Goal: Information Seeking & Learning: Learn about a topic

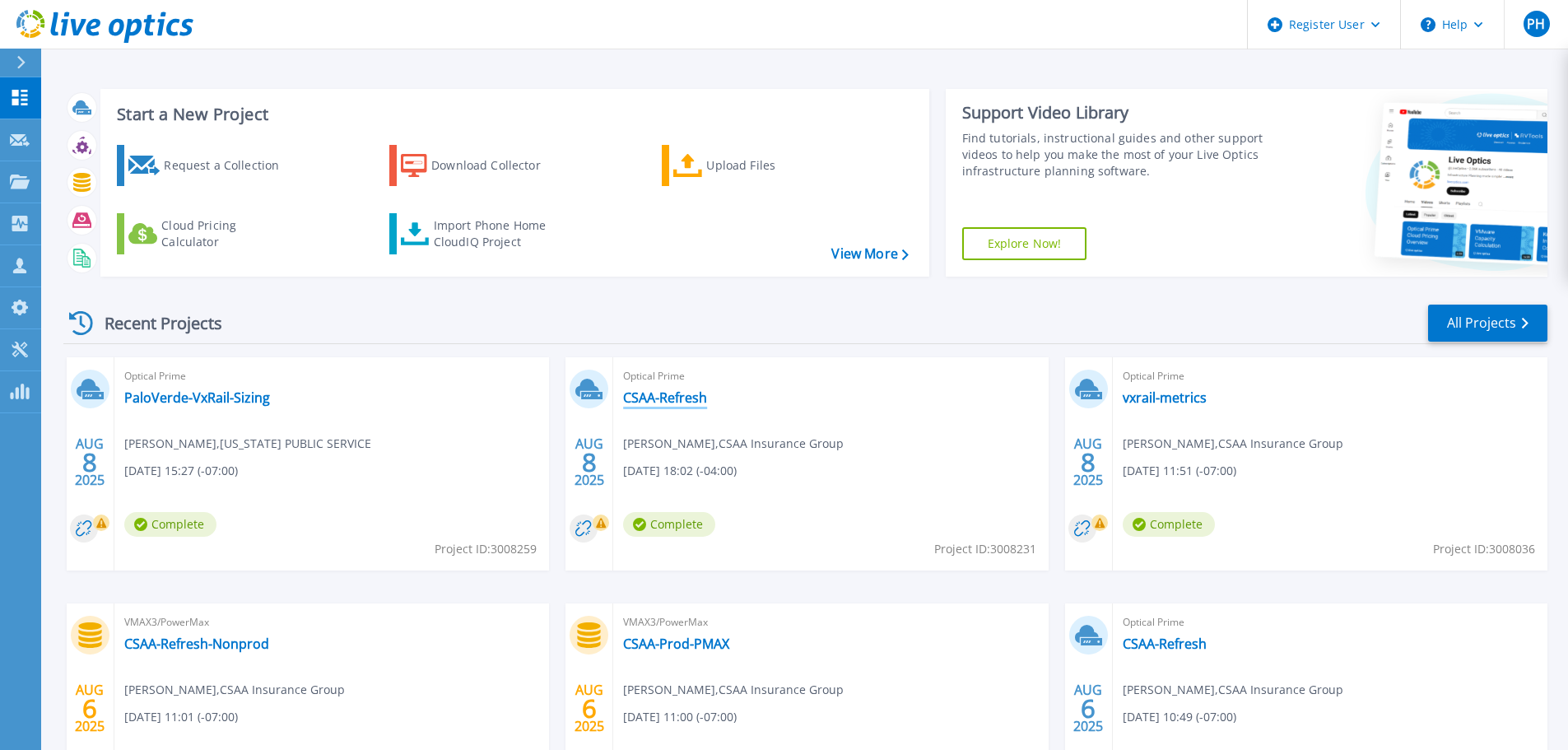
click at [661, 395] on link "CSAA-Refresh" at bounding box center [665, 397] width 84 height 17
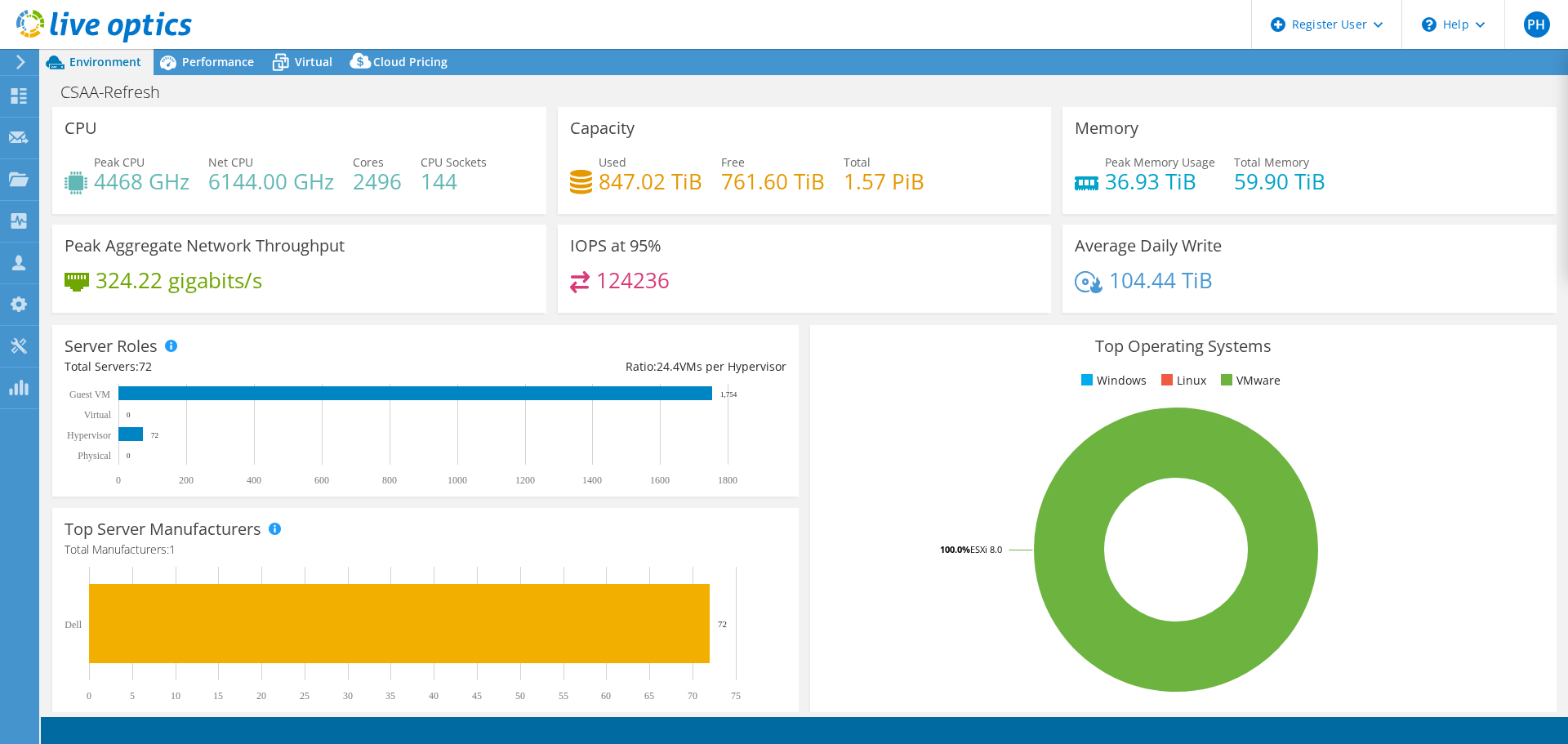
select select "USD"
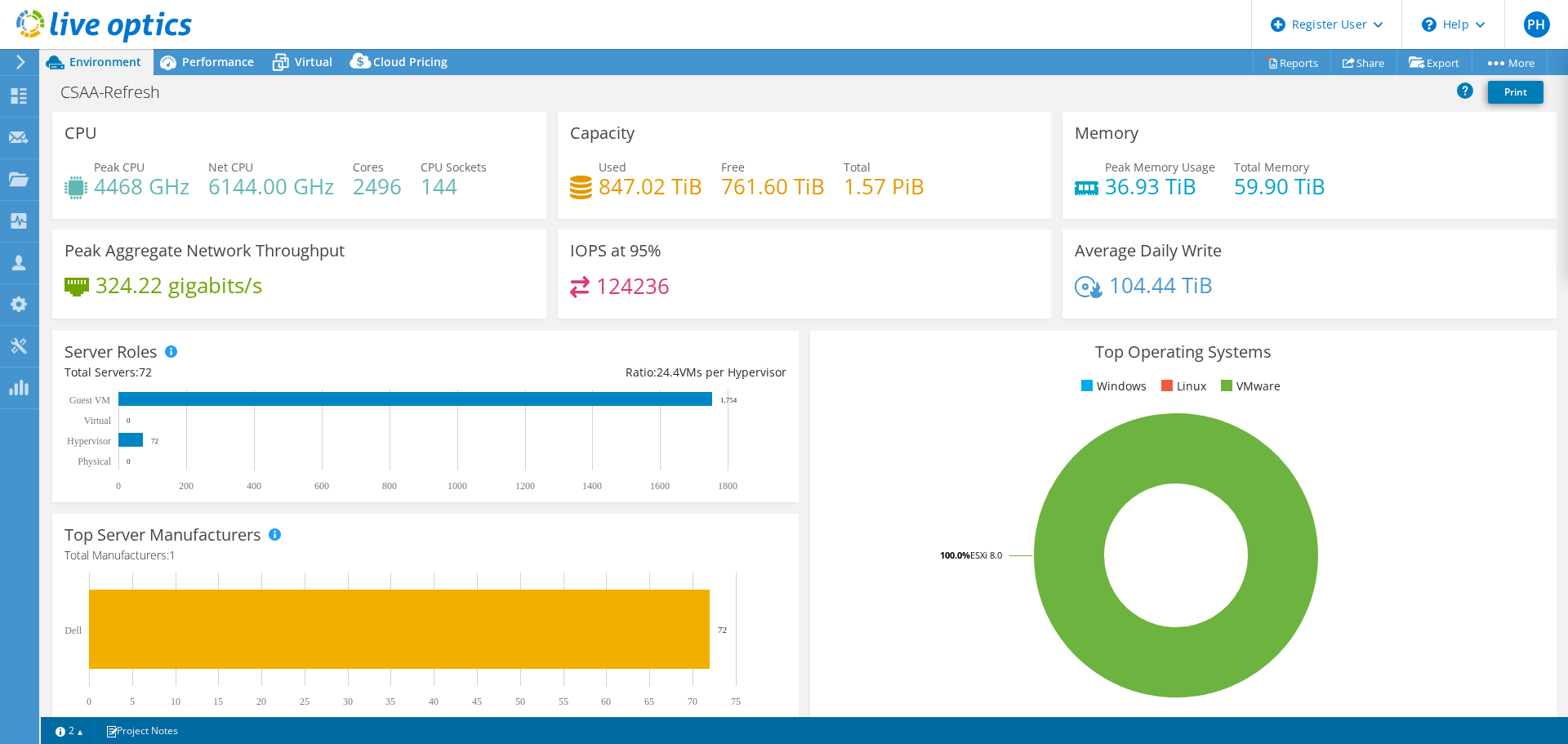
drag, startPoint x: 214, startPoint y: 66, endPoint x: 235, endPoint y: 78, distance: 24.2
click at [214, 66] on span "Performance" at bounding box center [217, 62] width 72 height 16
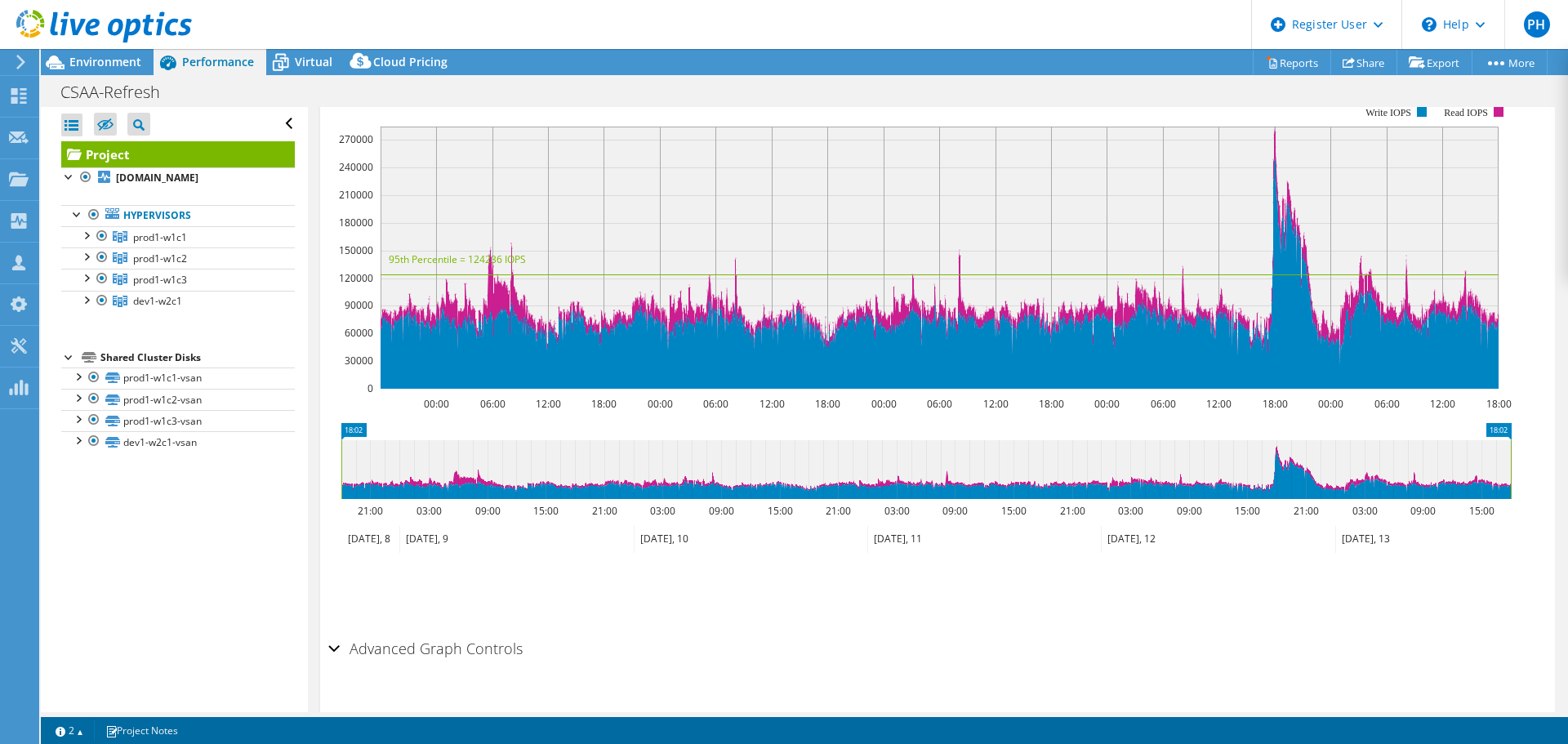
scroll to position [320, 0]
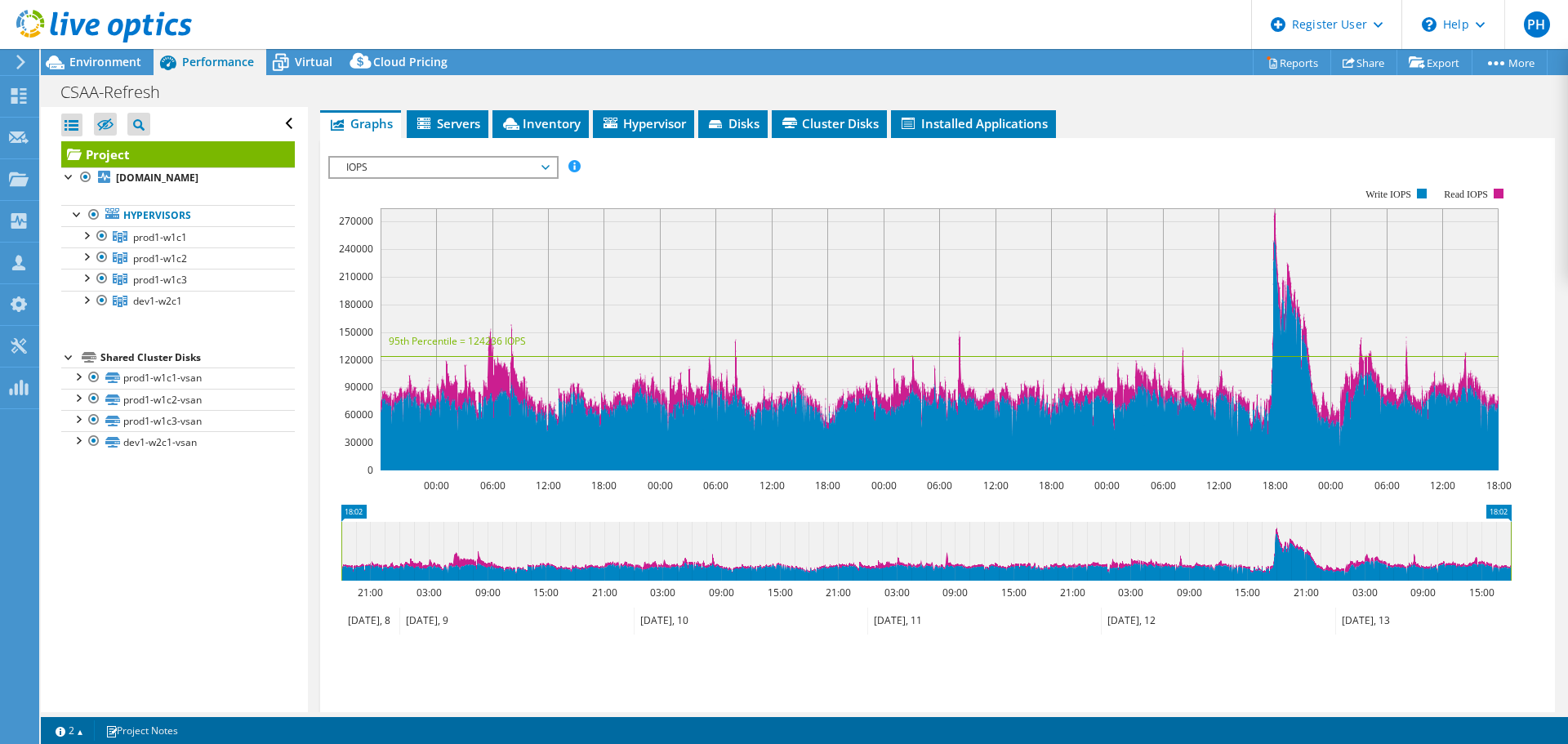
click at [515, 158] on span "IOPS" at bounding box center [442, 167] width 209 height 20
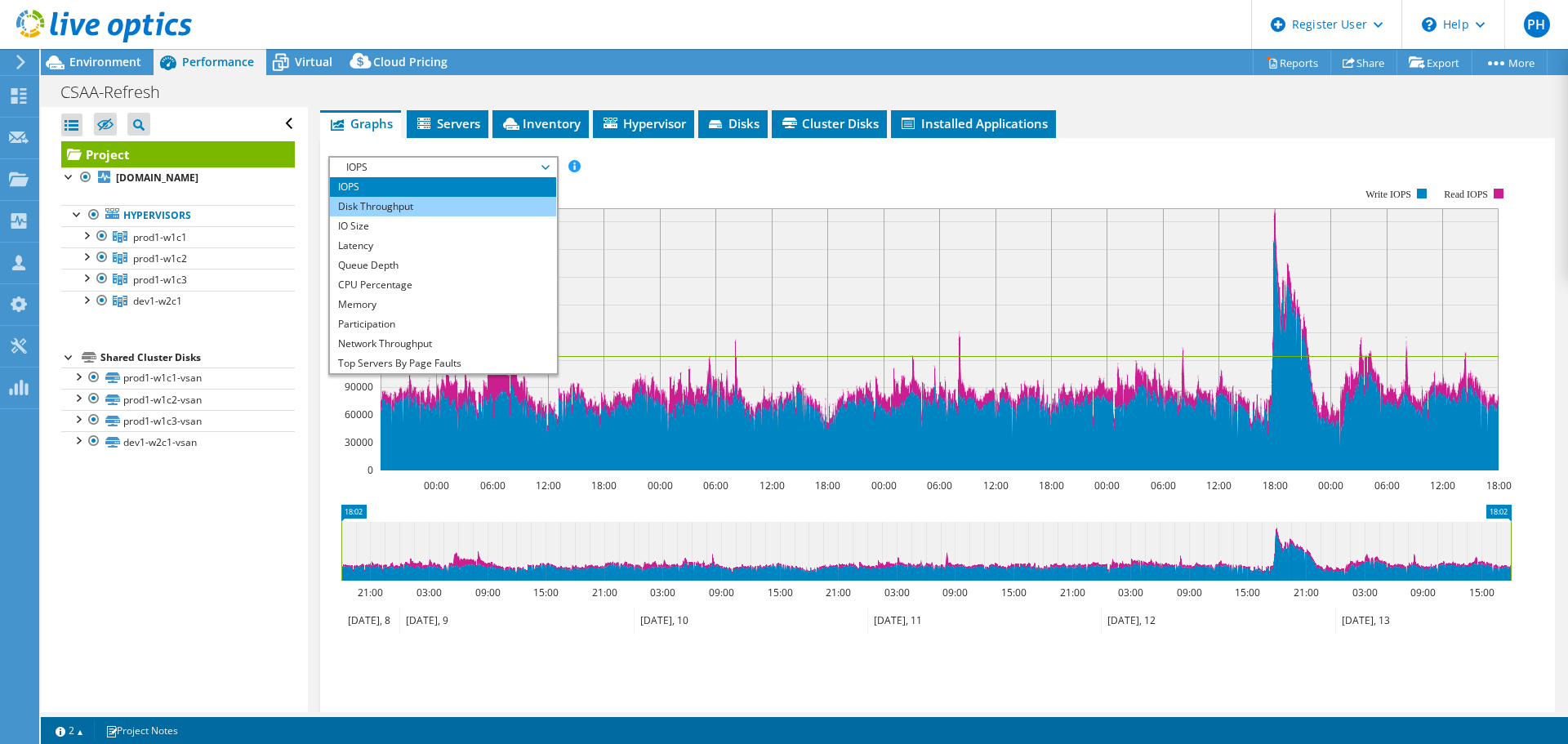
click at [477, 197] on li "Disk Throughput" at bounding box center [443, 206] width 226 height 20
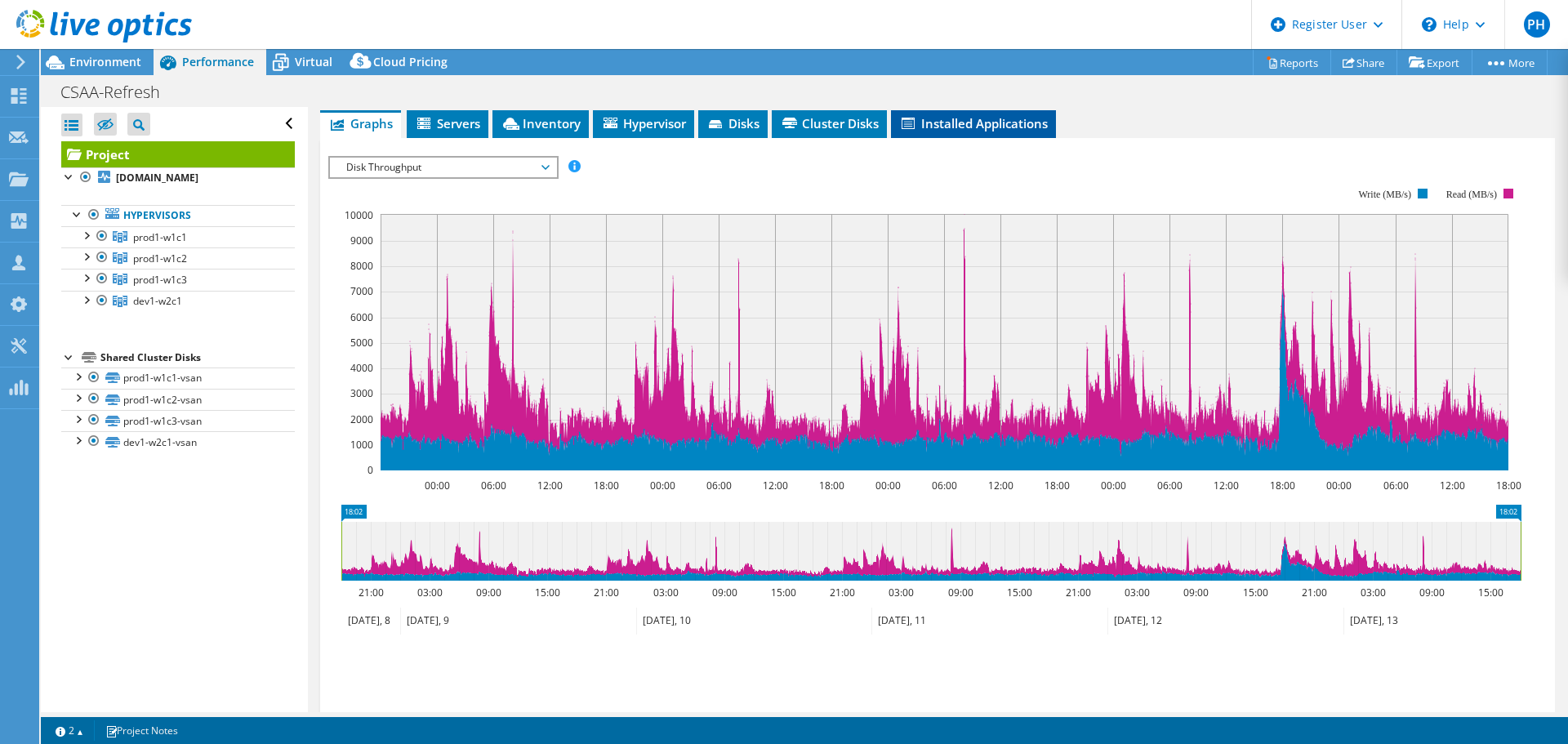
scroll to position [0, 0]
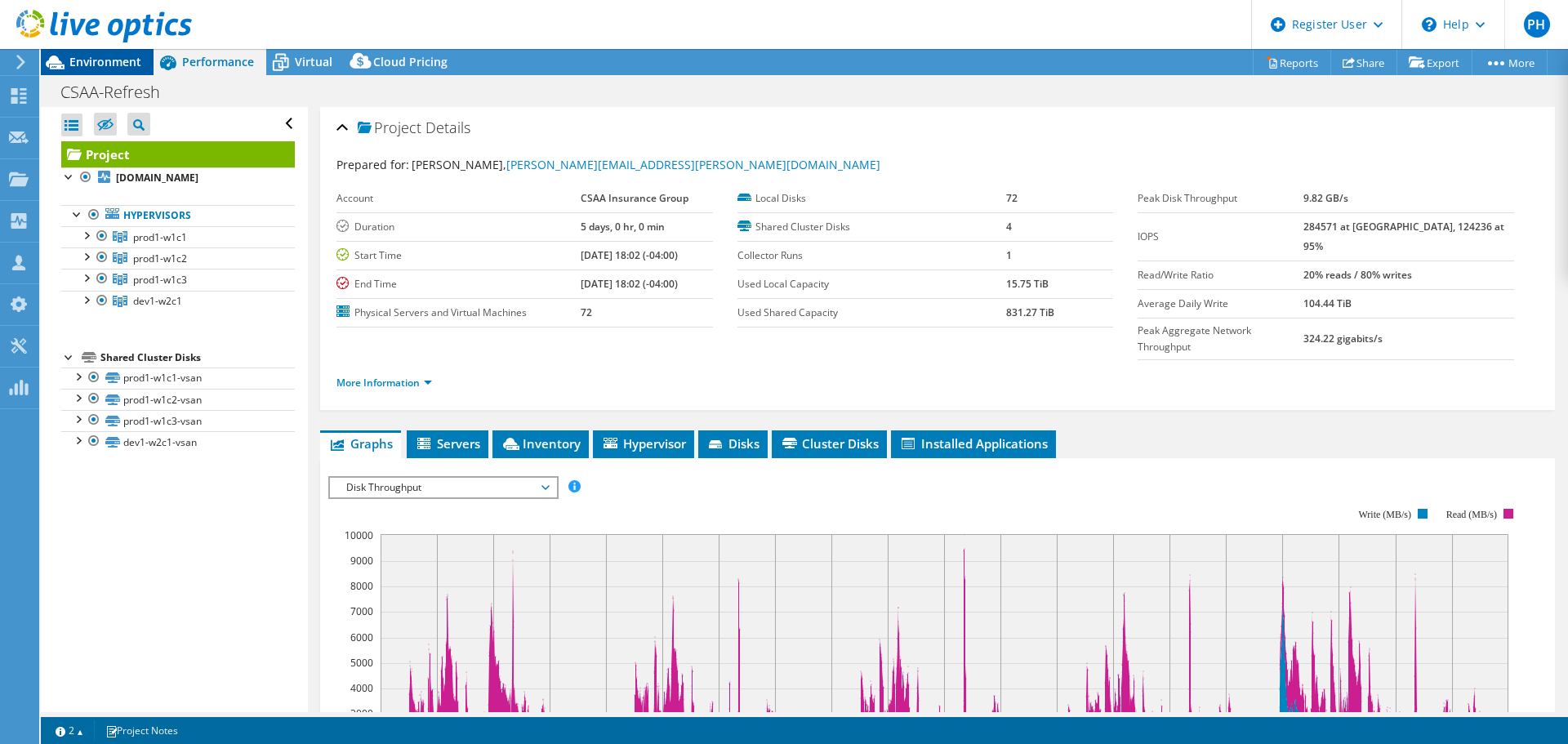
click at [120, 56] on span "Environment" at bounding box center [105, 62] width 72 height 16
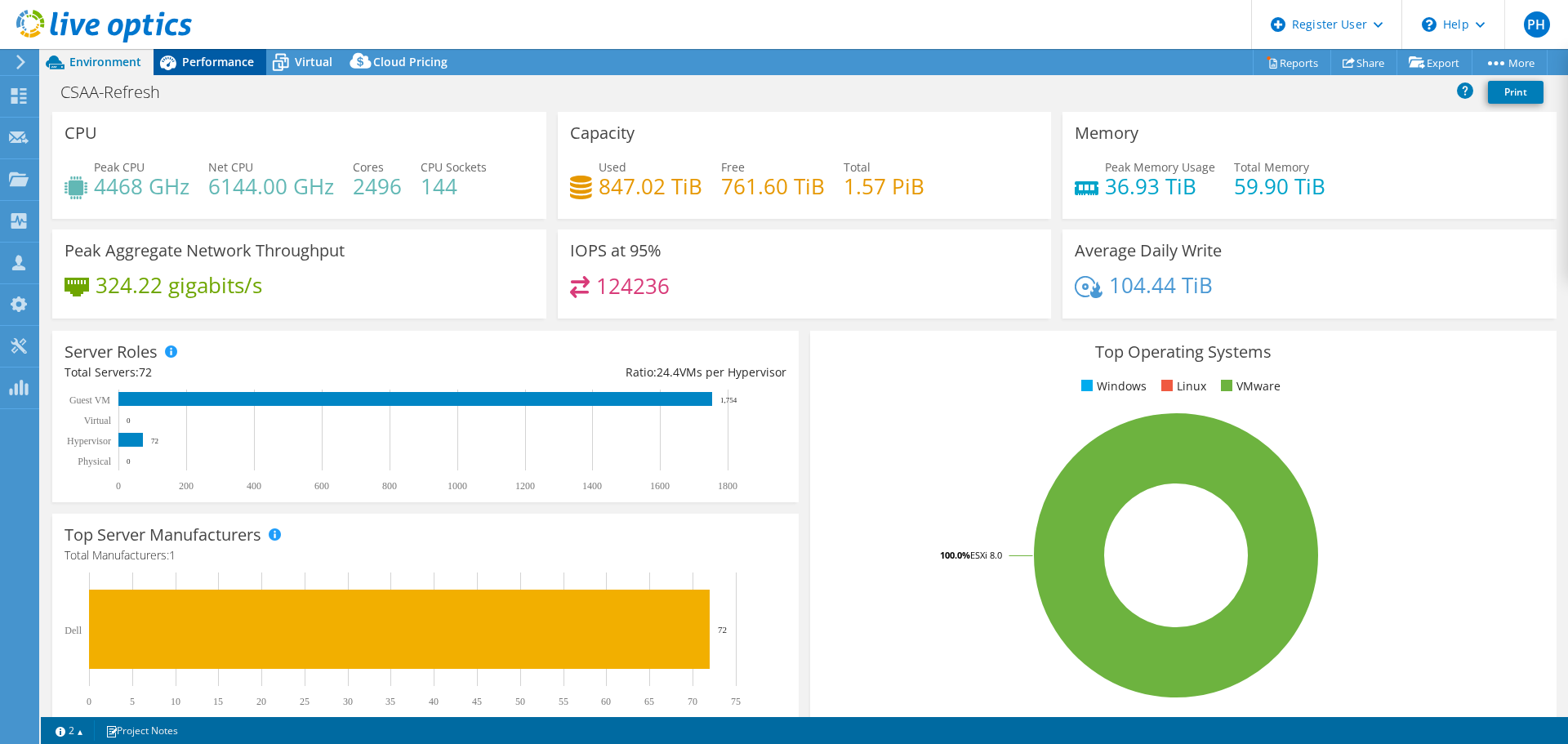
drag, startPoint x: 223, startPoint y: 40, endPoint x: 234, endPoint y: 70, distance: 32.0
click at [229, 58] on div "PH Dell User Peter Hodges Peter.Hodges@dell.com Dell My Profile Log Out \n Help…" at bounding box center [784, 372] width 1568 height 744
click at [234, 69] on div "Performance" at bounding box center [209, 62] width 113 height 26
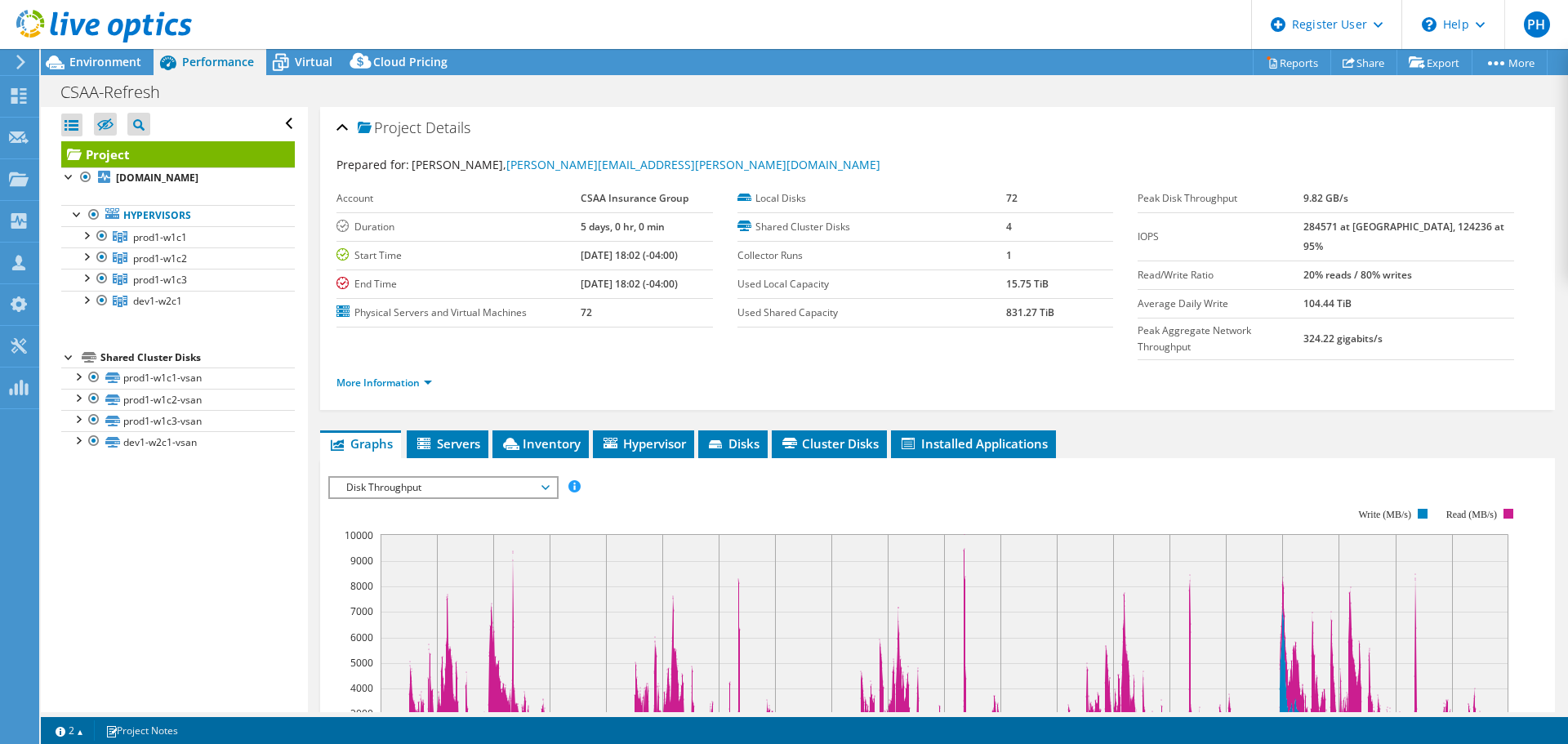
click at [406, 478] on span "Disk Throughput" at bounding box center [442, 487] width 209 height 20
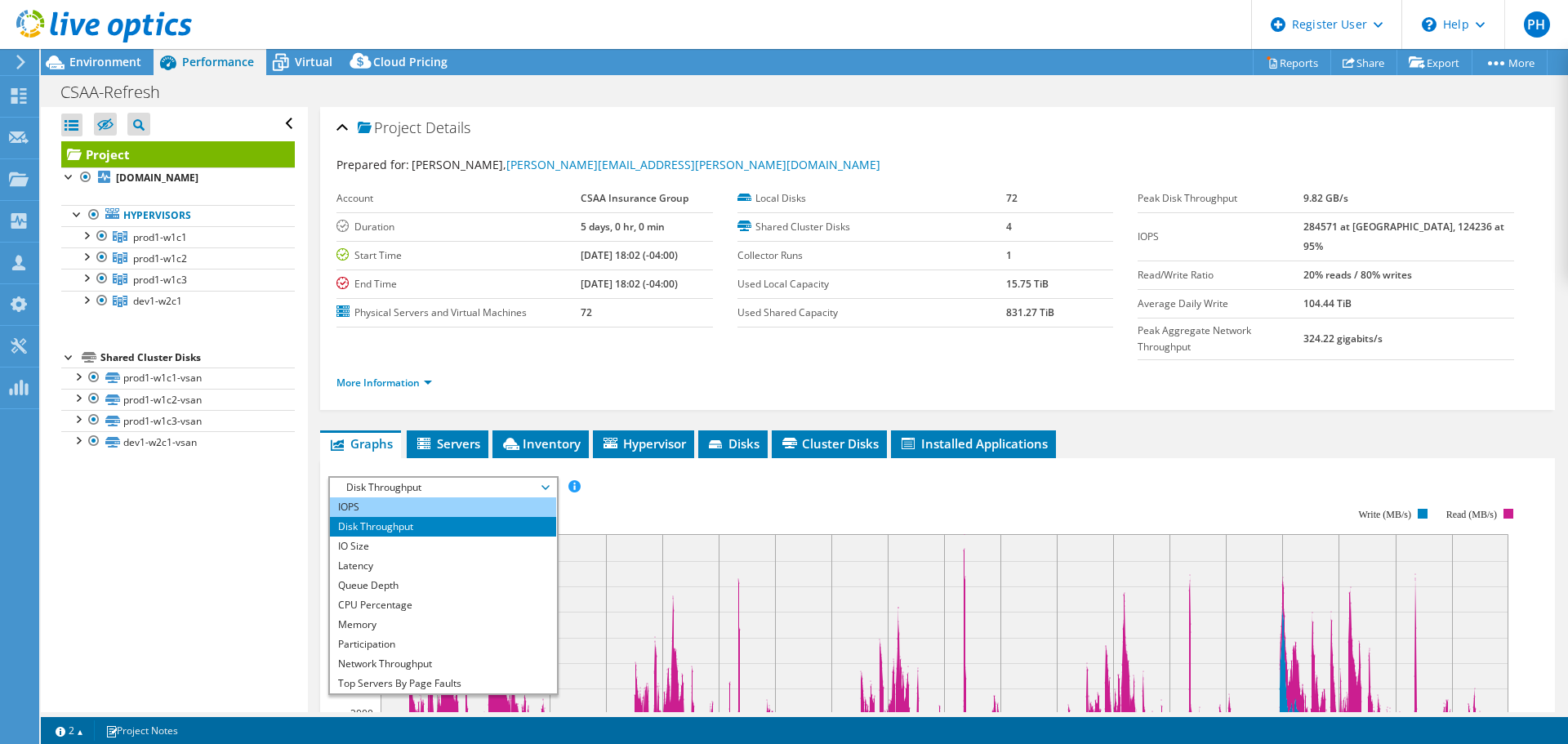
click at [416, 497] on li "IOPS" at bounding box center [443, 507] width 226 height 20
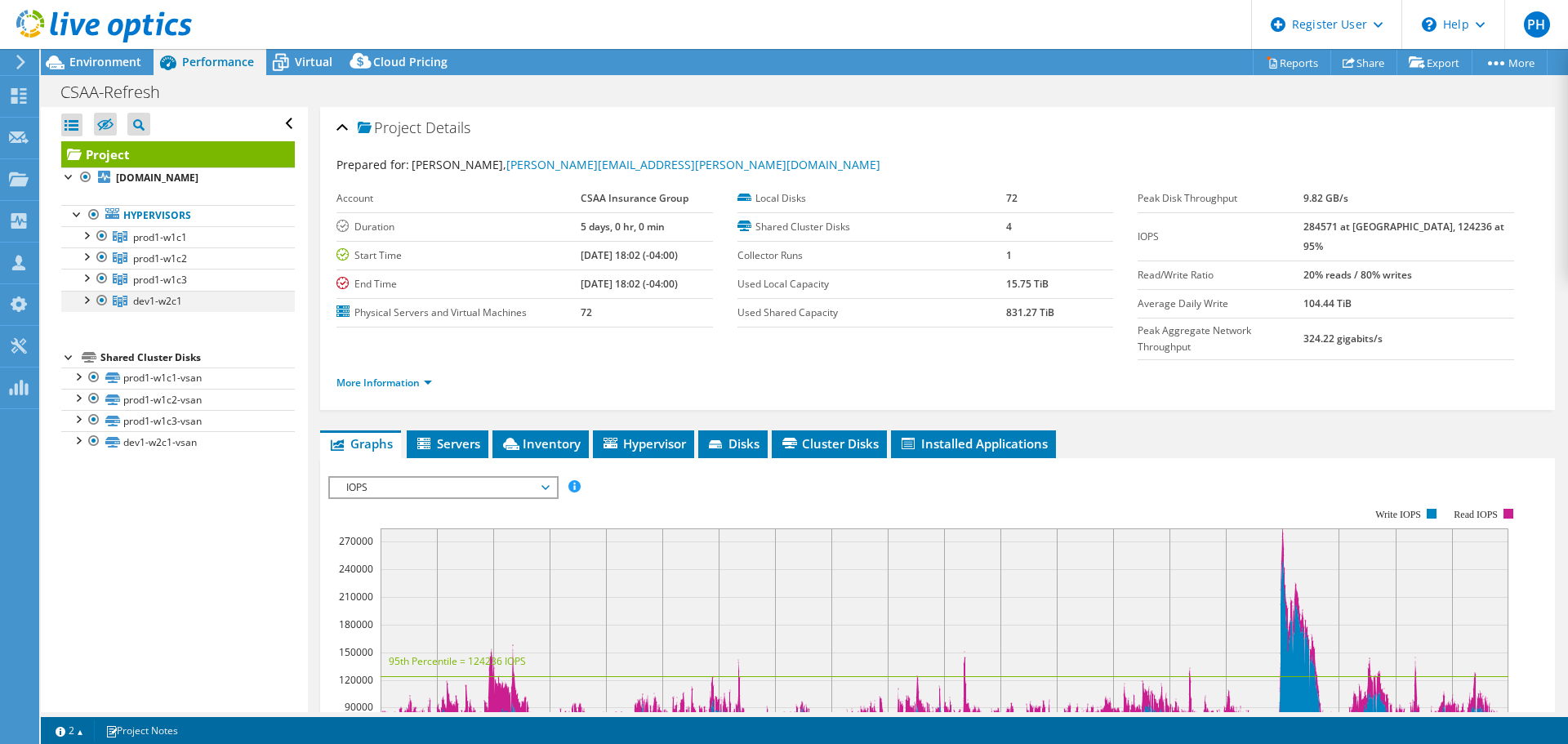
click at [101, 310] on div at bounding box center [102, 300] width 16 height 20
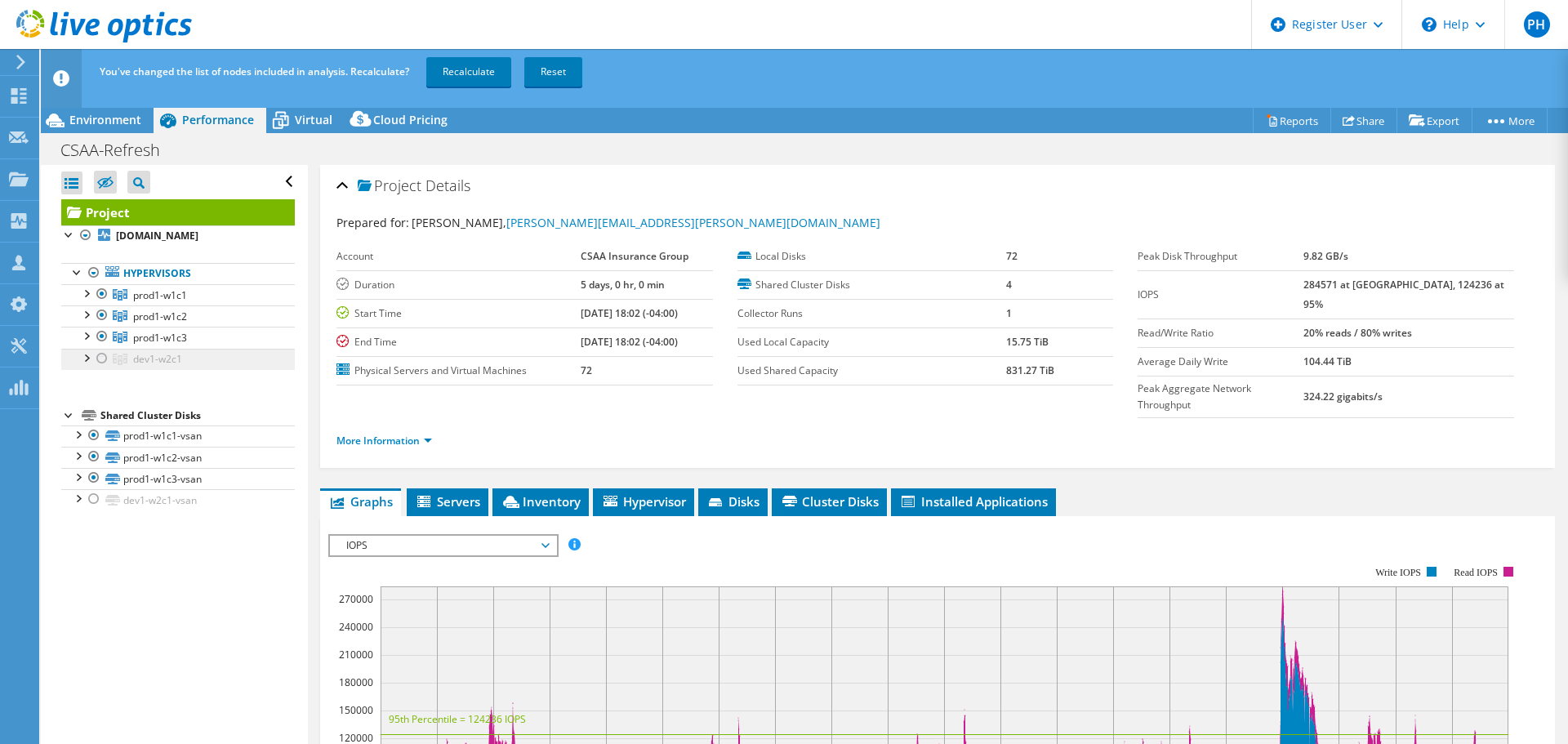
click at [114, 301] on icon at bounding box center [120, 294] width 15 height 11
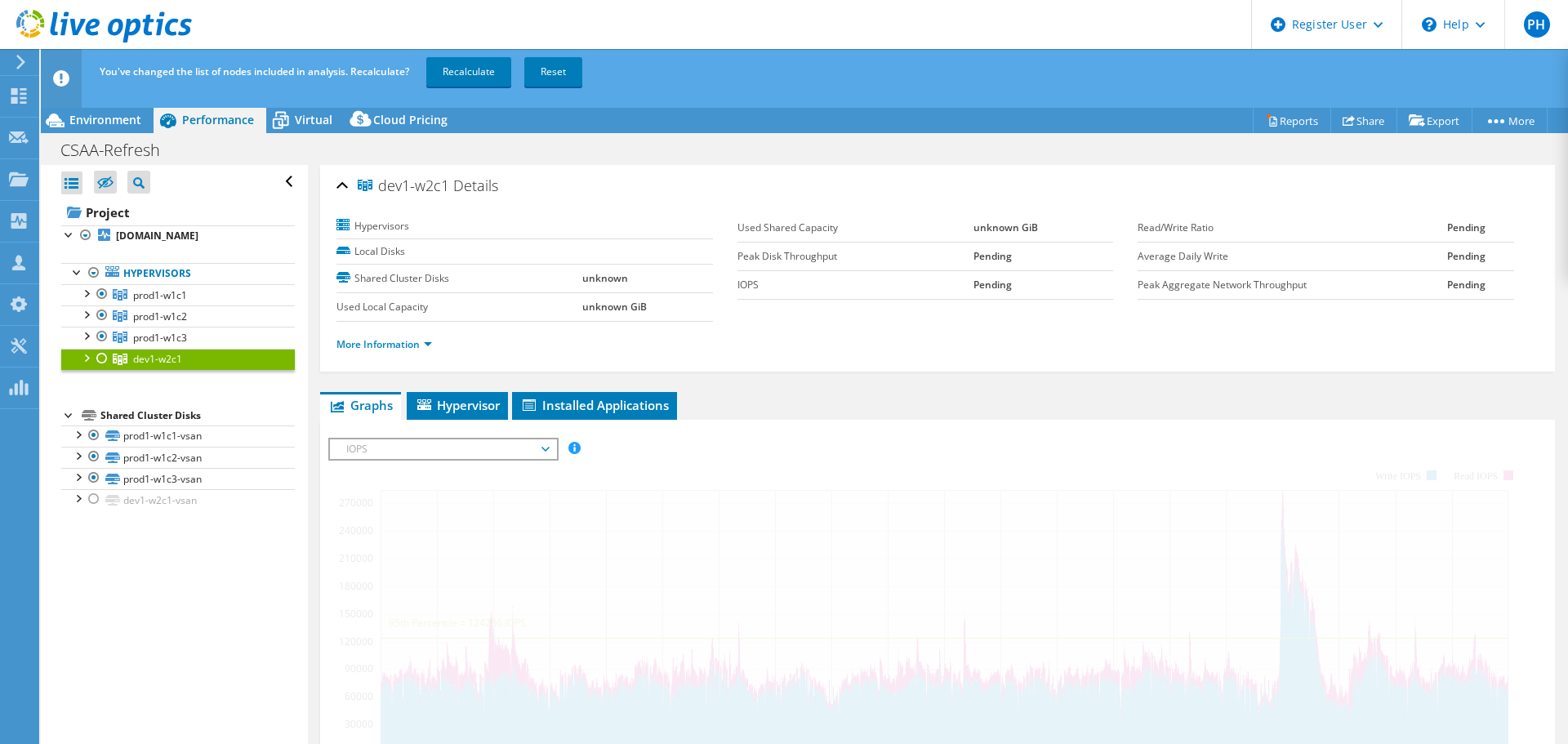
click at [101, 368] on div at bounding box center [102, 359] width 16 height 20
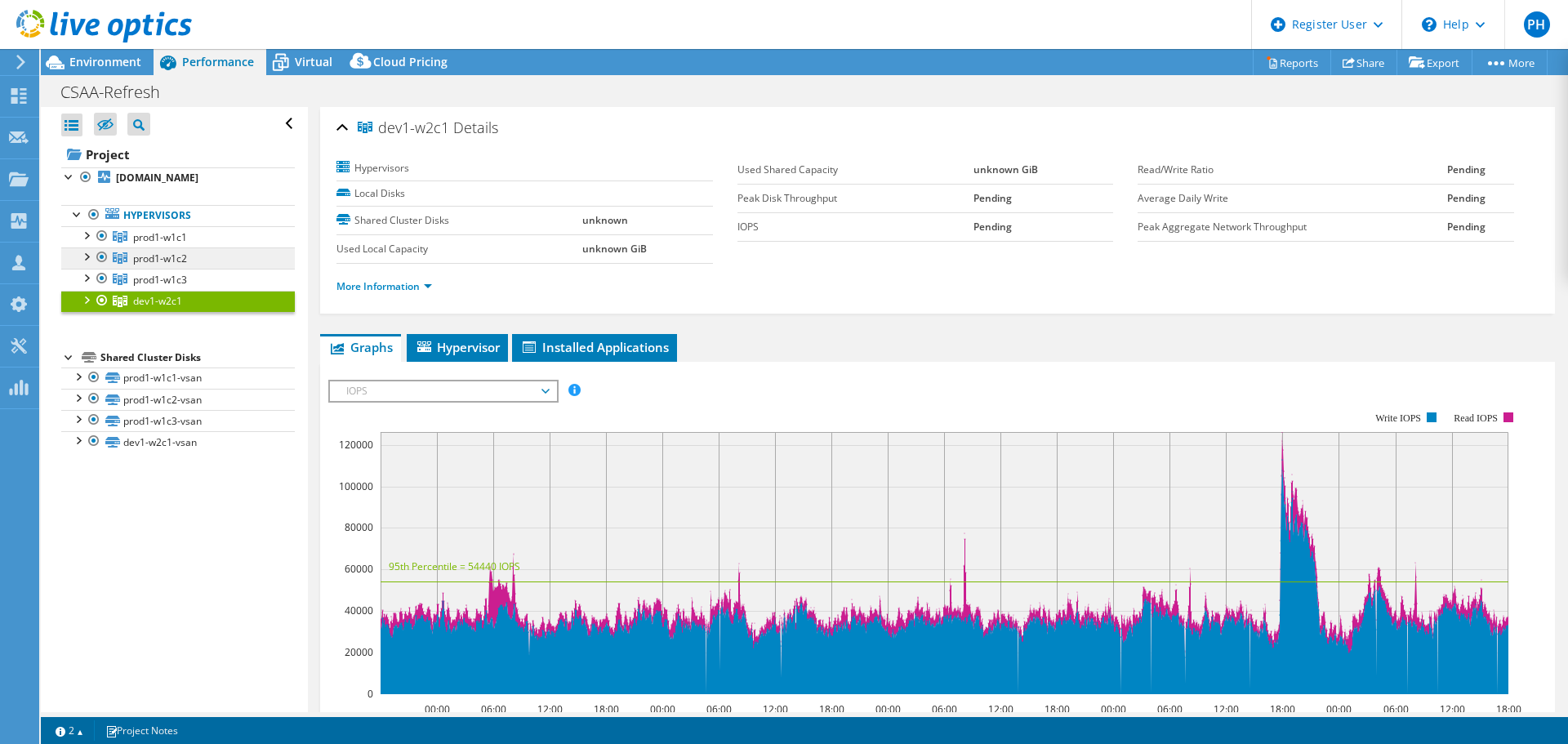
click at [185, 244] on span "prod1-w1c2" at bounding box center [159, 237] width 54 height 14
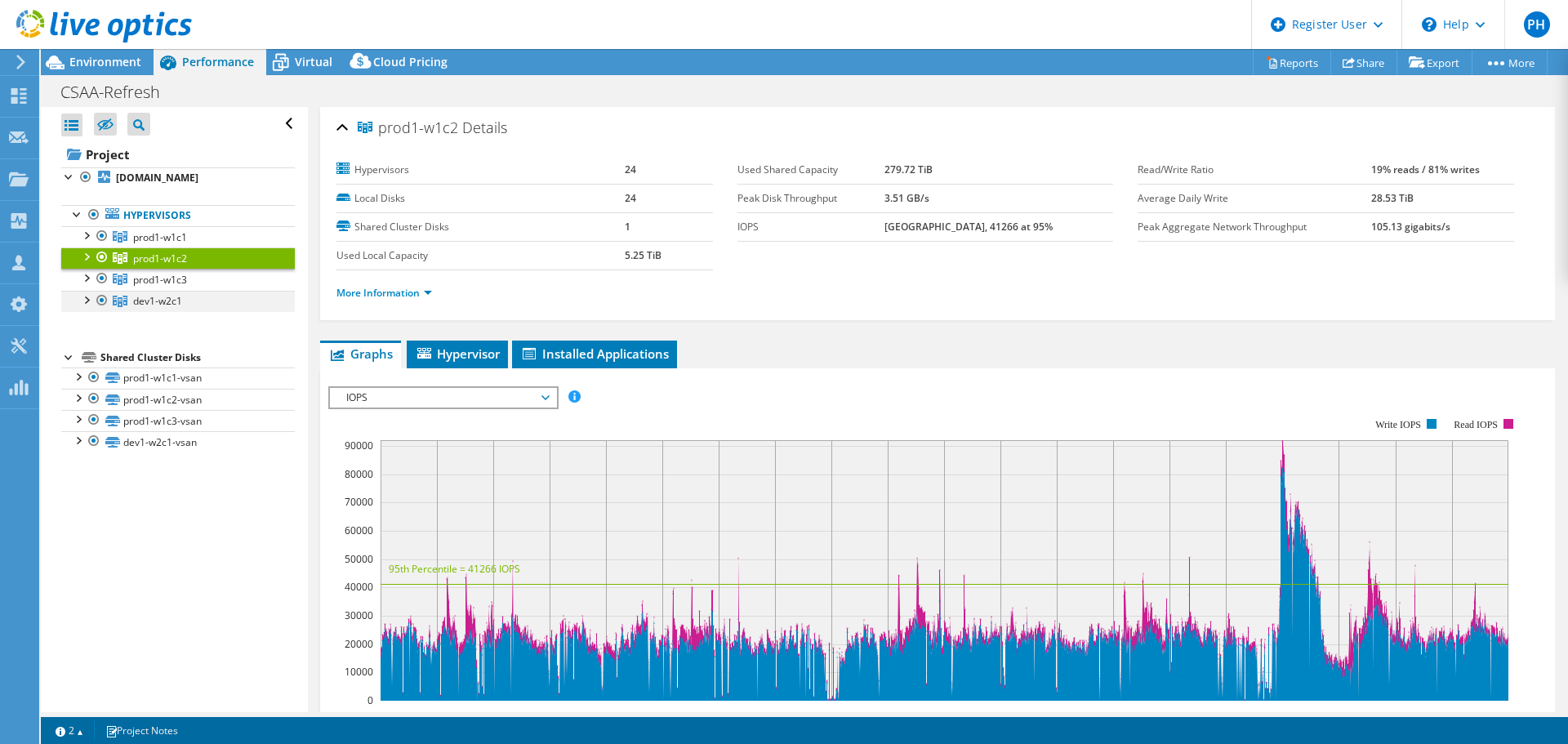
click at [106, 310] on div at bounding box center [102, 300] width 16 height 20
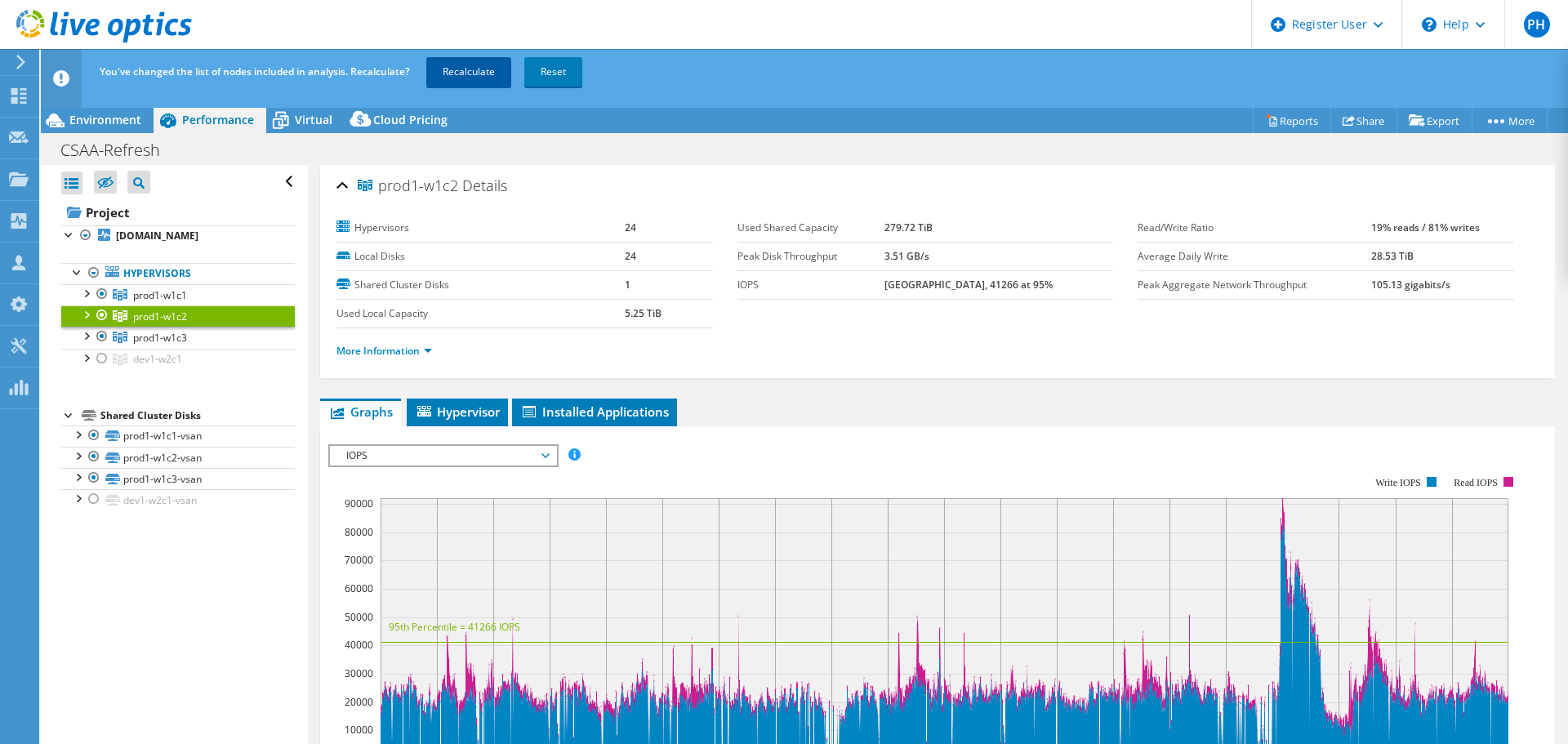
click at [489, 71] on link "Recalculate" at bounding box center [469, 72] width 85 height 29
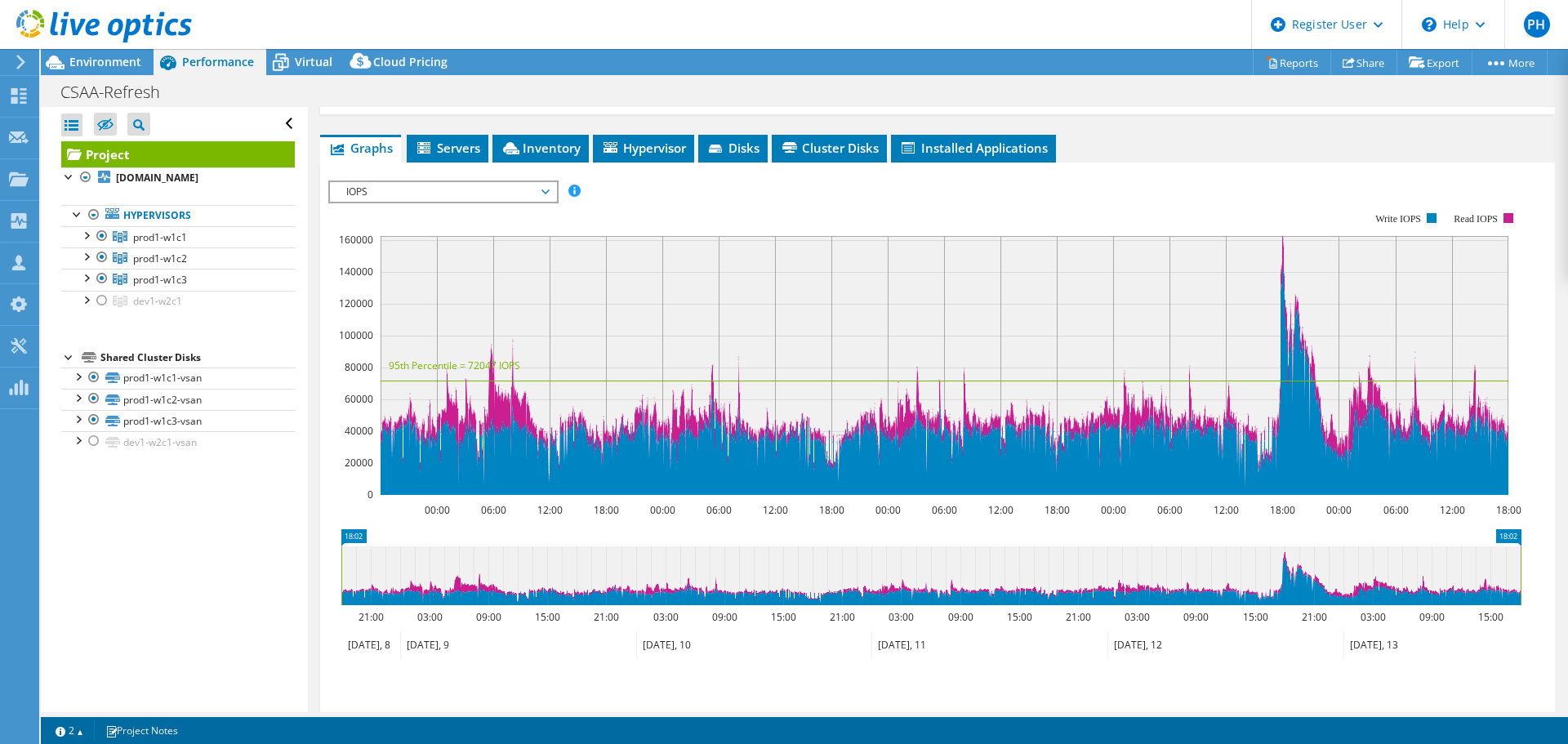
scroll to position [214, 0]
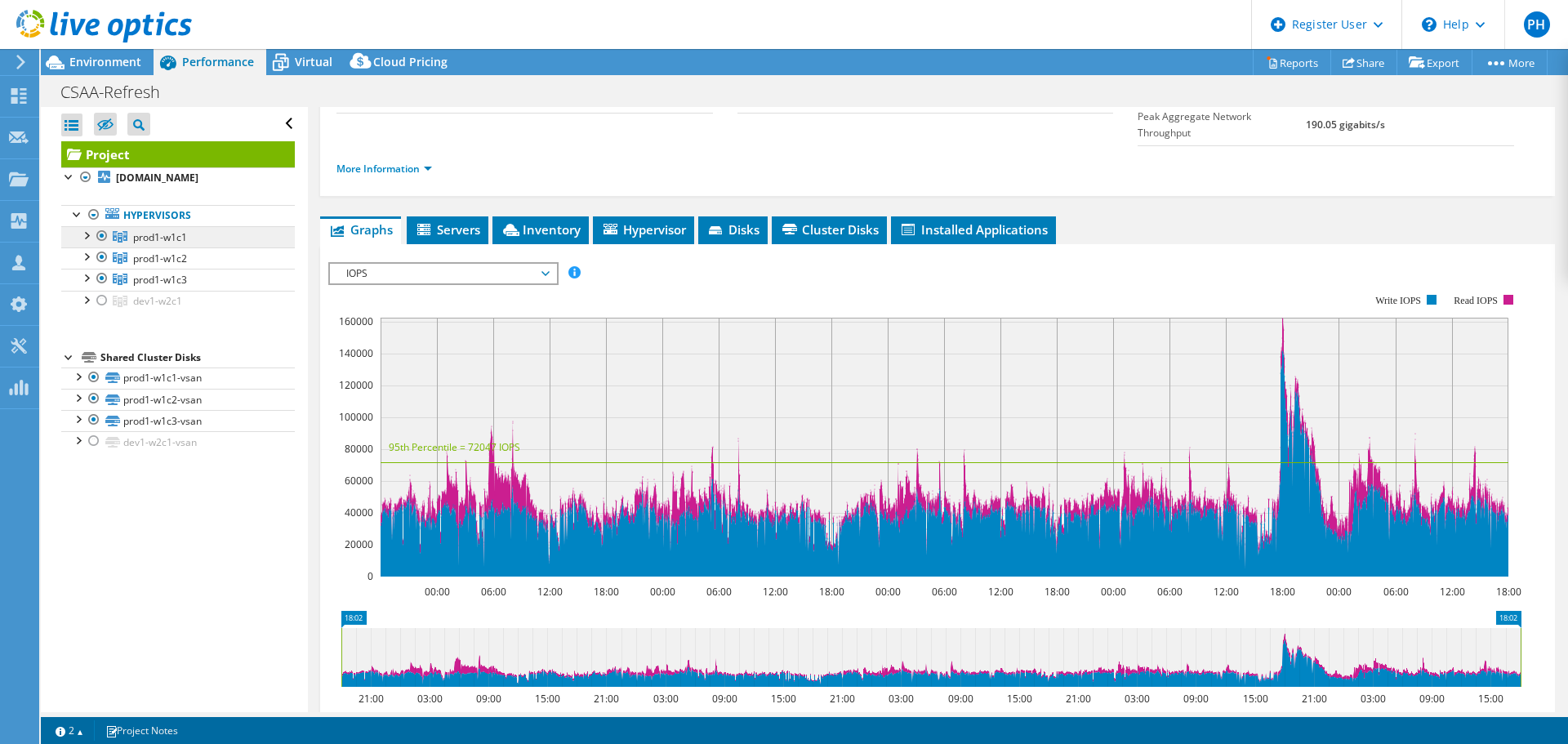
click at [175, 241] on link "prod1-w1c1" at bounding box center [178, 236] width 234 height 22
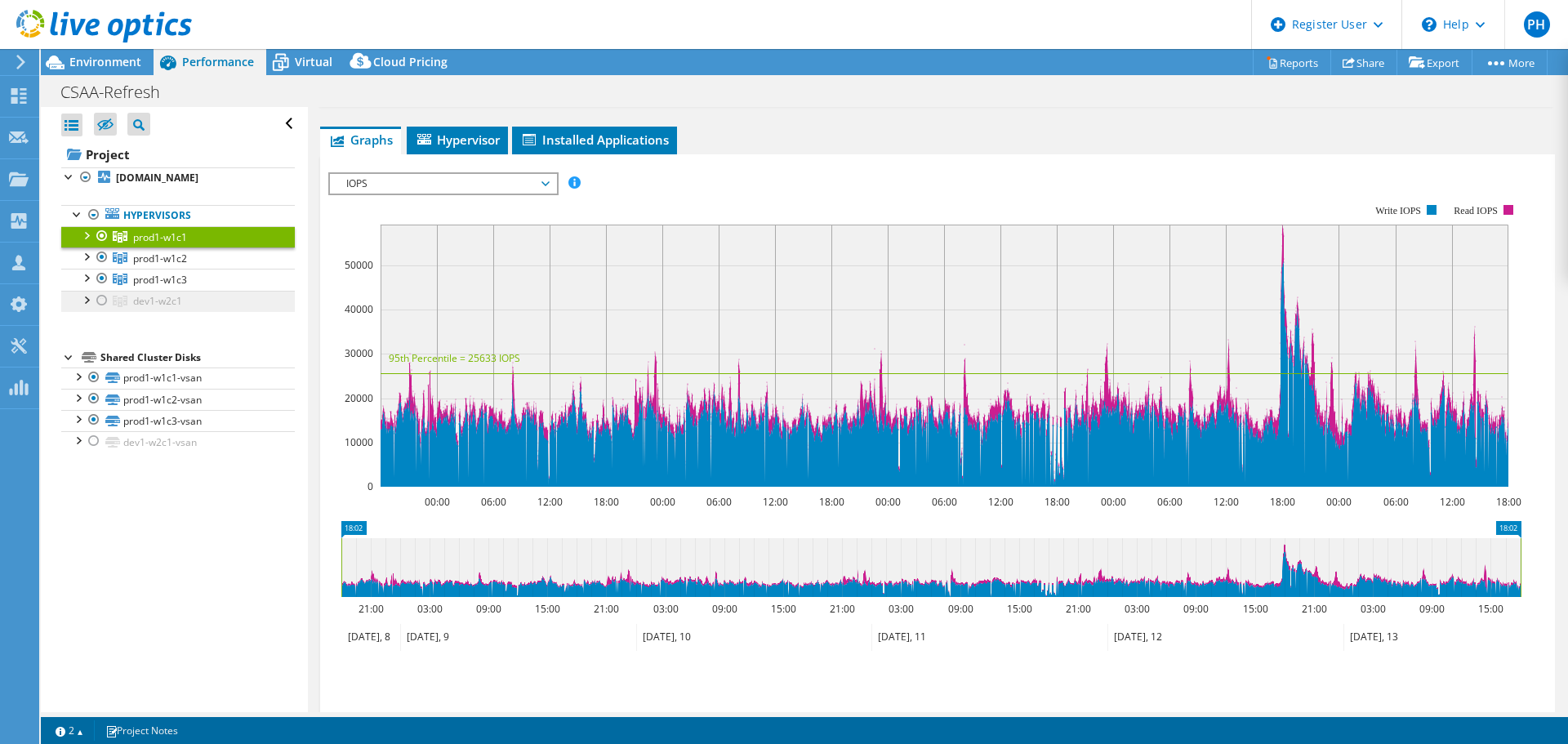
click at [166, 244] on span "dev1-w2c1" at bounding box center [159, 237] width 54 height 14
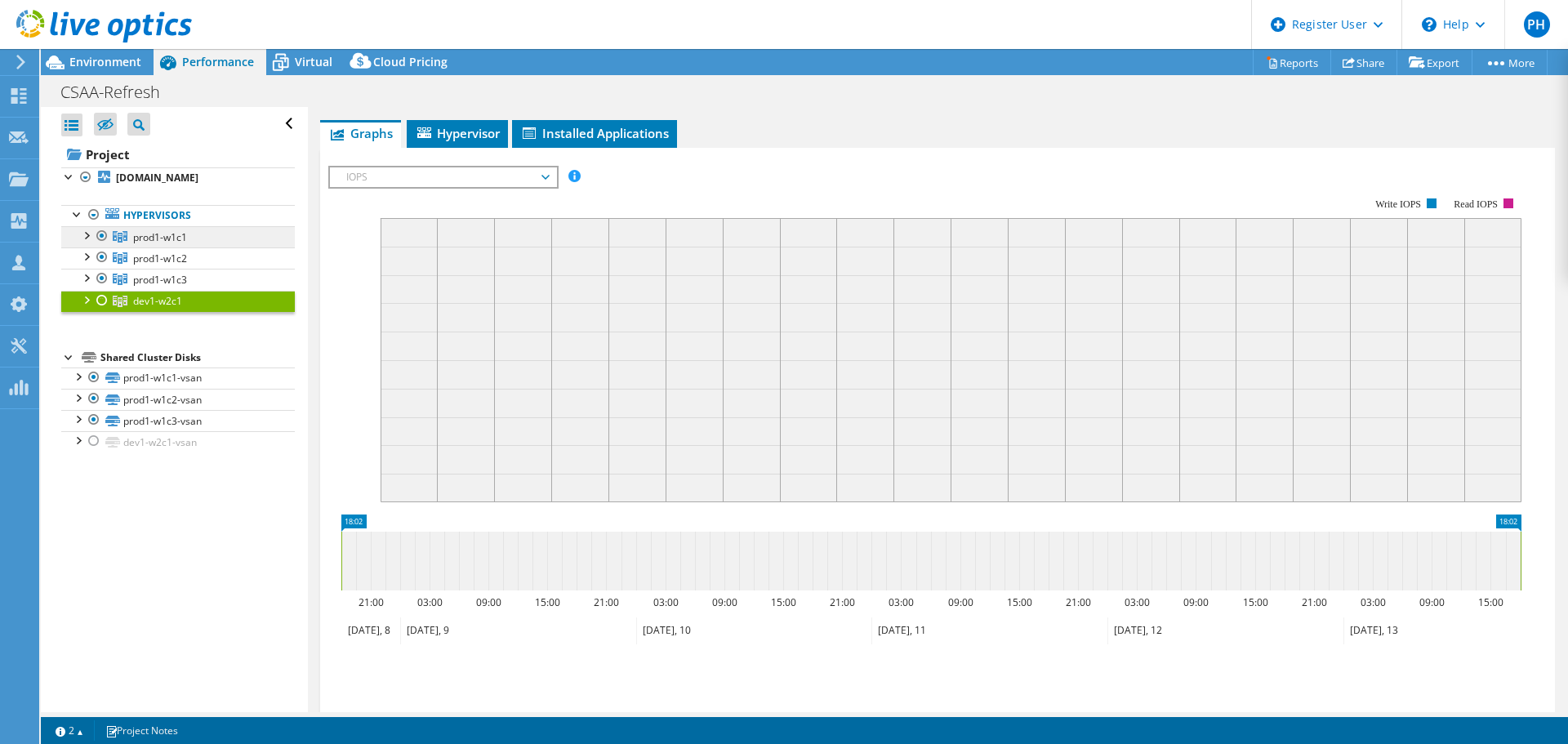
click at [172, 244] on span "prod1-w1c1" at bounding box center [159, 237] width 54 height 14
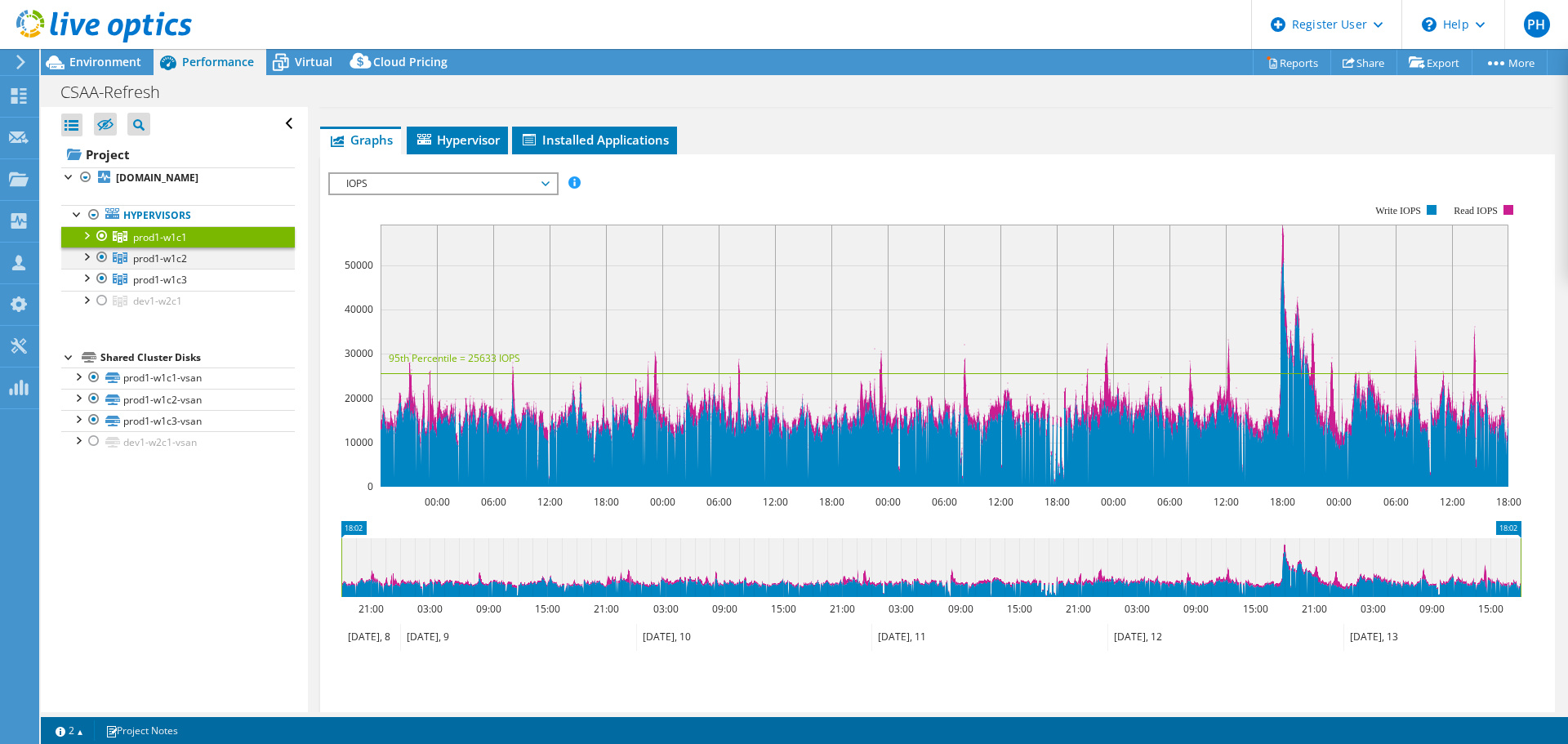
click at [92, 264] on div at bounding box center [85, 255] width 16 height 16
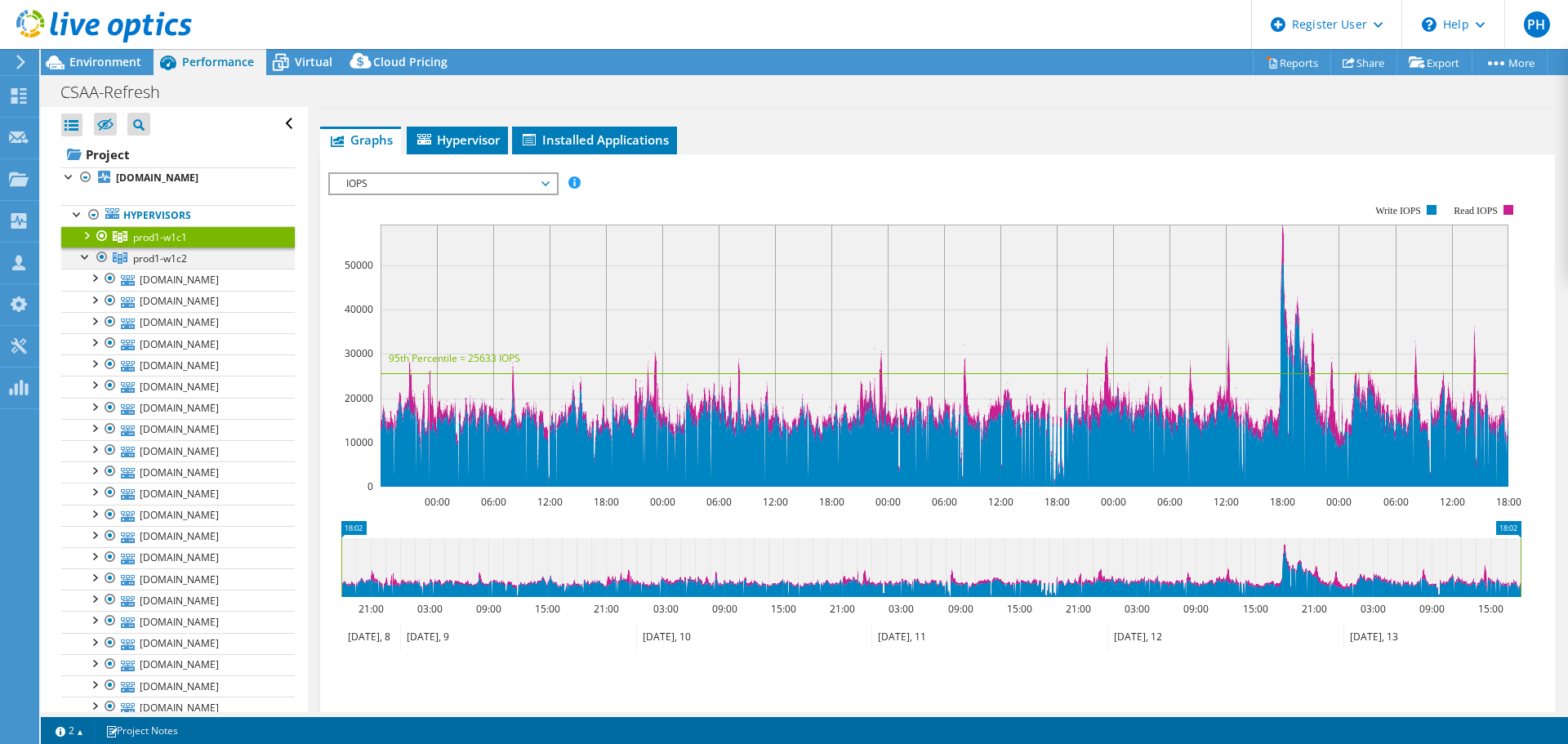
click at [80, 264] on div at bounding box center [85, 255] width 16 height 16
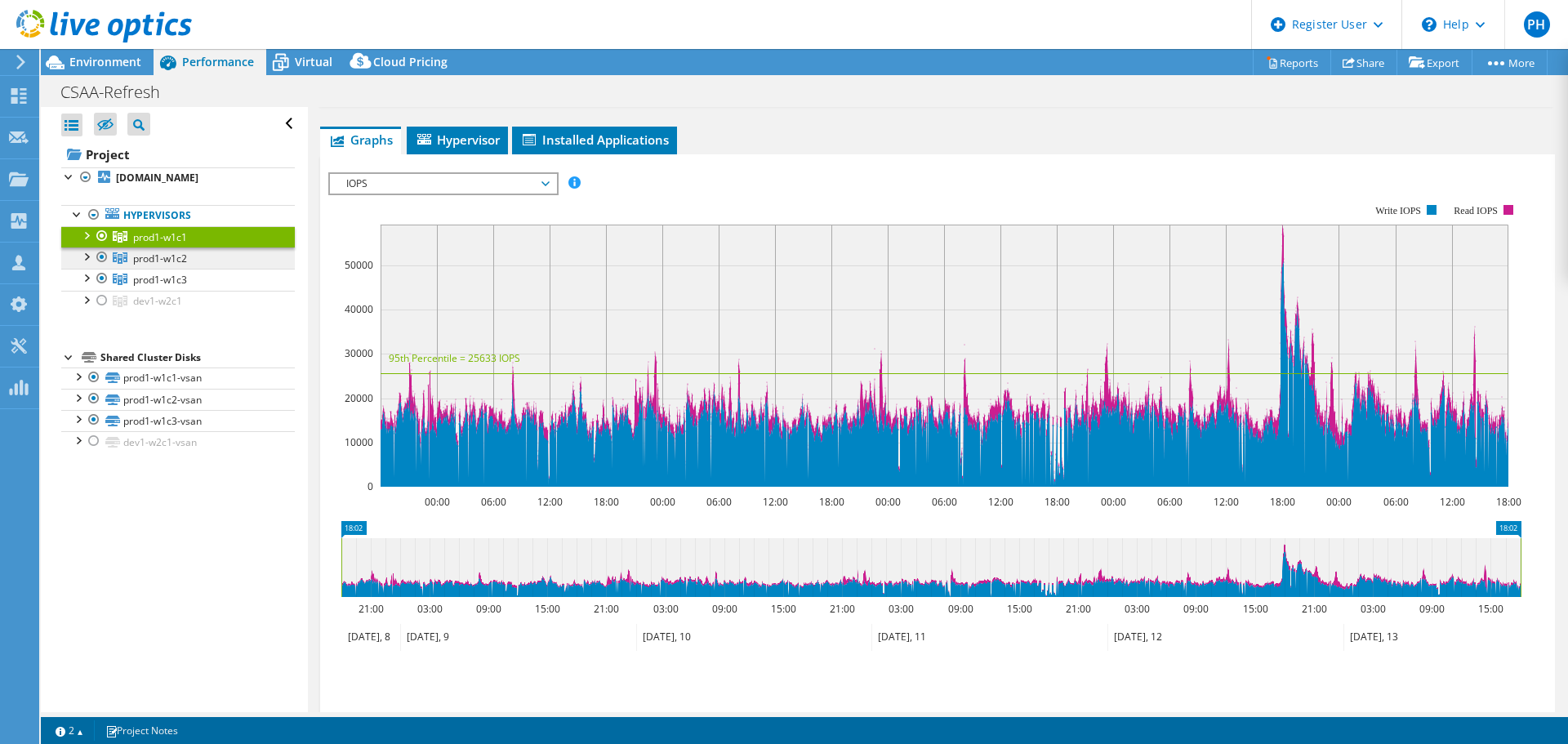
click at [169, 244] on span "prod1-w1c2" at bounding box center [159, 237] width 54 height 14
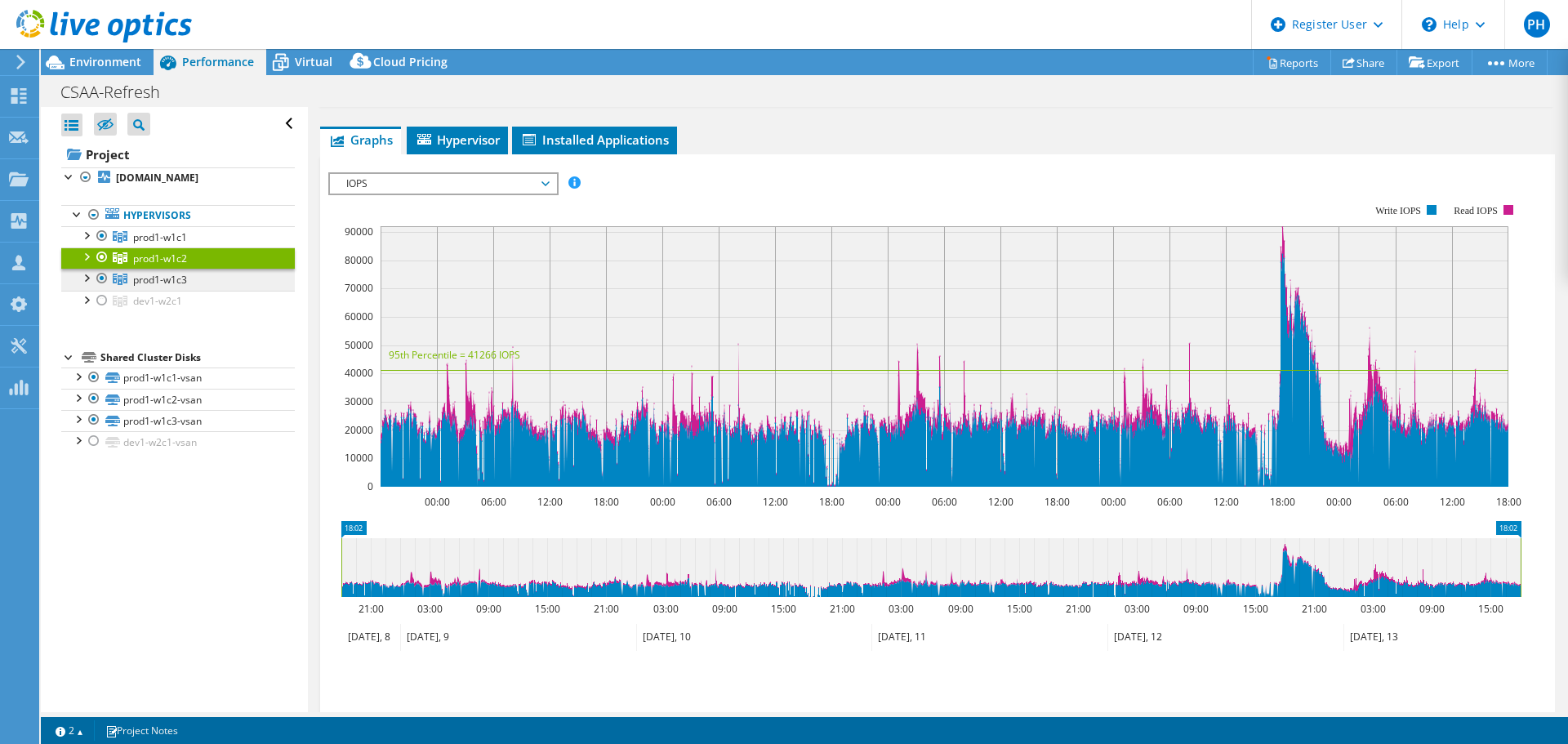
click at [203, 247] on link "prod1-w1c3" at bounding box center [178, 236] width 234 height 22
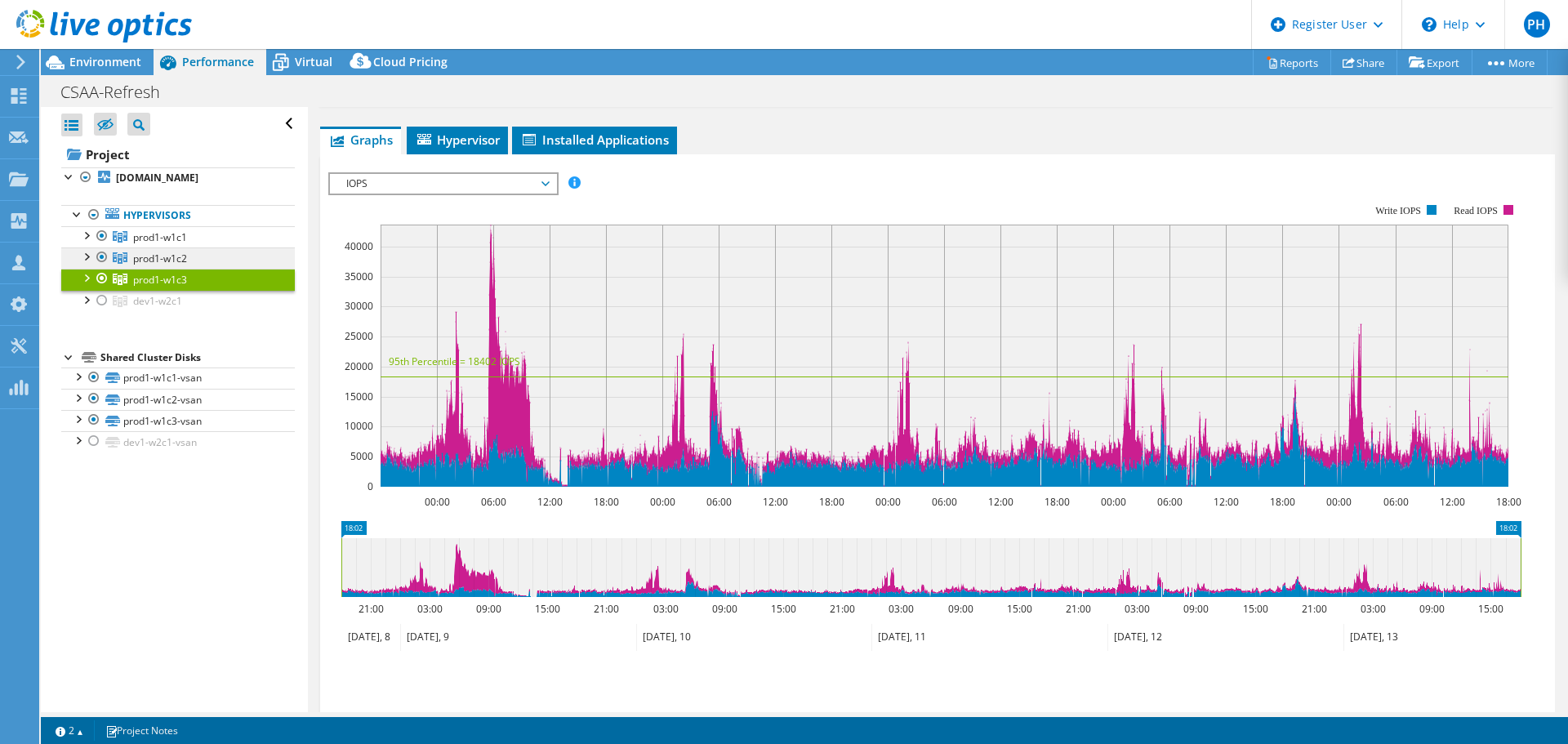
click at [168, 244] on span "prod1-w1c2" at bounding box center [159, 237] width 54 height 14
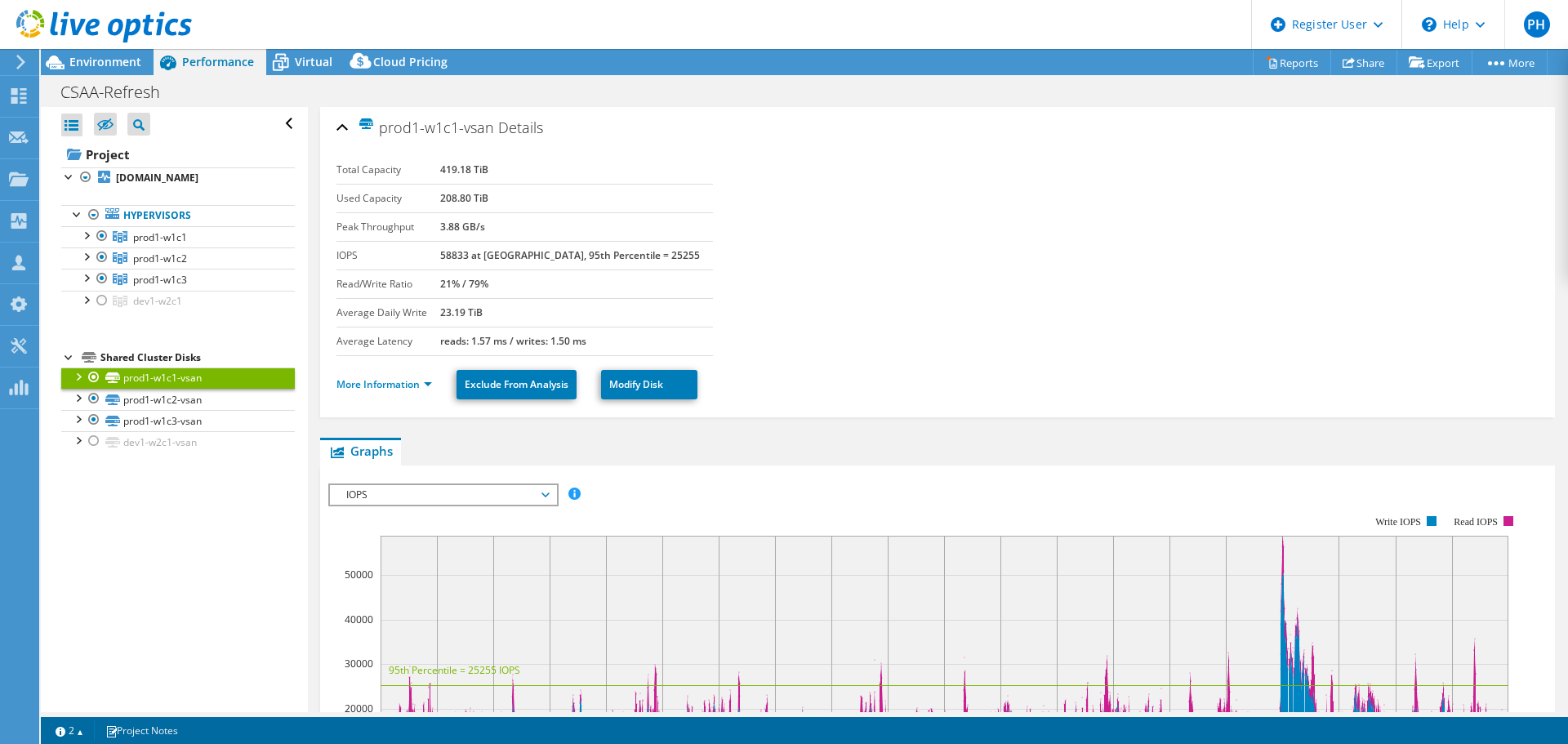
select select "USD"
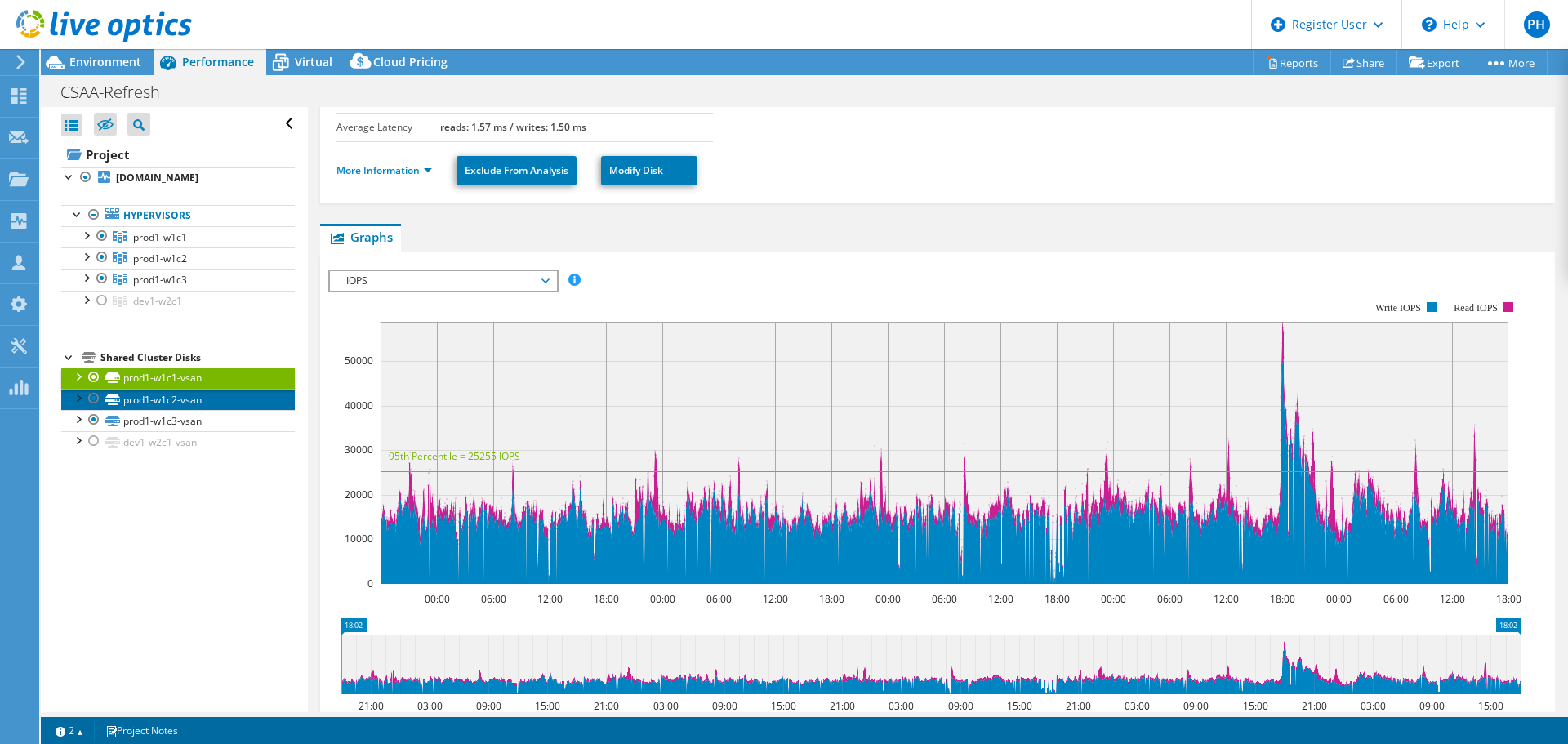
drag, startPoint x: 0, startPoint y: 0, endPoint x: 184, endPoint y: 414, distance: 453.0
click at [184, 410] on link "prod1-w1c2-vsan" at bounding box center [178, 399] width 234 height 22
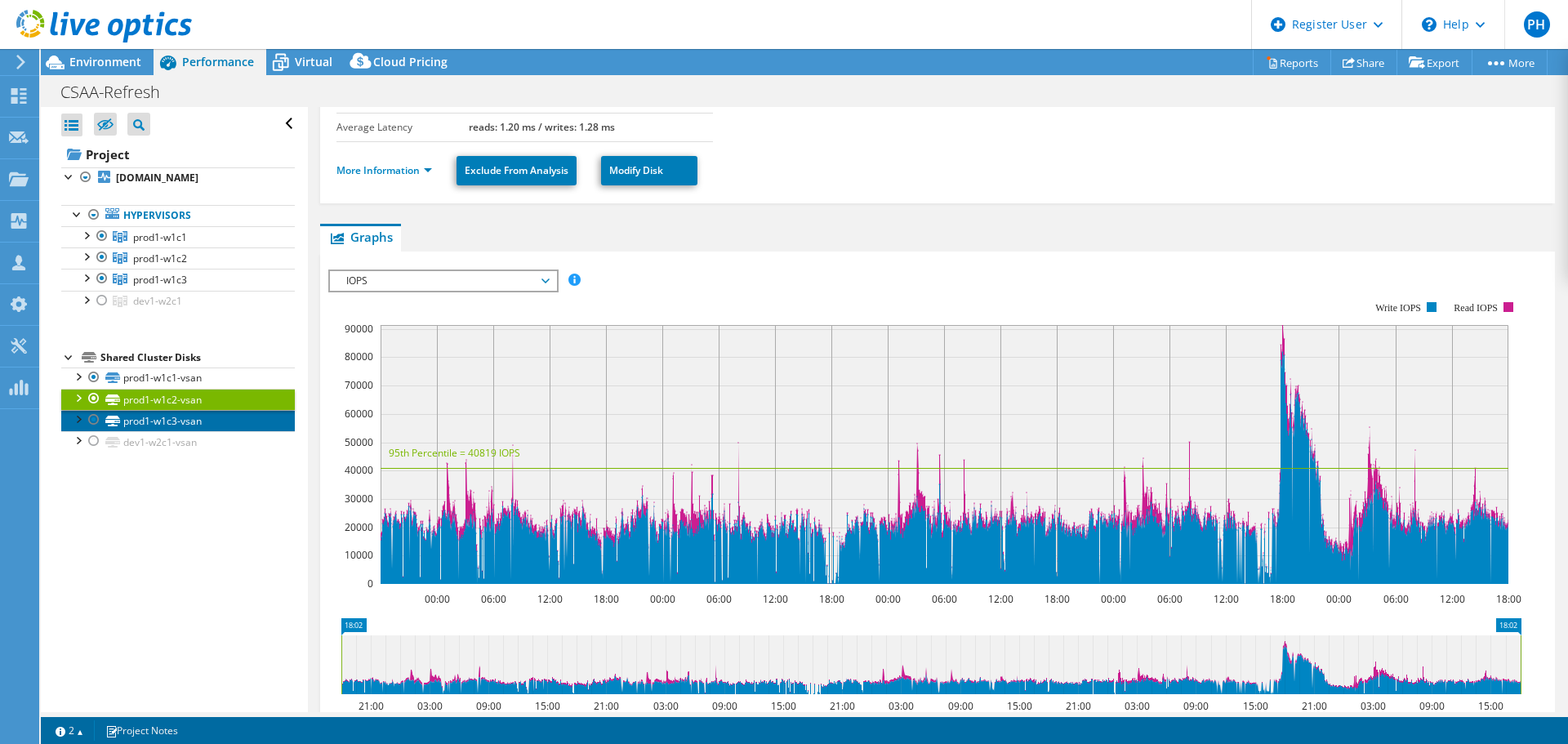
click at [185, 431] on link "prod1-w1c3-vsan" at bounding box center [178, 421] width 234 height 22
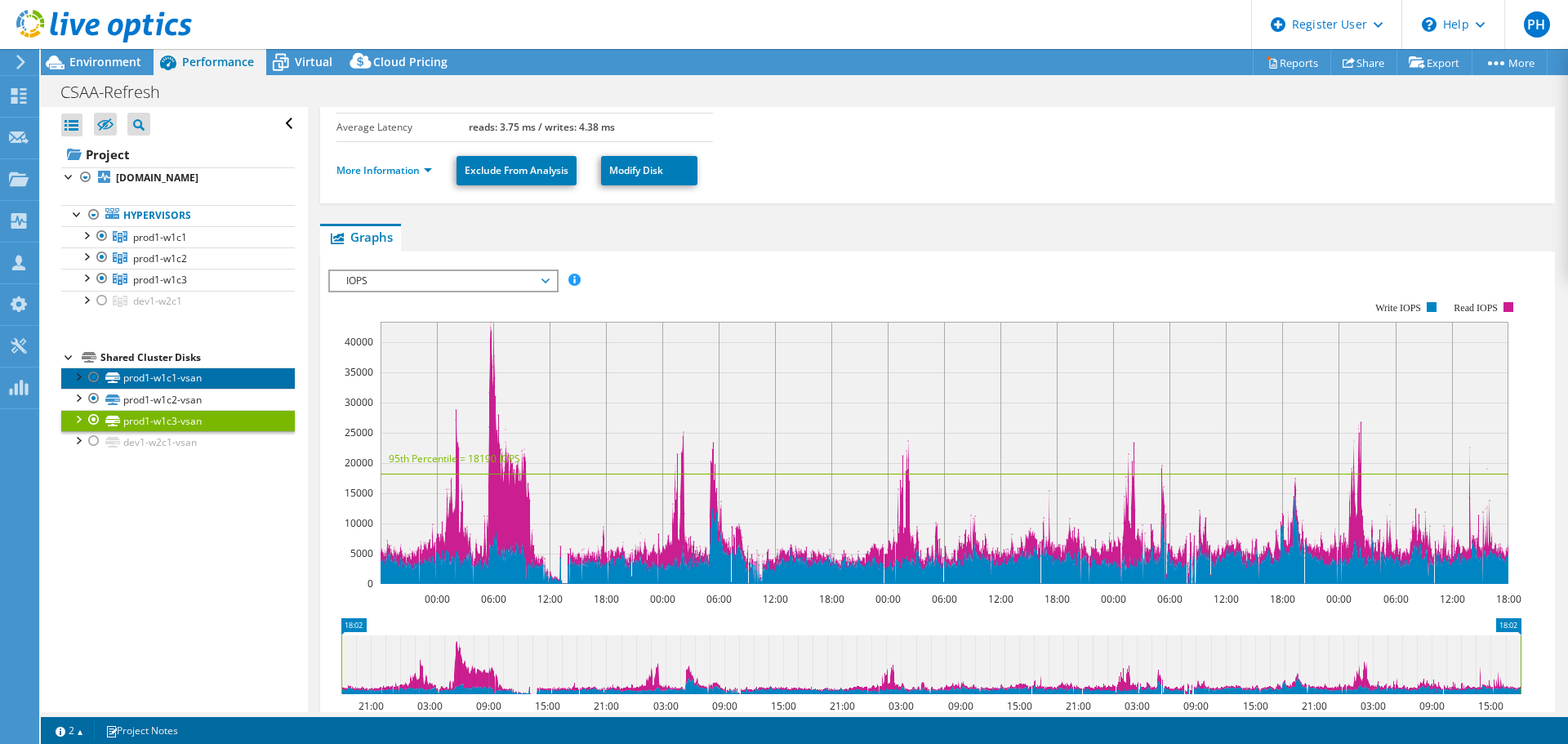
click at [187, 389] on link "prod1-w1c1-vsan" at bounding box center [178, 378] width 234 height 22
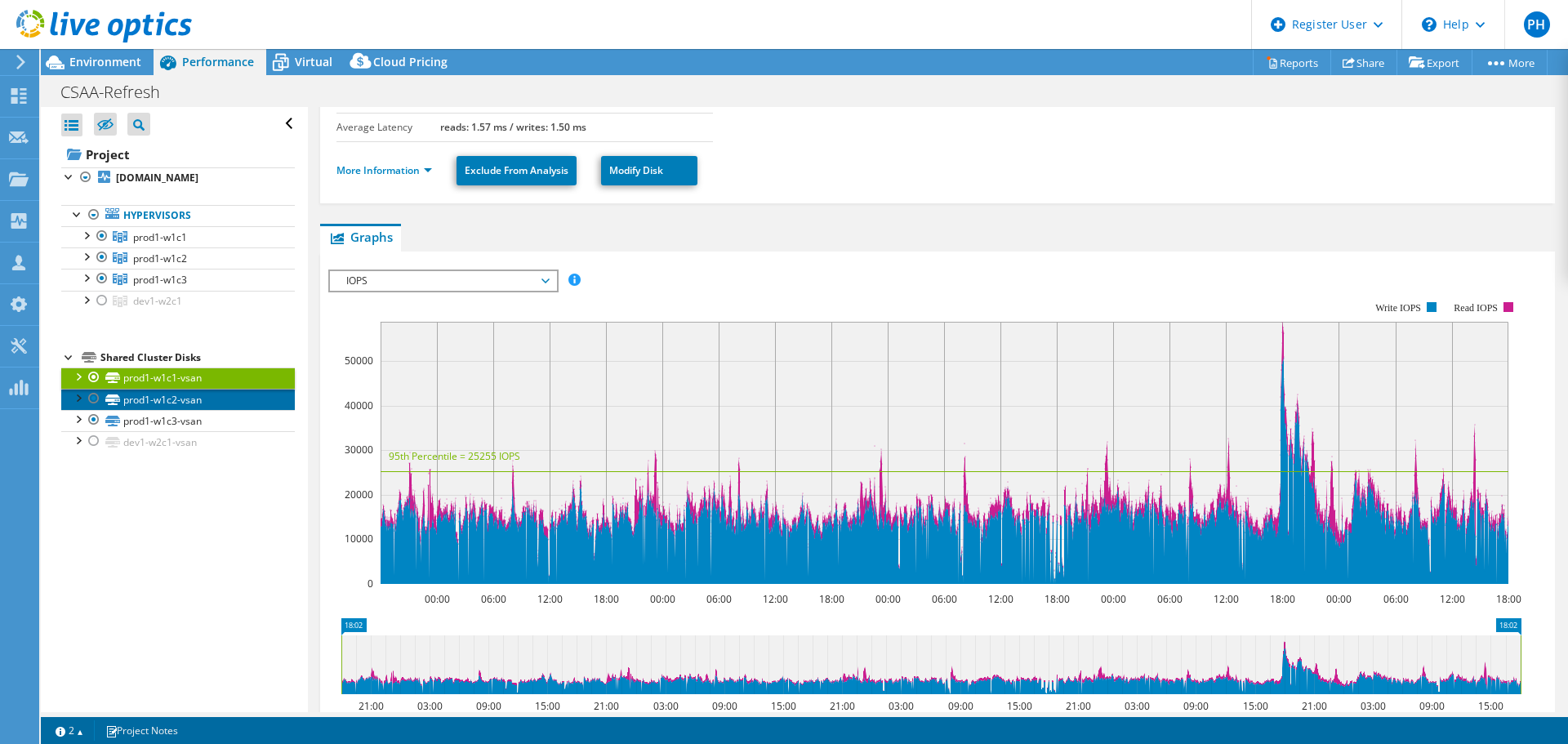
click at [164, 410] on link "prod1-w1c2-vsan" at bounding box center [178, 399] width 234 height 22
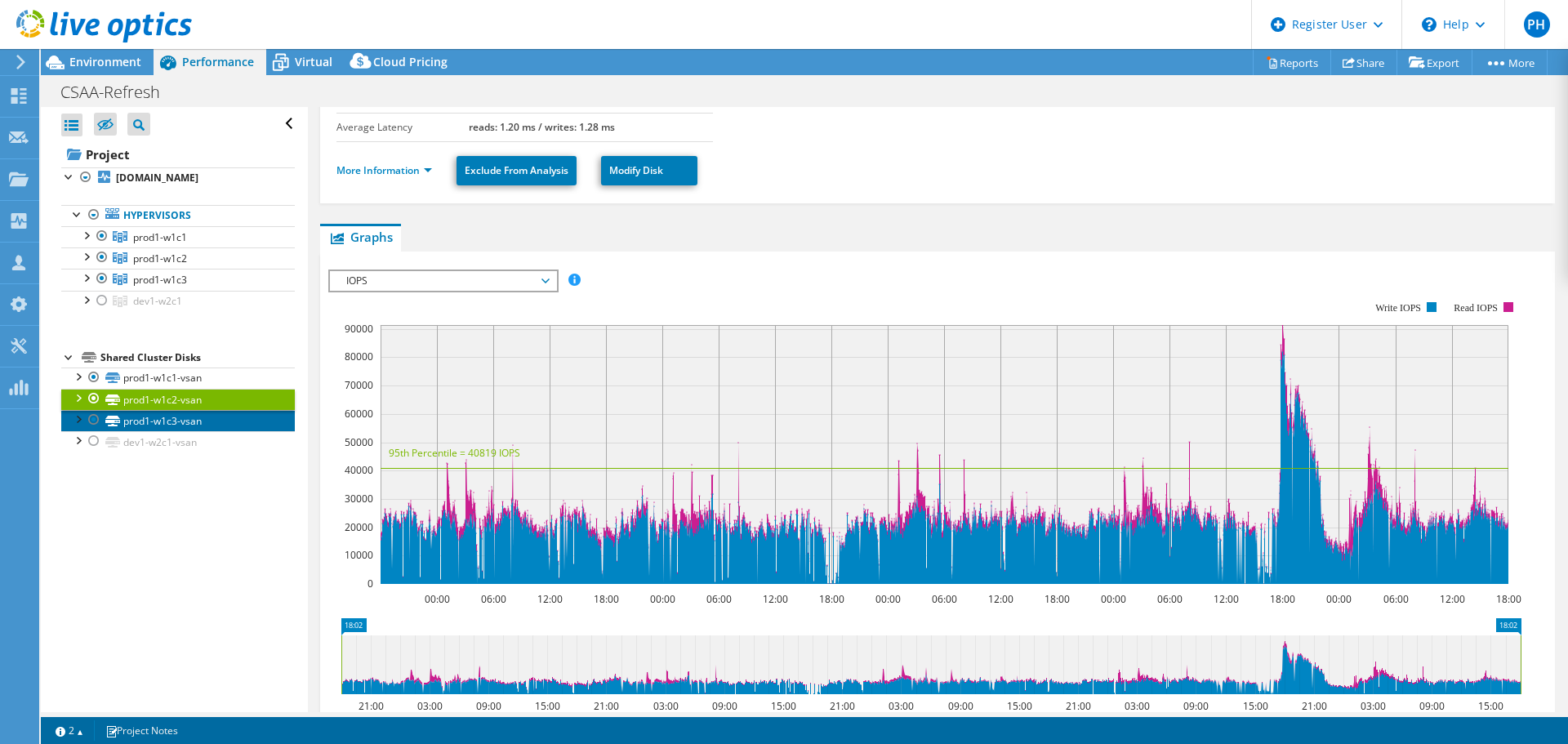
click at [165, 431] on link "prod1-w1c3-vsan" at bounding box center [178, 421] width 234 height 22
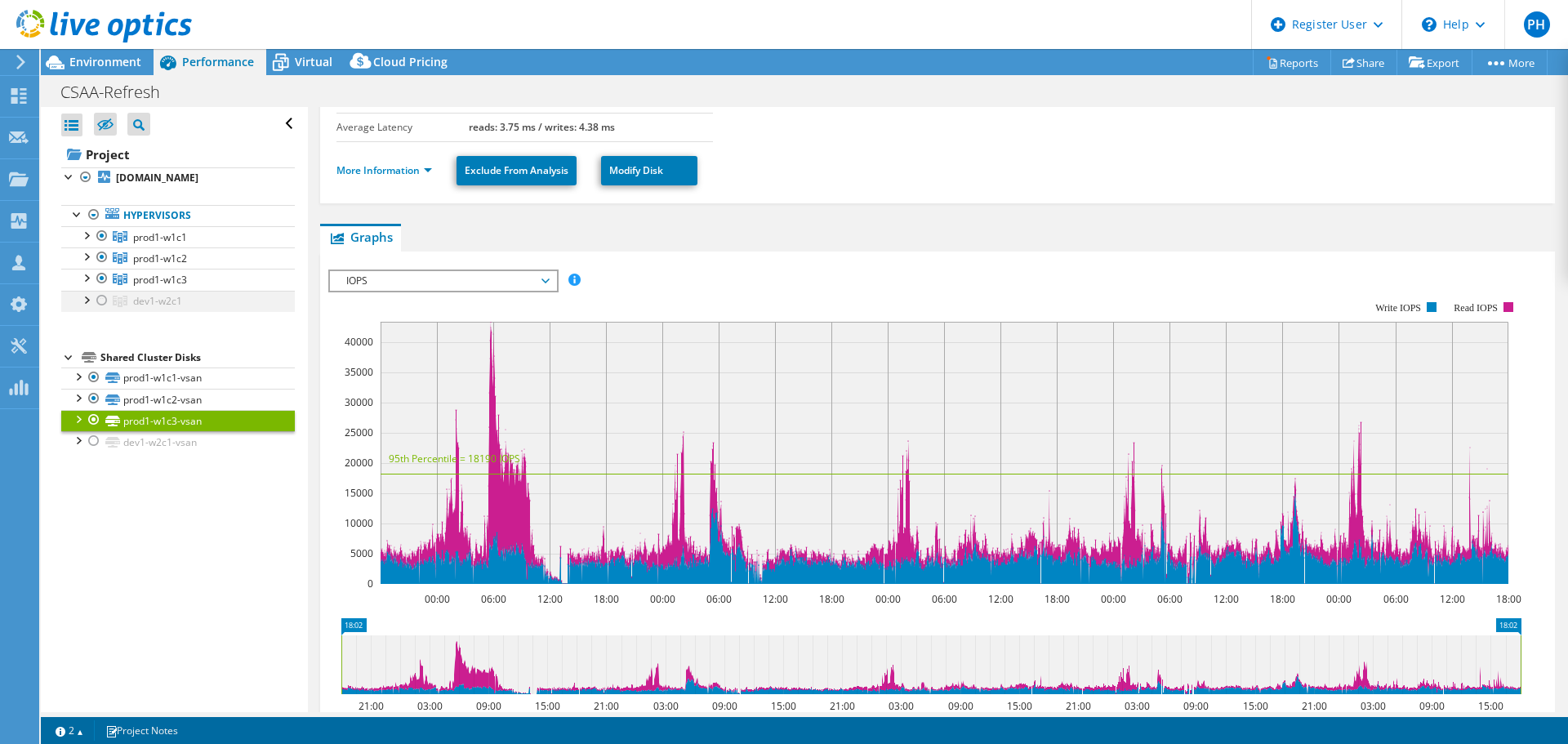
click at [99, 310] on div at bounding box center [102, 300] width 16 height 20
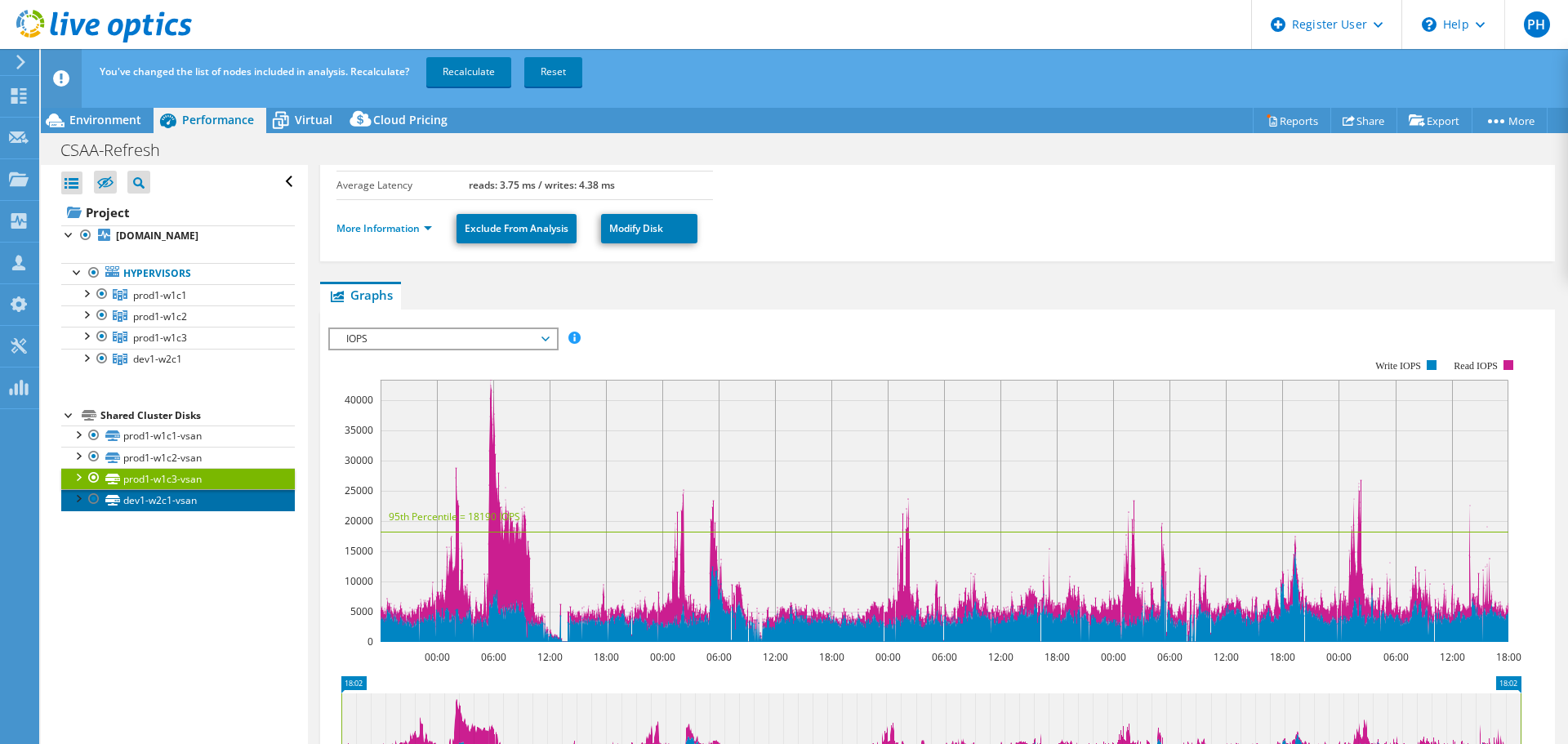
click at [161, 508] on link "dev1-w2c1-vsan" at bounding box center [178, 499] width 234 height 22
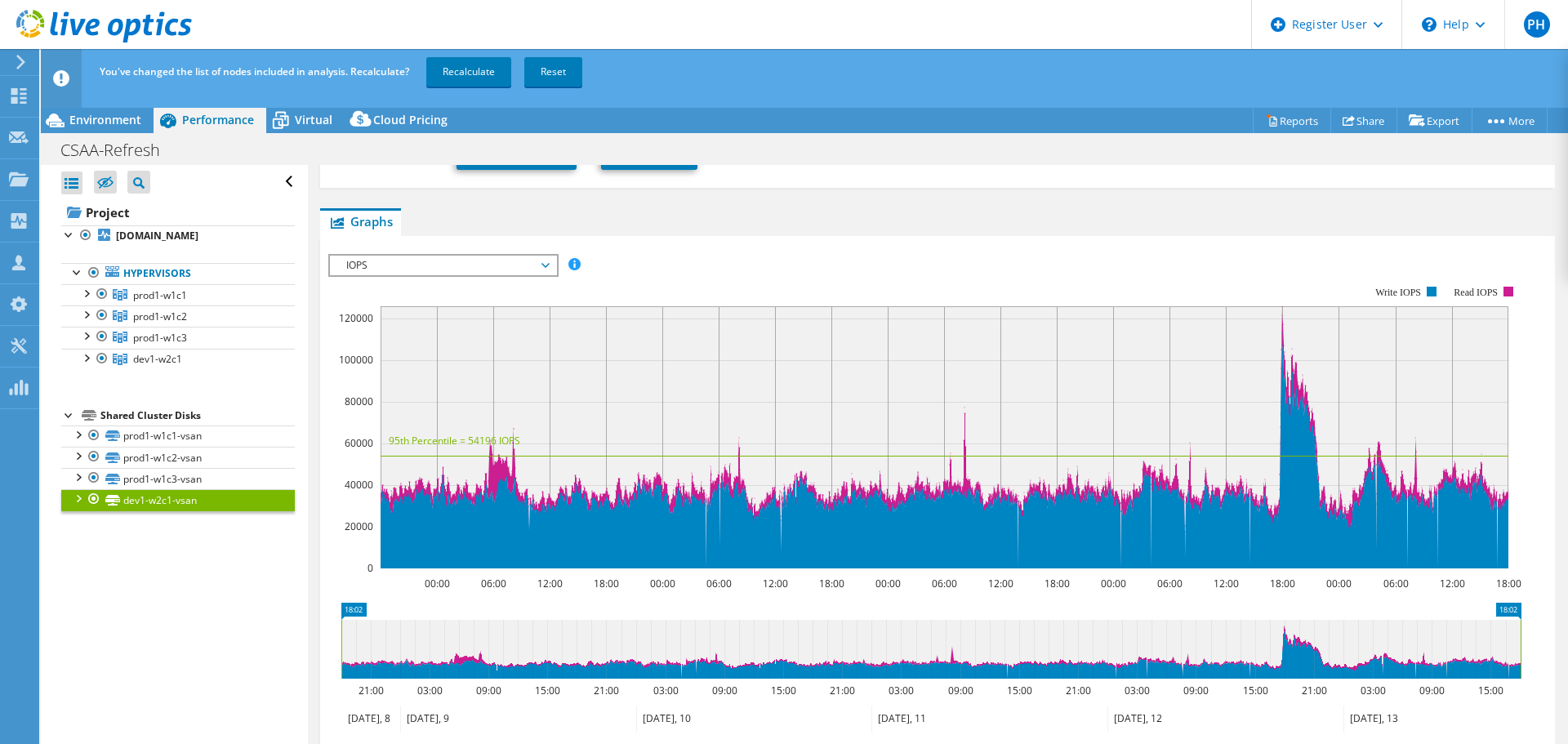
scroll to position [296, 0]
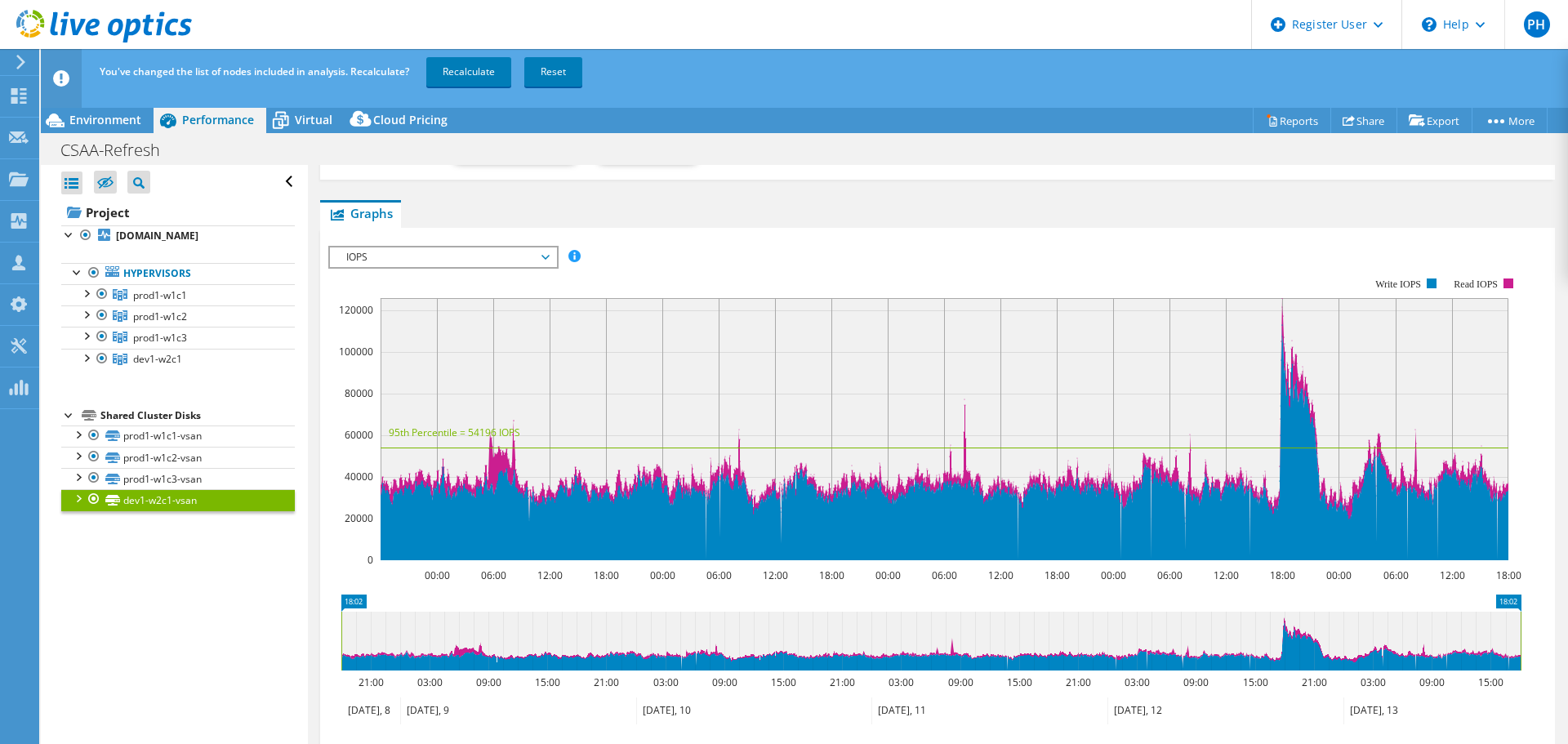
click at [75, 505] on div at bounding box center [78, 497] width 16 height 16
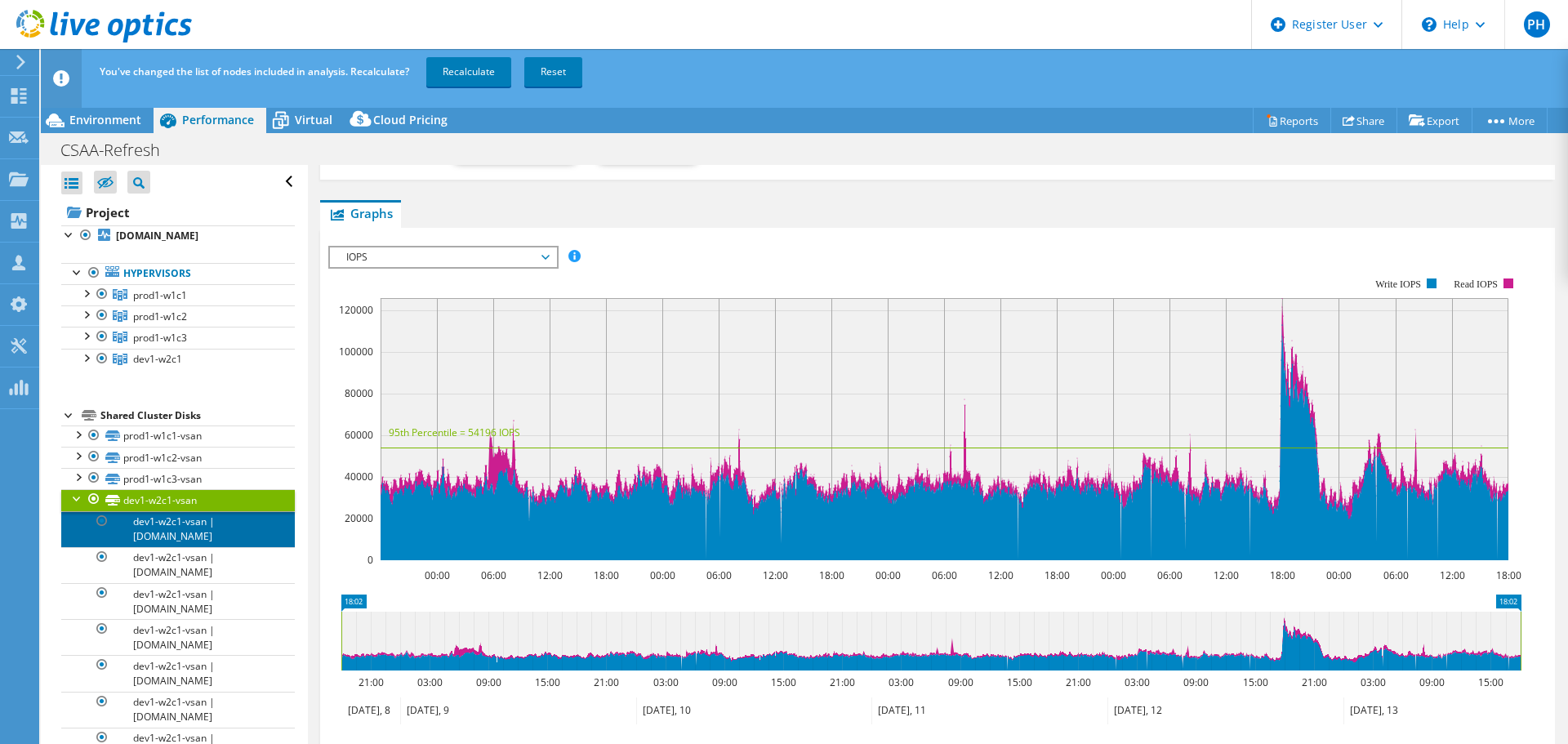
click at [178, 546] on link "dev1-w2c1-vsan | [DOMAIN_NAME]" at bounding box center [178, 529] width 234 height 36
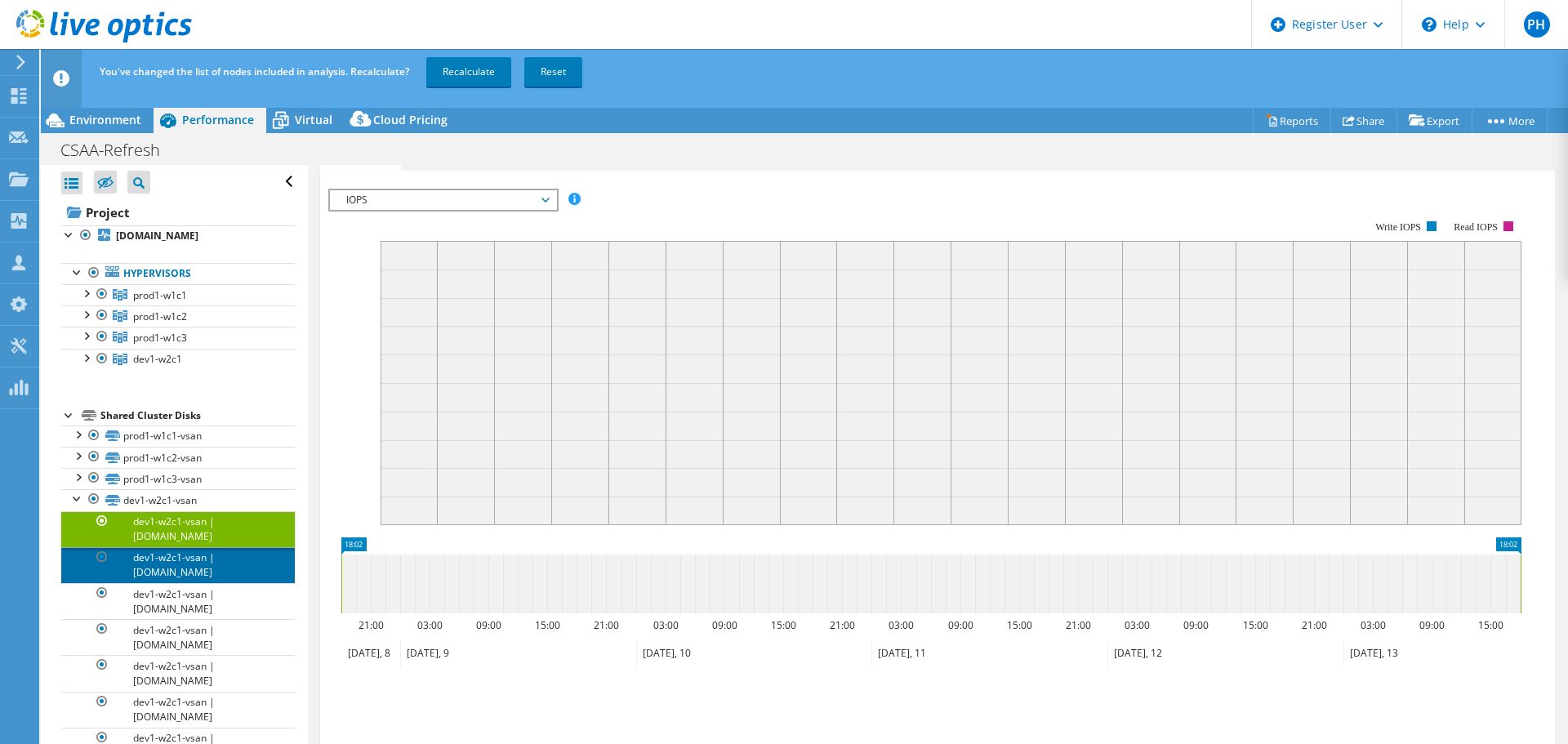
click at [178, 574] on link "dev1-w2c1-vsan | [DOMAIN_NAME]" at bounding box center [178, 566] width 234 height 36
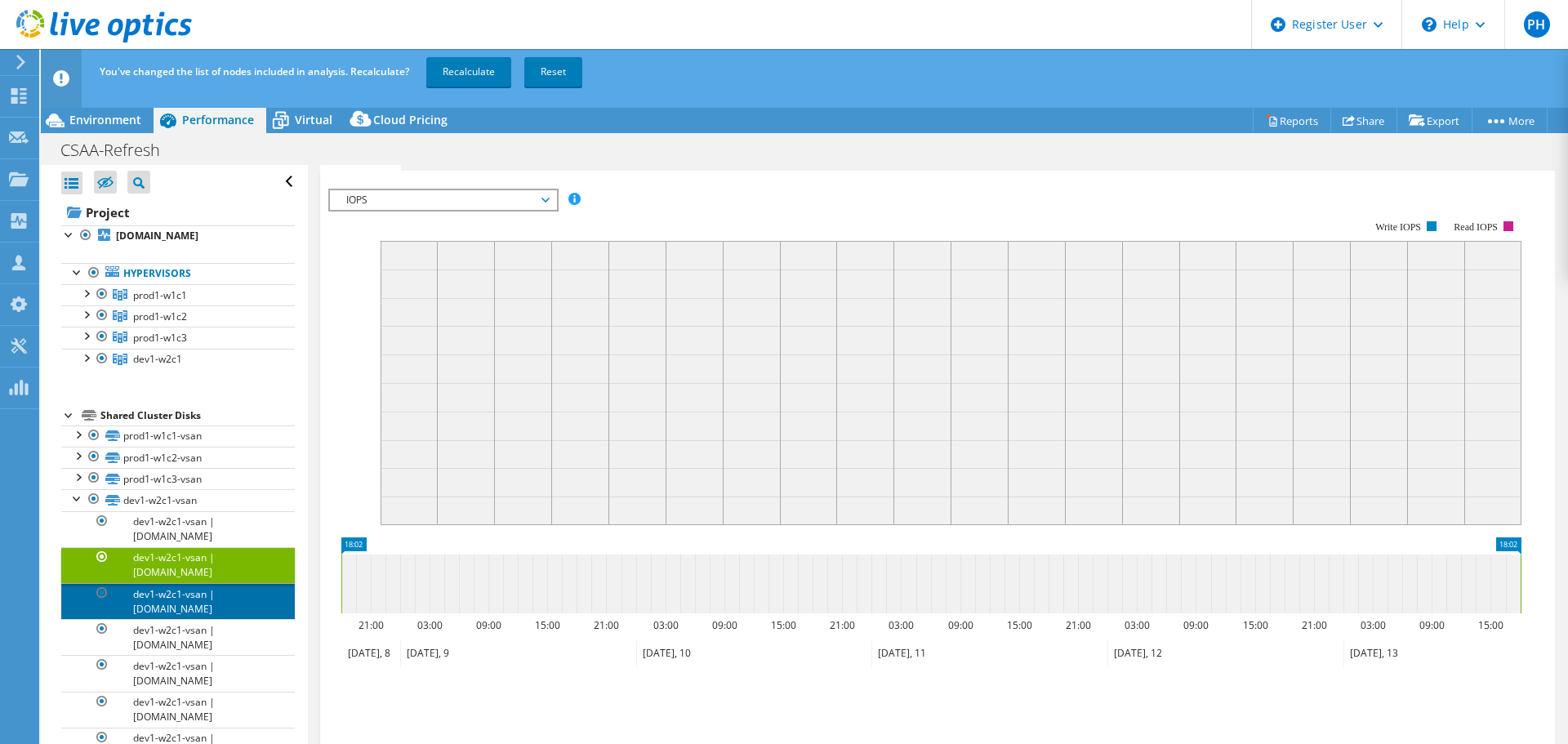
click at [193, 619] on link "dev1-w2c1-vsan | [DOMAIN_NAME]" at bounding box center [178, 601] width 234 height 36
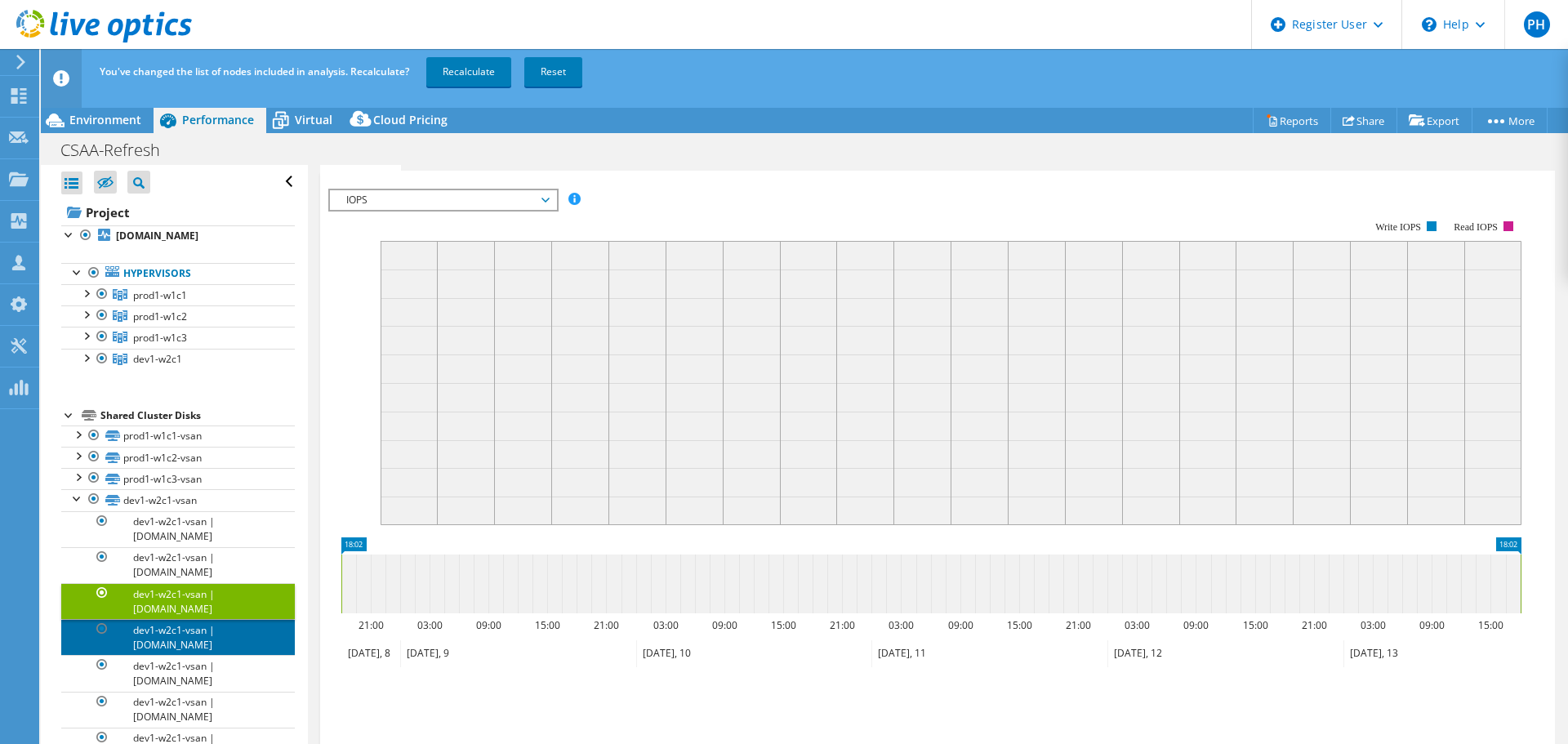
click at [184, 651] on link "dev1-w2c1-vsan | [DOMAIN_NAME]" at bounding box center [178, 637] width 234 height 36
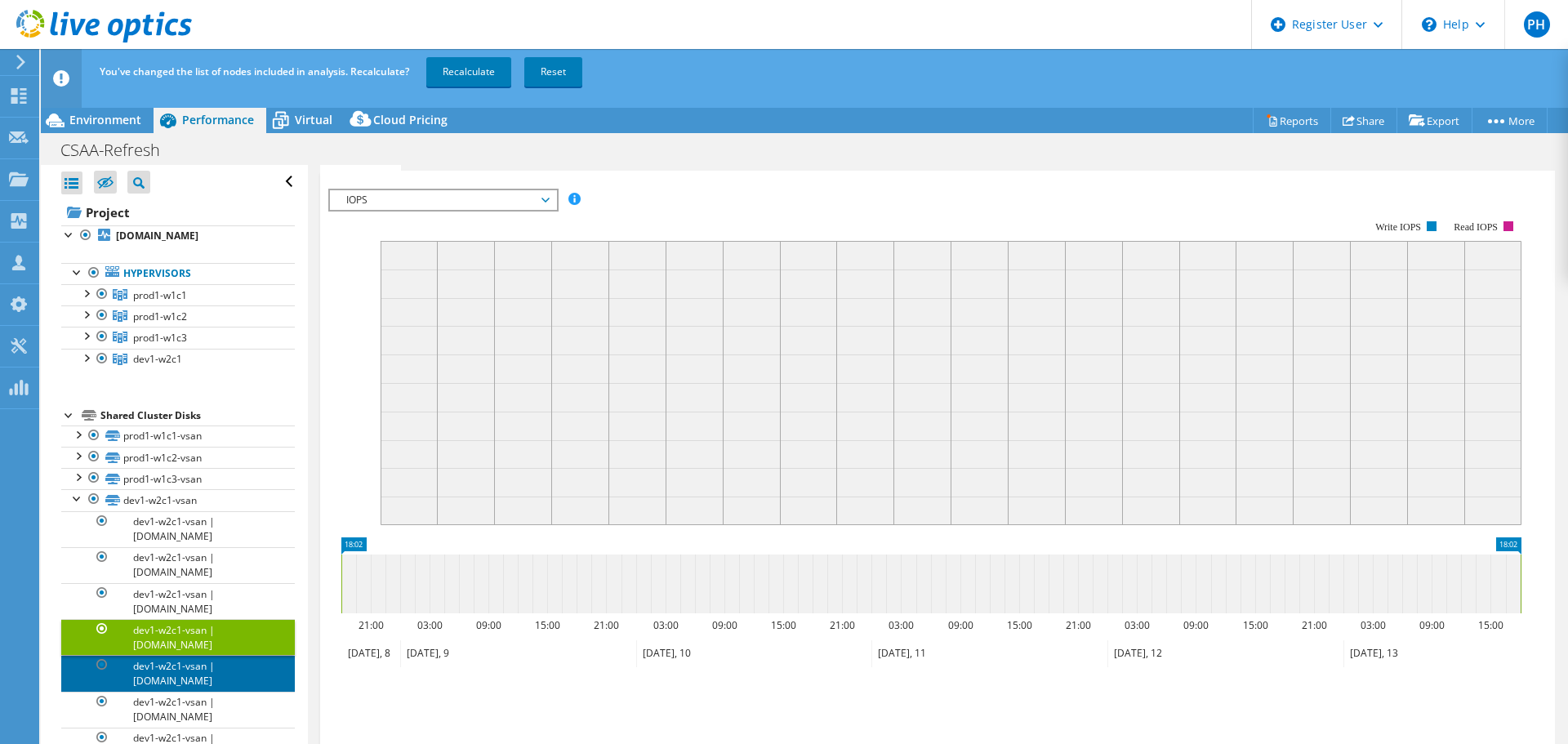
click at [213, 682] on link "dev1-w2c1-vsan | [DOMAIN_NAME]" at bounding box center [178, 673] width 234 height 36
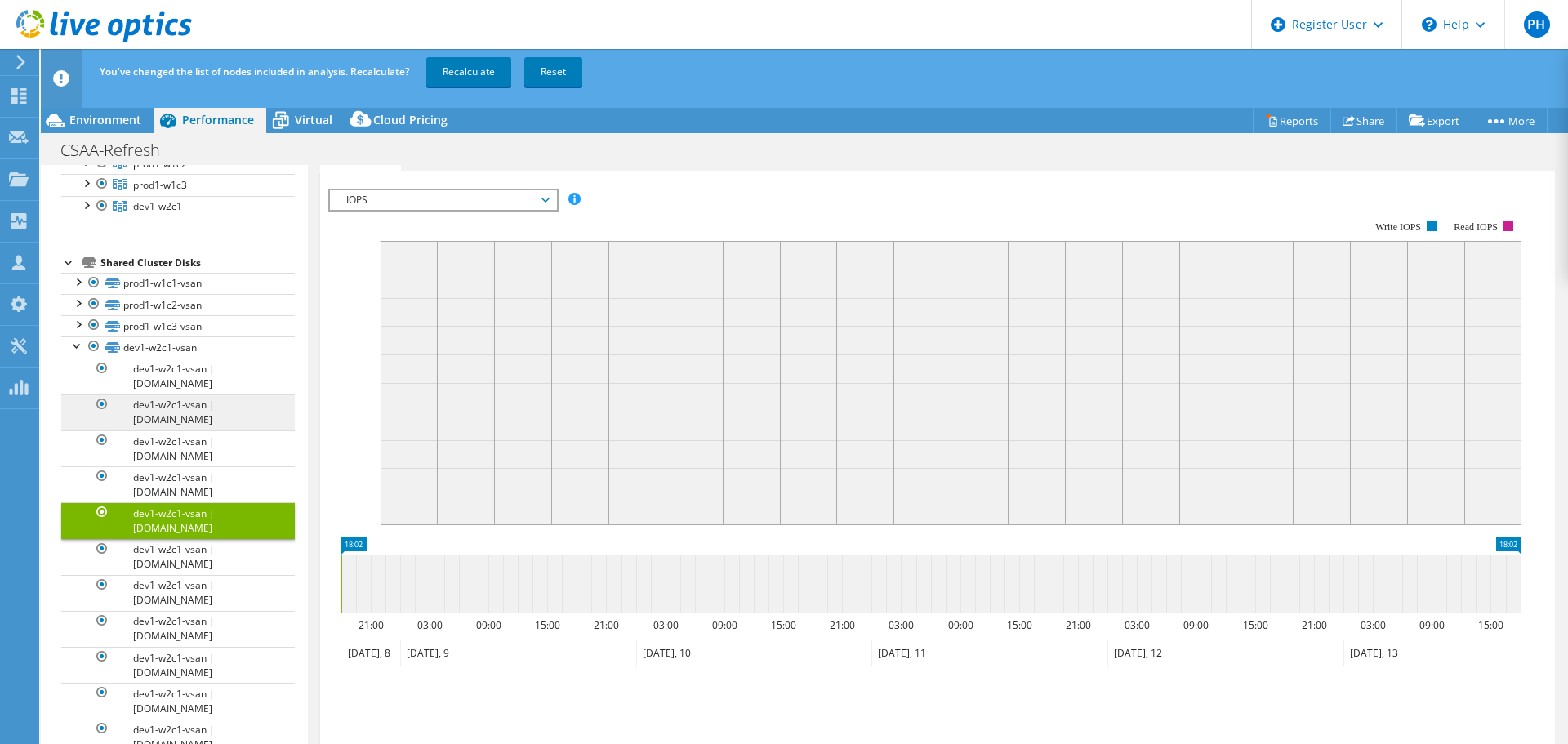
scroll to position [127, 0]
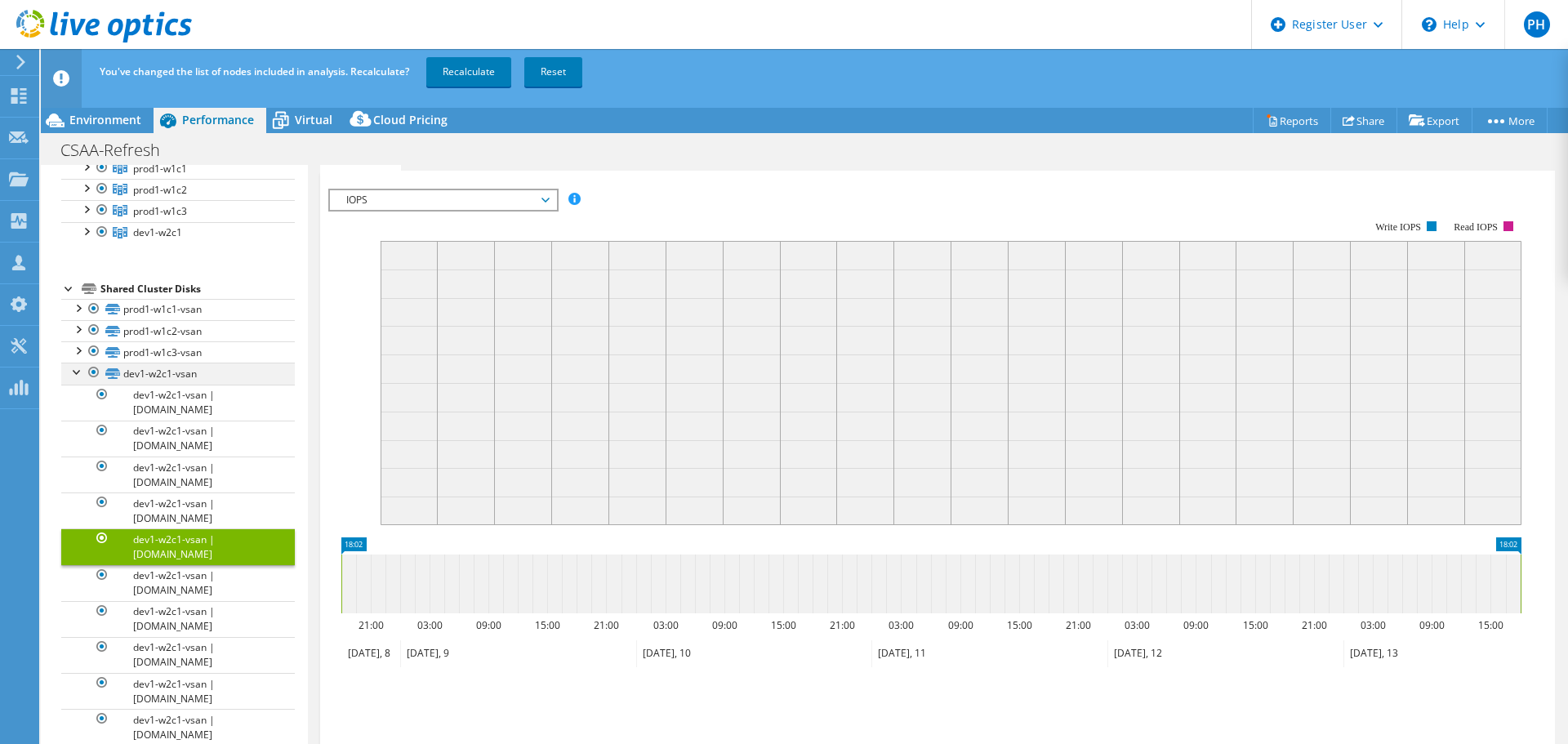
click at [76, 379] on div at bounding box center [78, 371] width 16 height 16
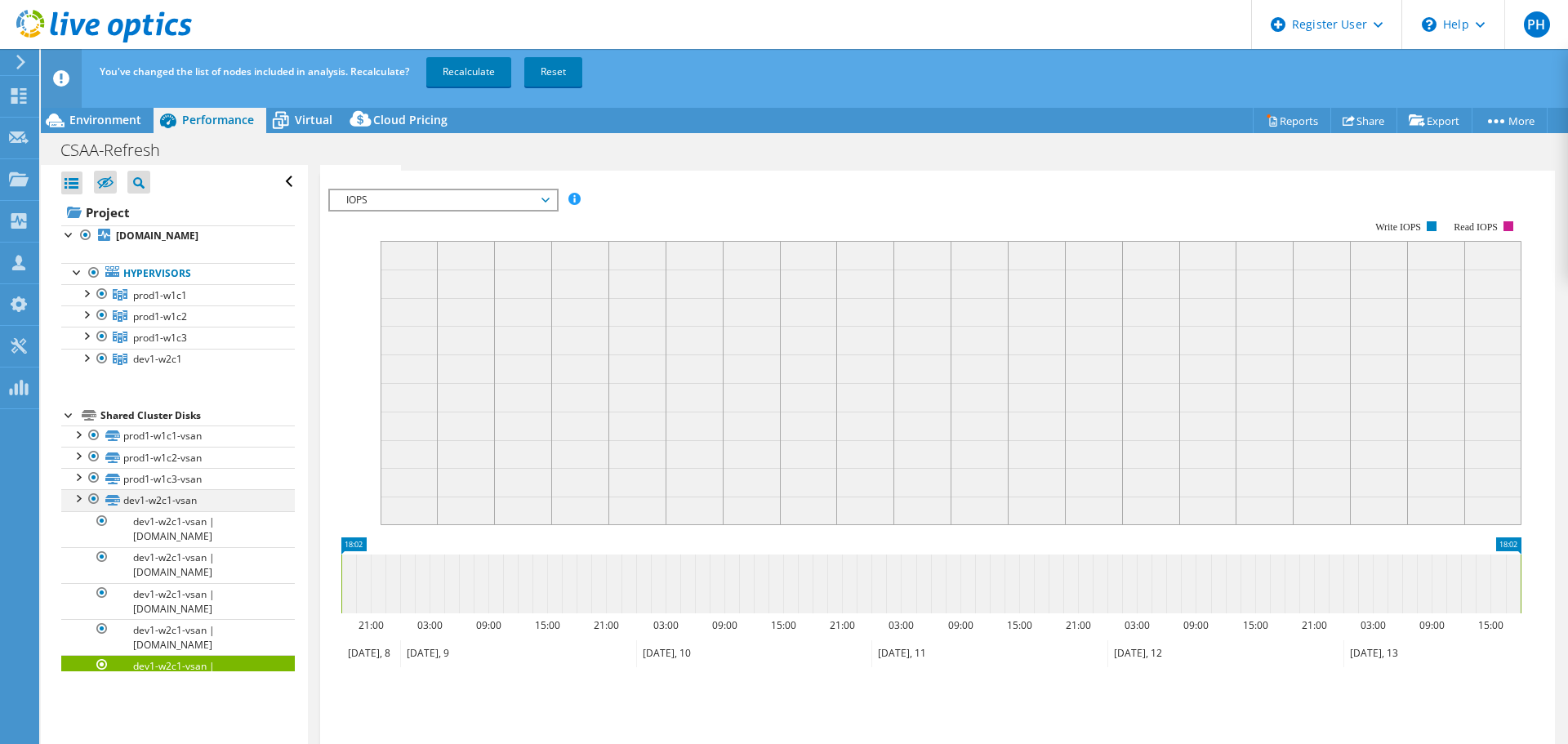
scroll to position [0, 0]
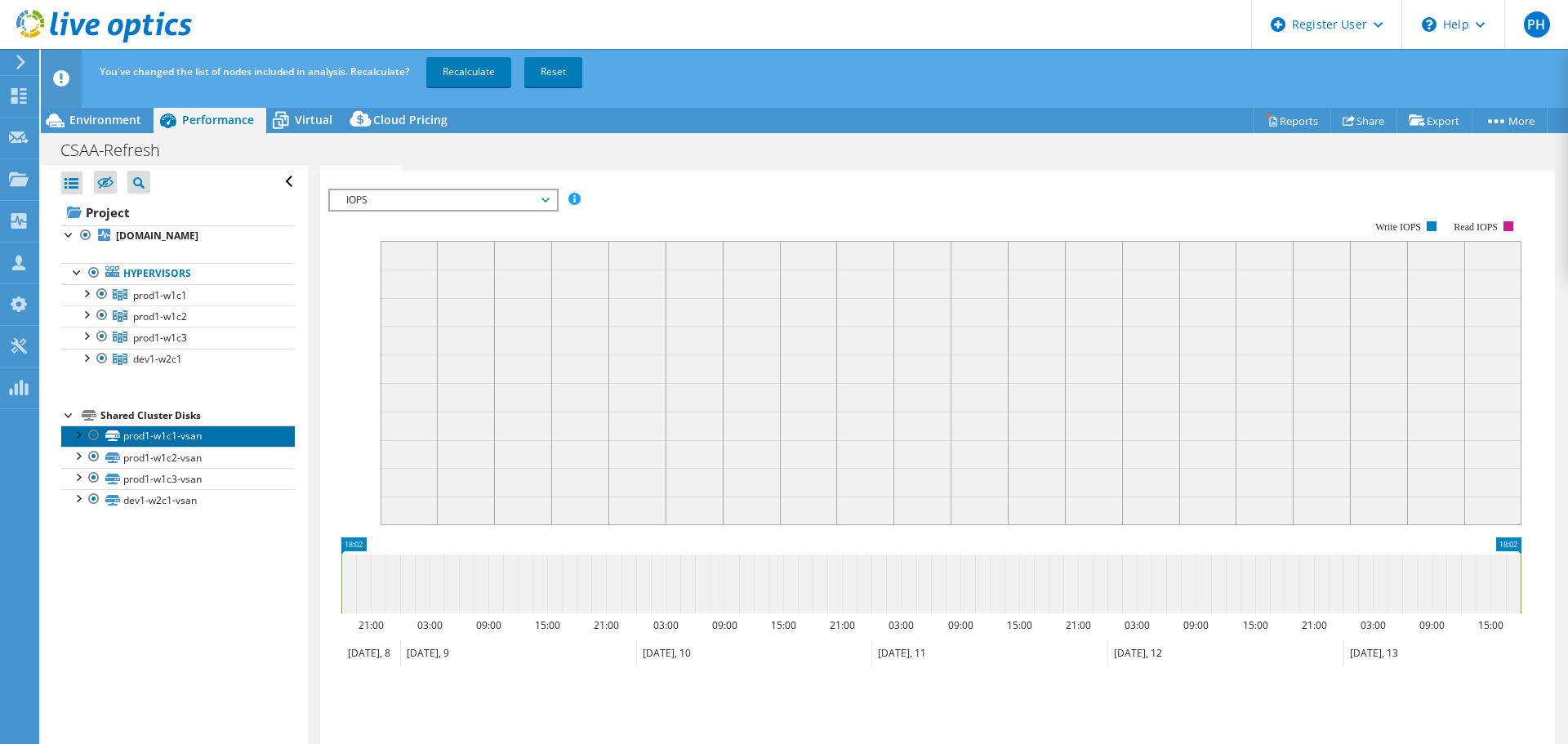
click at [198, 447] on link "prod1-w1c1-vsan" at bounding box center [178, 436] width 234 height 22
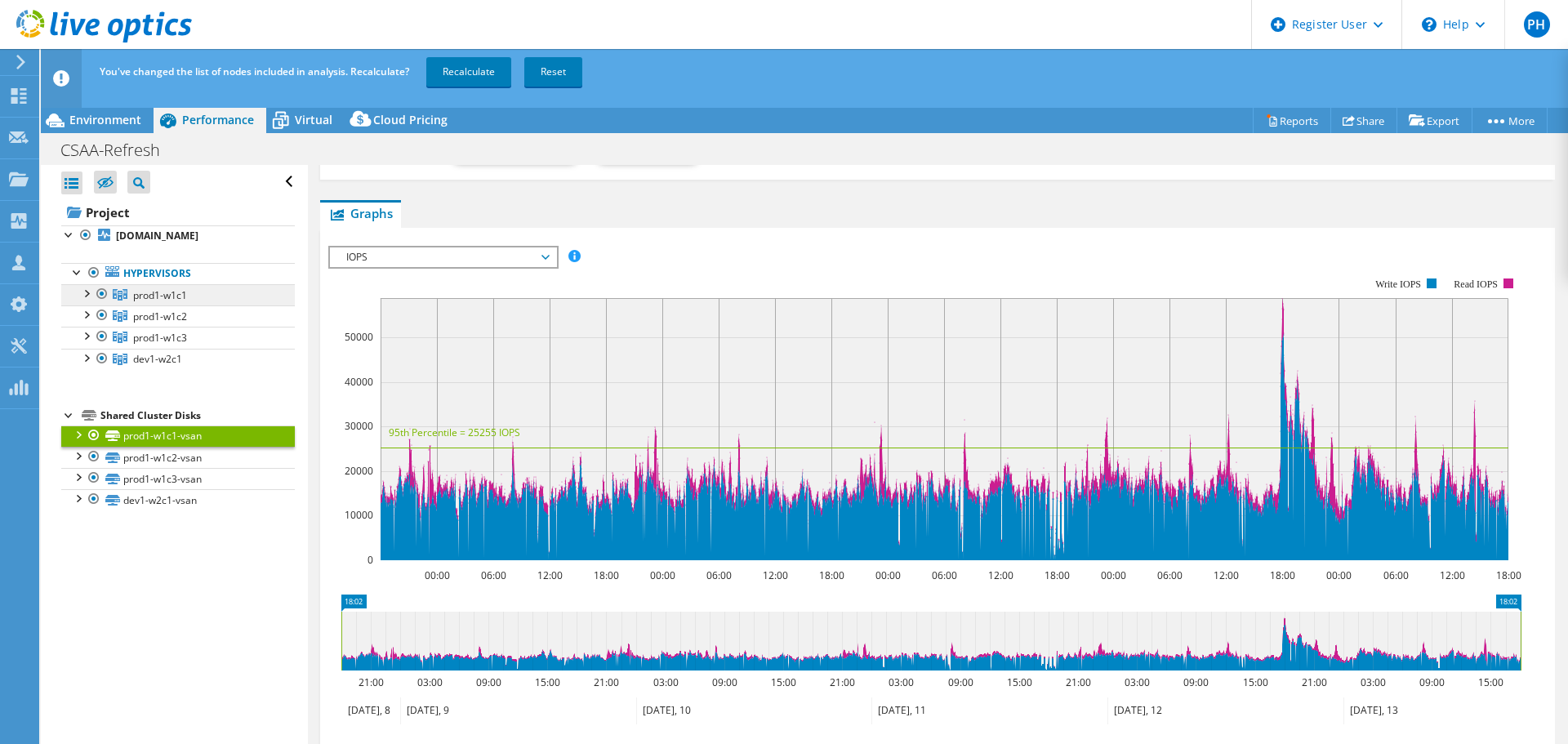
click at [116, 301] on icon at bounding box center [120, 294] width 15 height 11
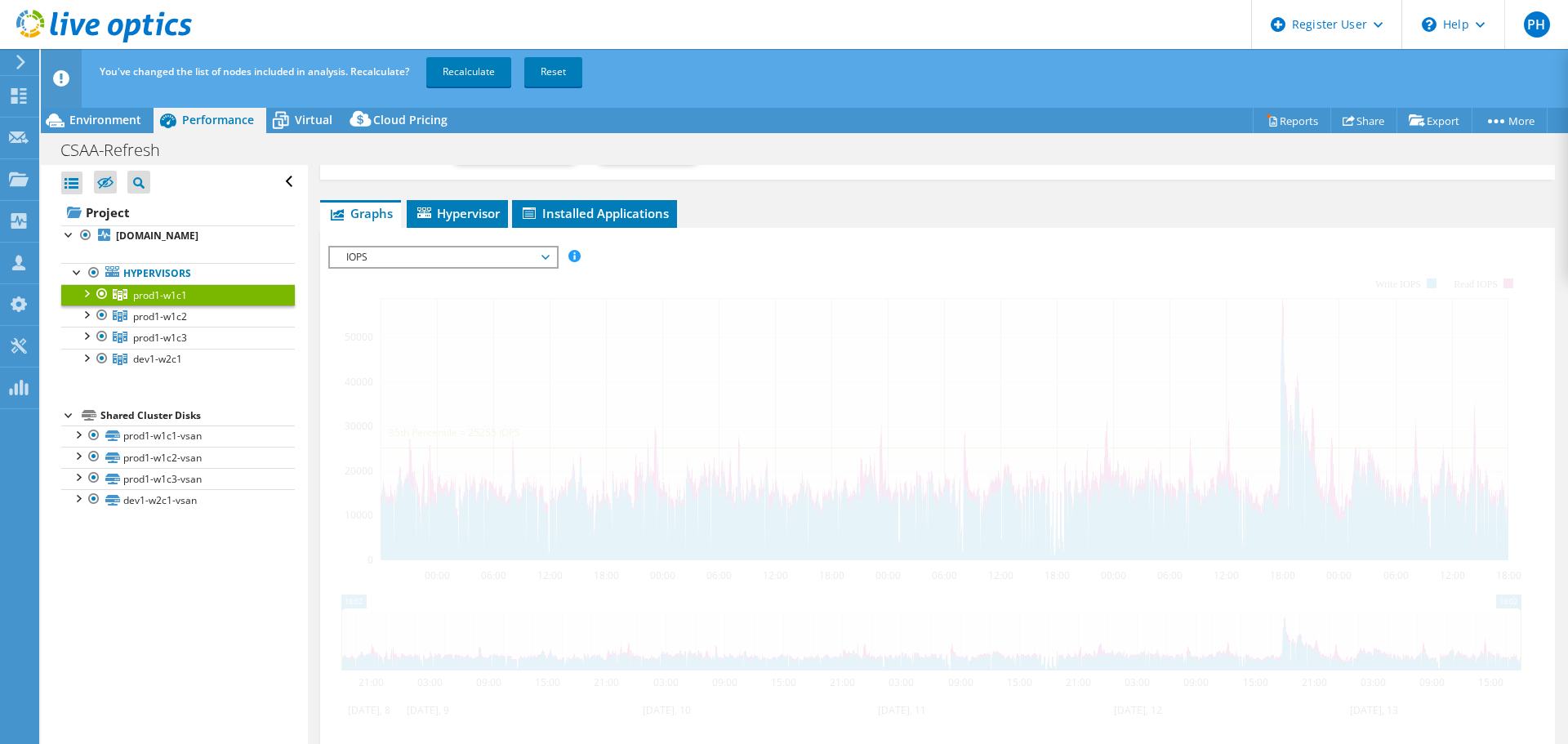
click at [79, 301] on div at bounding box center [85, 292] width 16 height 16
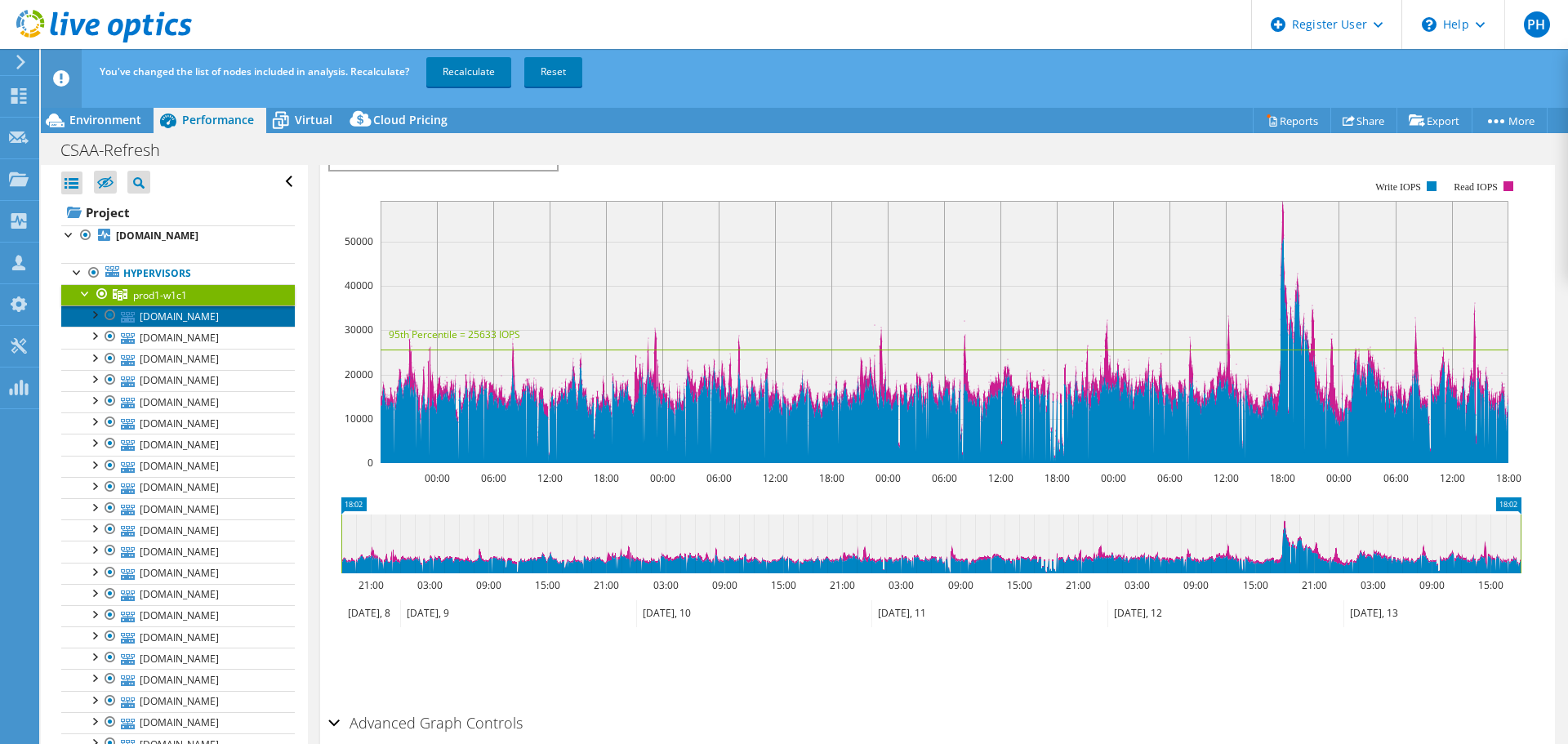
click at [155, 327] on link "[DOMAIN_NAME]" at bounding box center [178, 316] width 234 height 22
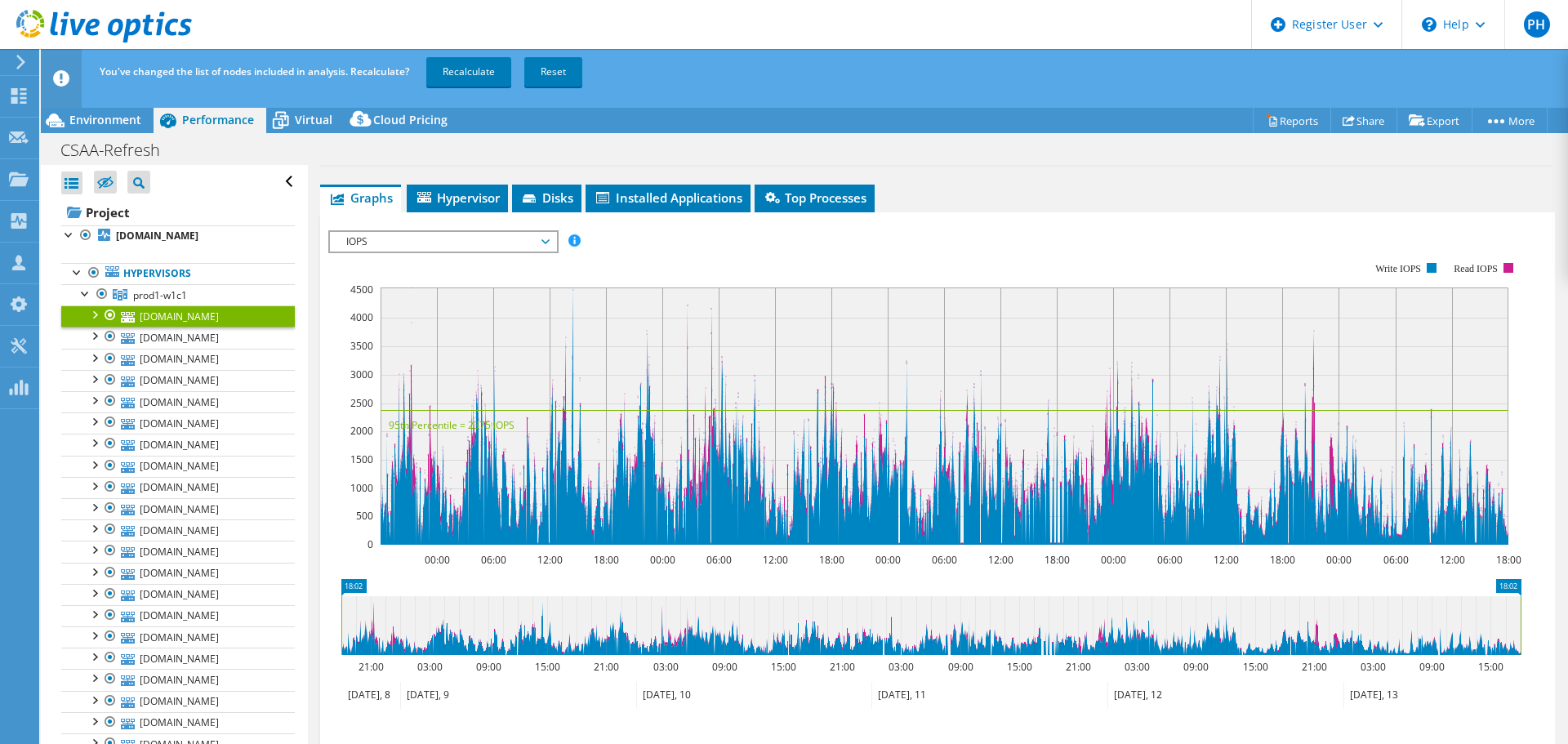
scroll to position [132, 0]
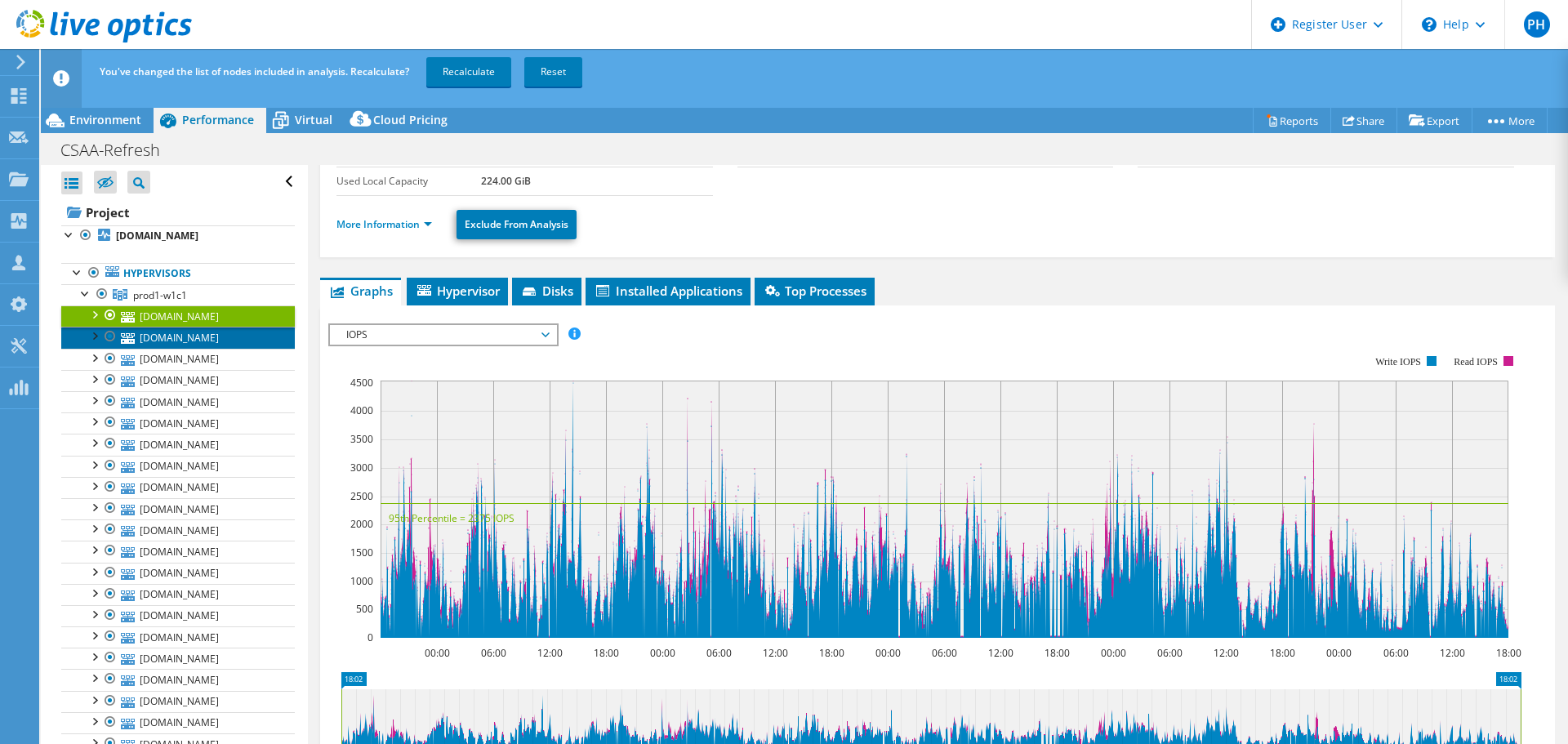
click at [177, 348] on link "[DOMAIN_NAME]" at bounding box center [178, 337] width 234 height 22
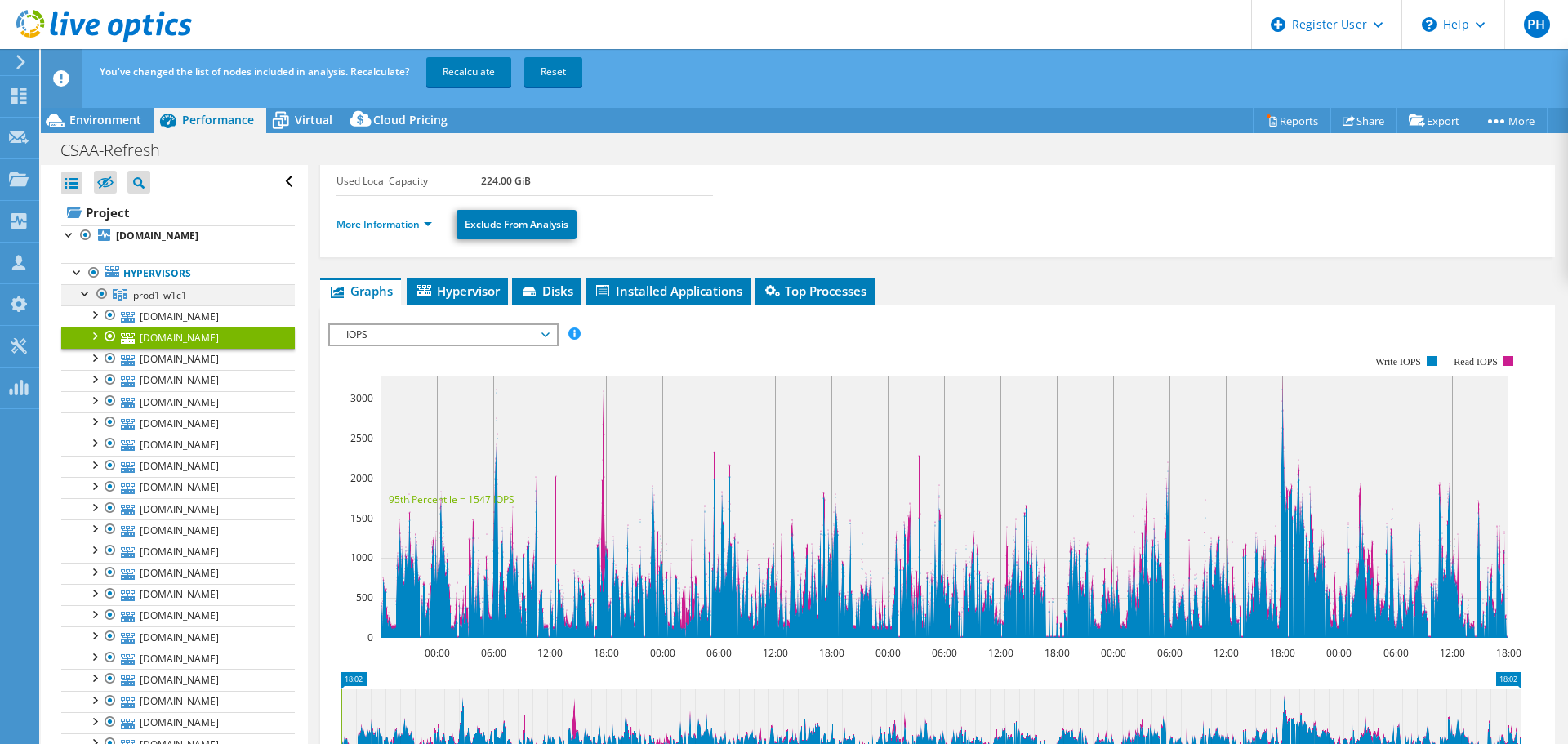
click at [86, 301] on div at bounding box center [85, 292] width 16 height 16
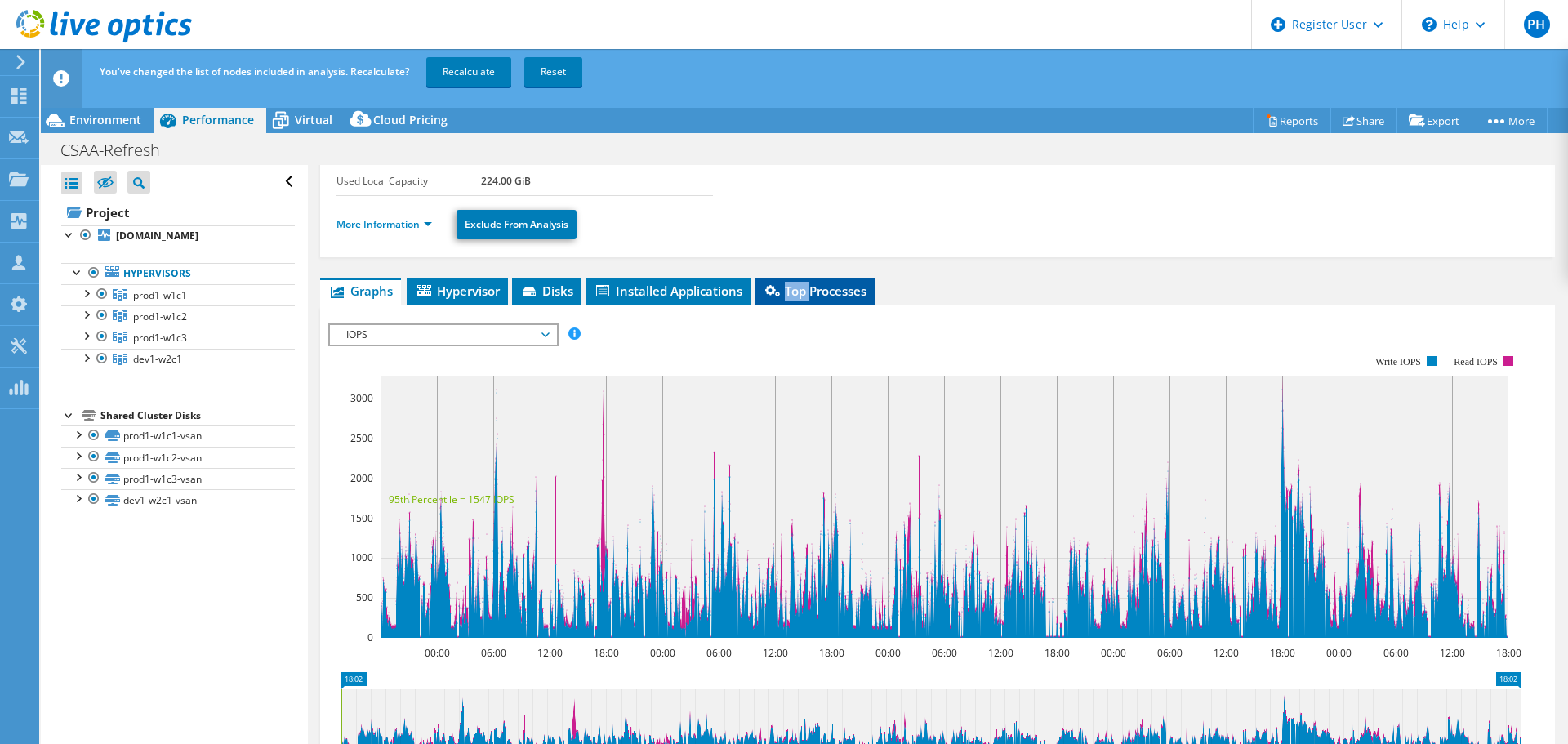
click at [814, 278] on li "Top Processes" at bounding box center [814, 291] width 120 height 28
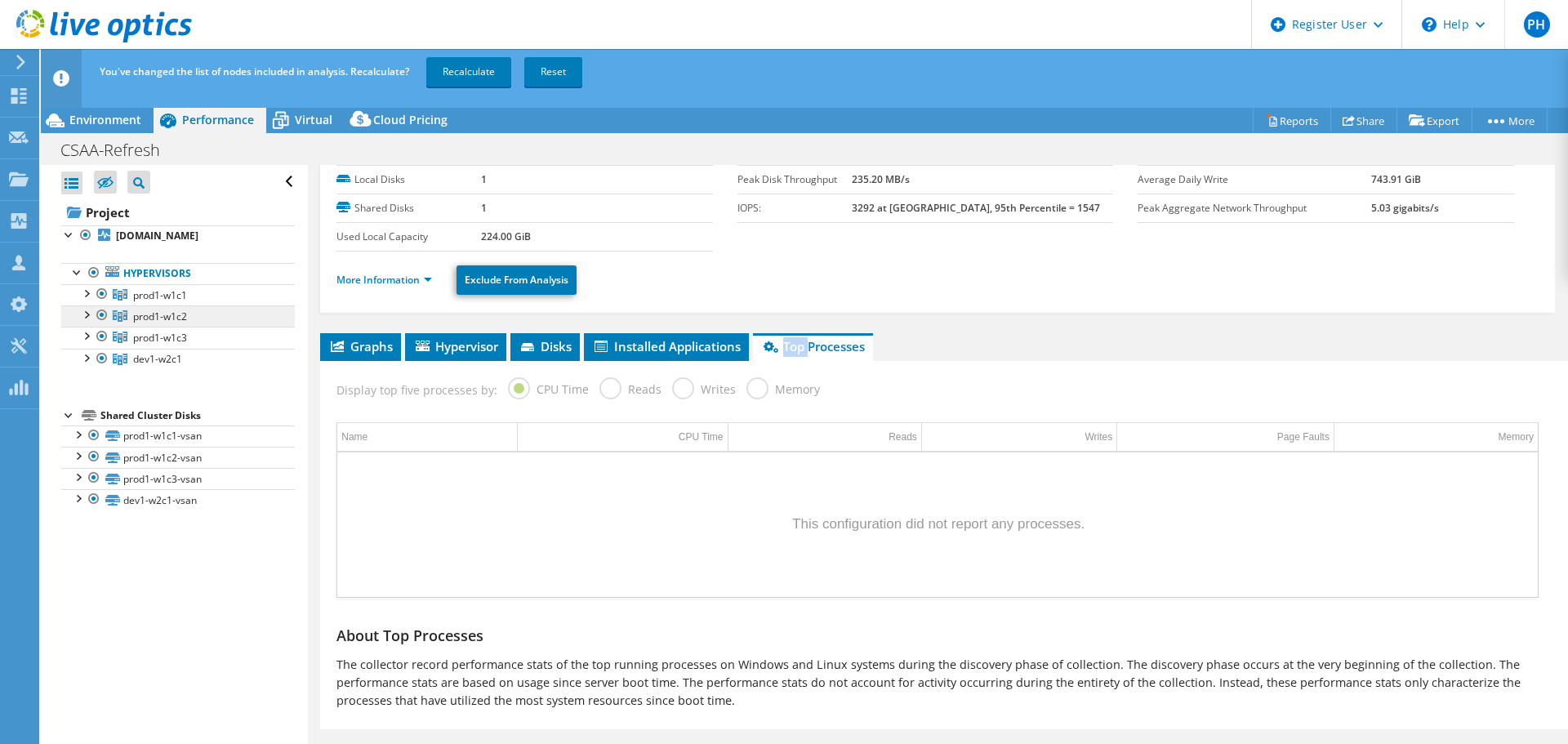
drag, startPoint x: 154, startPoint y: 332, endPoint x: 147, endPoint y: 322, distance: 12.2
click at [154, 303] on span "prod1-w1c2" at bounding box center [159, 295] width 54 height 14
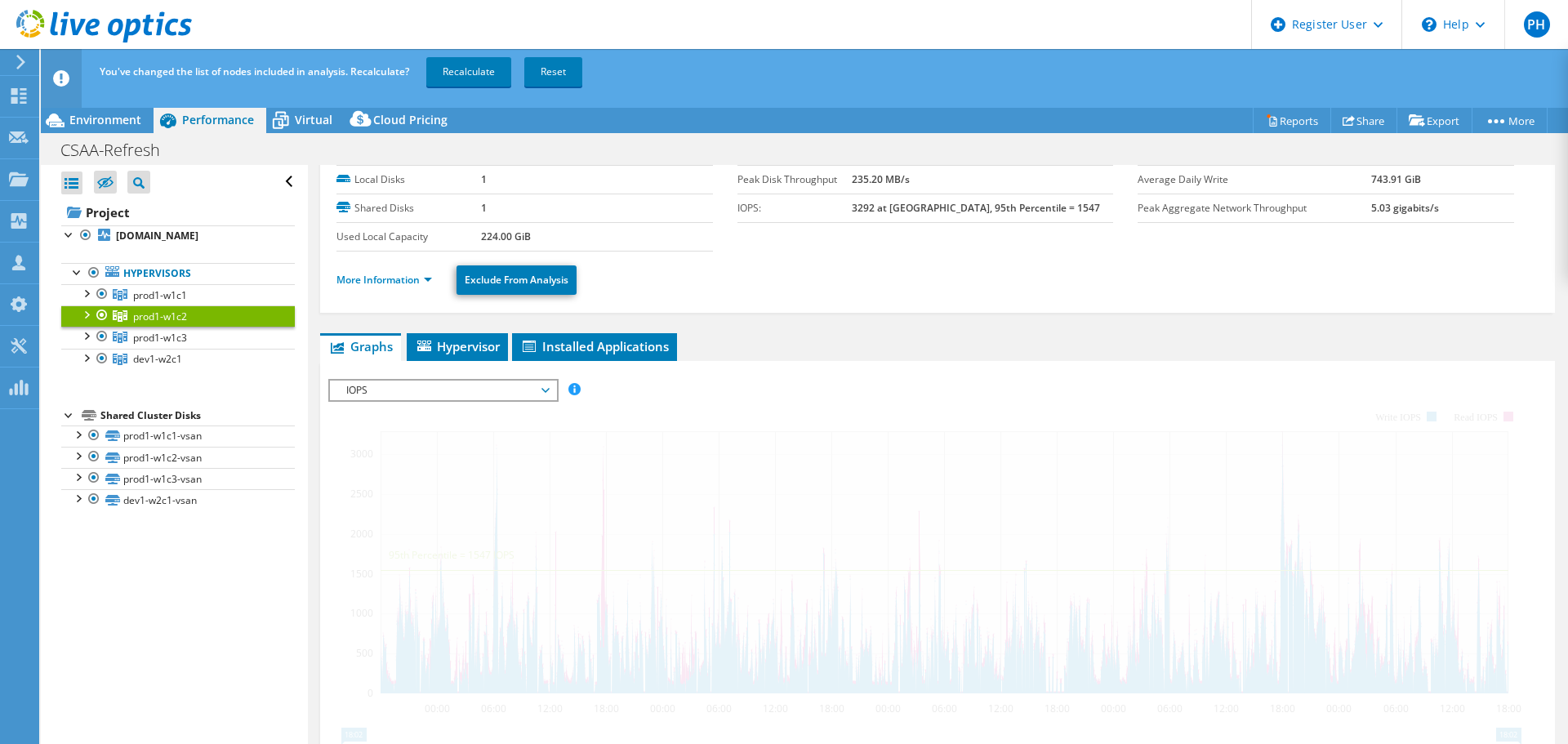
scroll to position [132, 0]
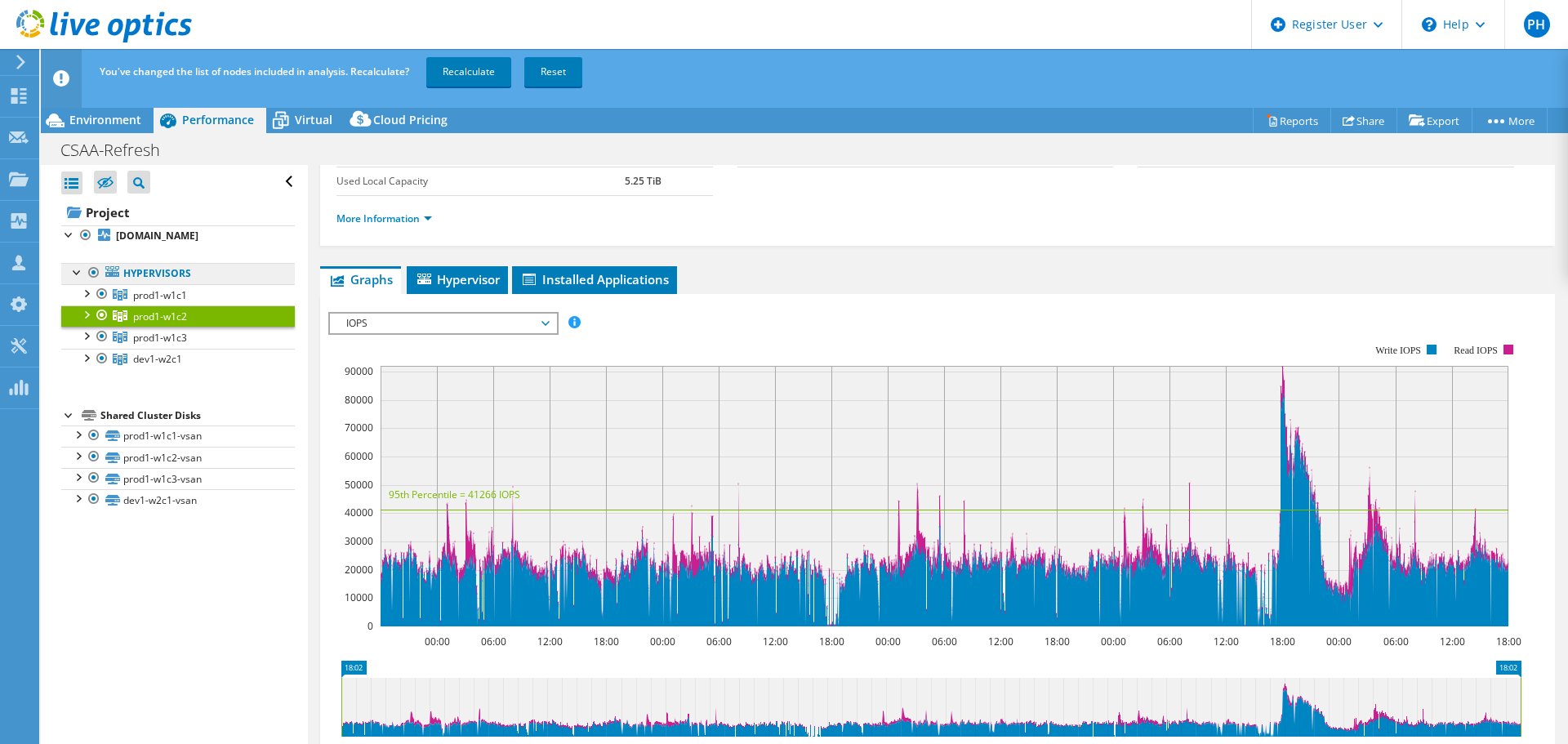
click at [218, 284] on link "Hypervisors" at bounding box center [178, 273] width 234 height 22
click at [315, 123] on span "Virtual" at bounding box center [314, 120] width 38 height 16
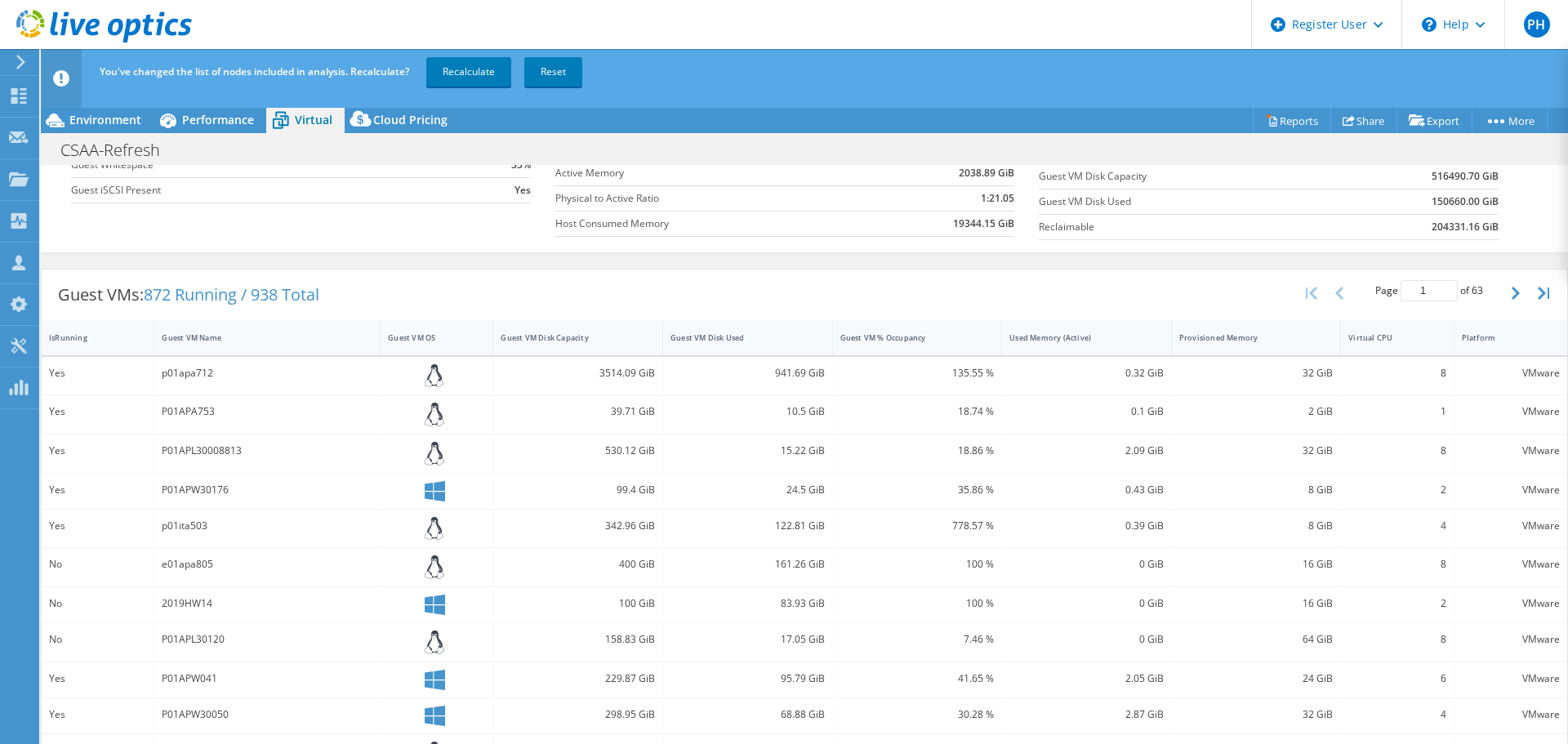
scroll to position [0, 0]
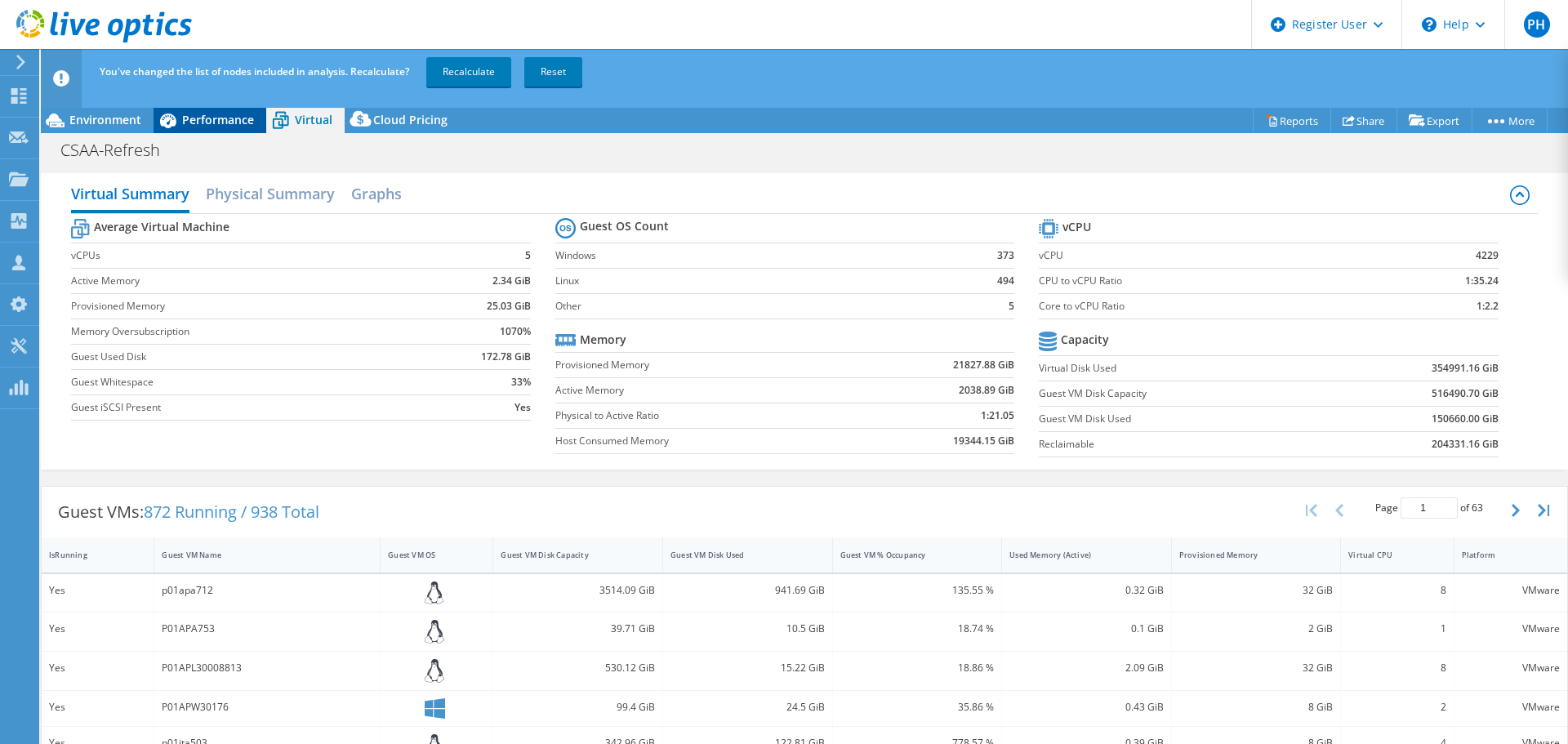
click at [239, 123] on span "Performance" at bounding box center [217, 120] width 72 height 16
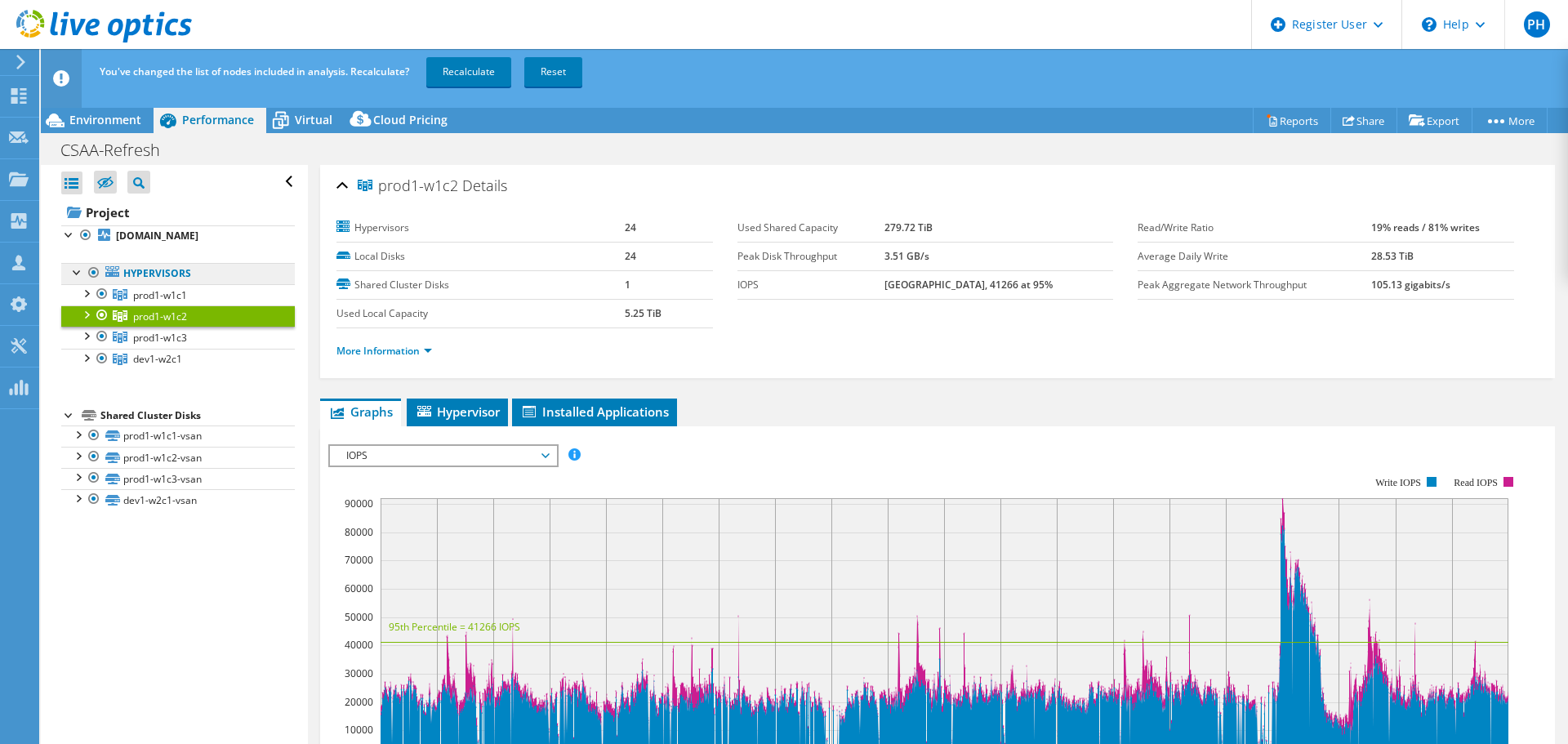
click at [147, 284] on link "Hypervisors" at bounding box center [178, 273] width 234 height 22
click at [159, 242] on b "[DOMAIN_NAME]" at bounding box center [158, 235] width 83 height 14
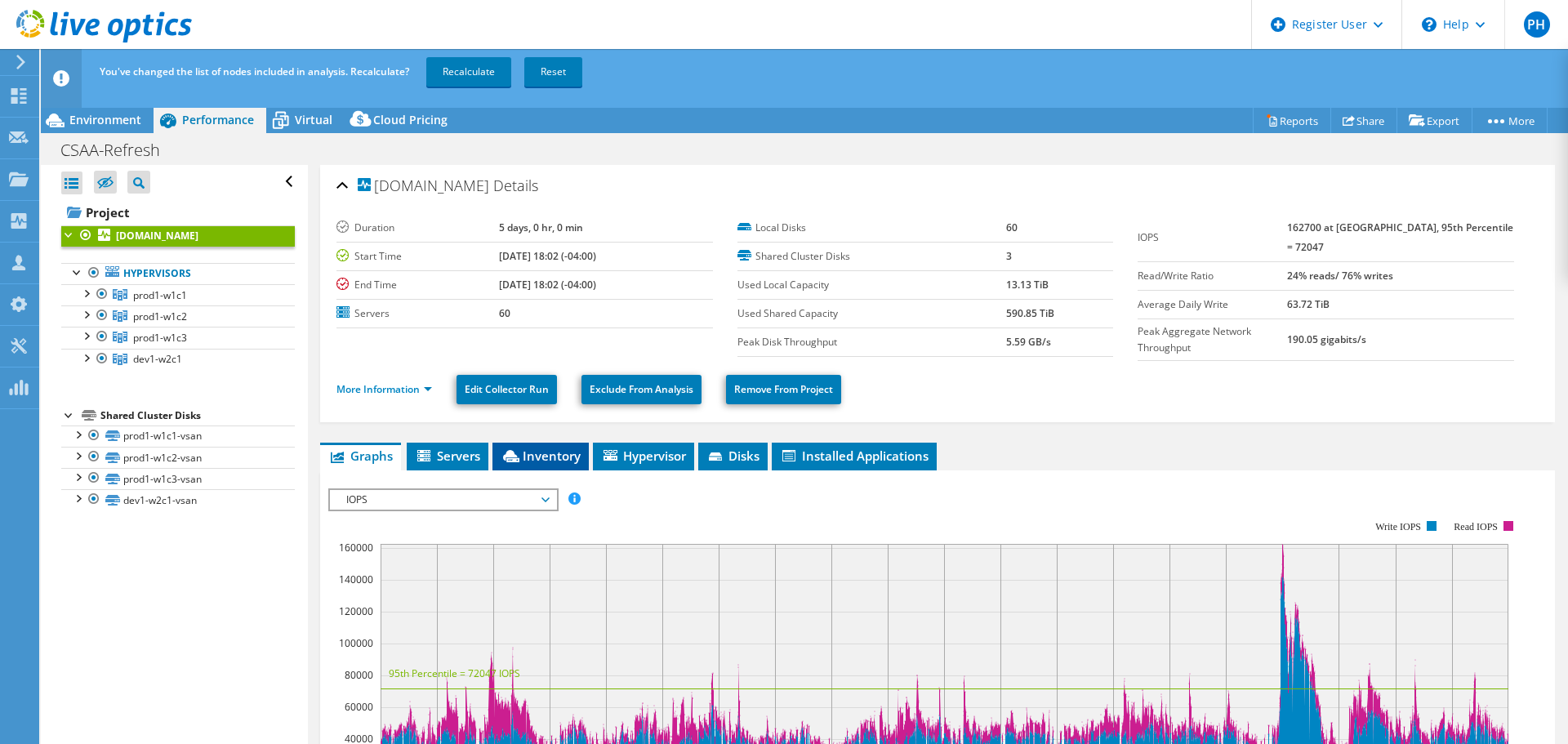
click at [561, 458] on span "Inventory" at bounding box center [540, 455] width 80 height 16
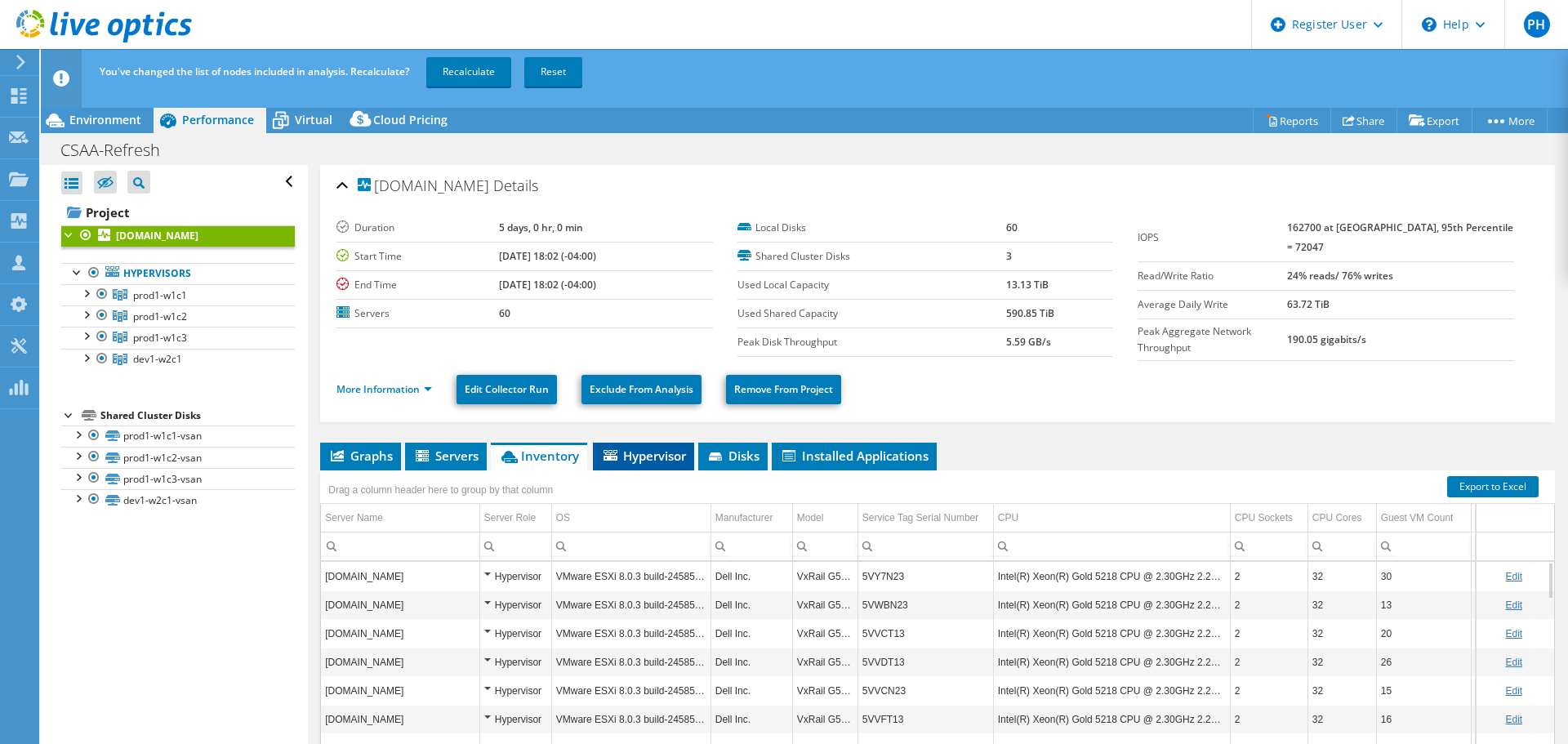
click at [665, 462] on li "Hypervisor" at bounding box center [643, 456] width 101 height 28
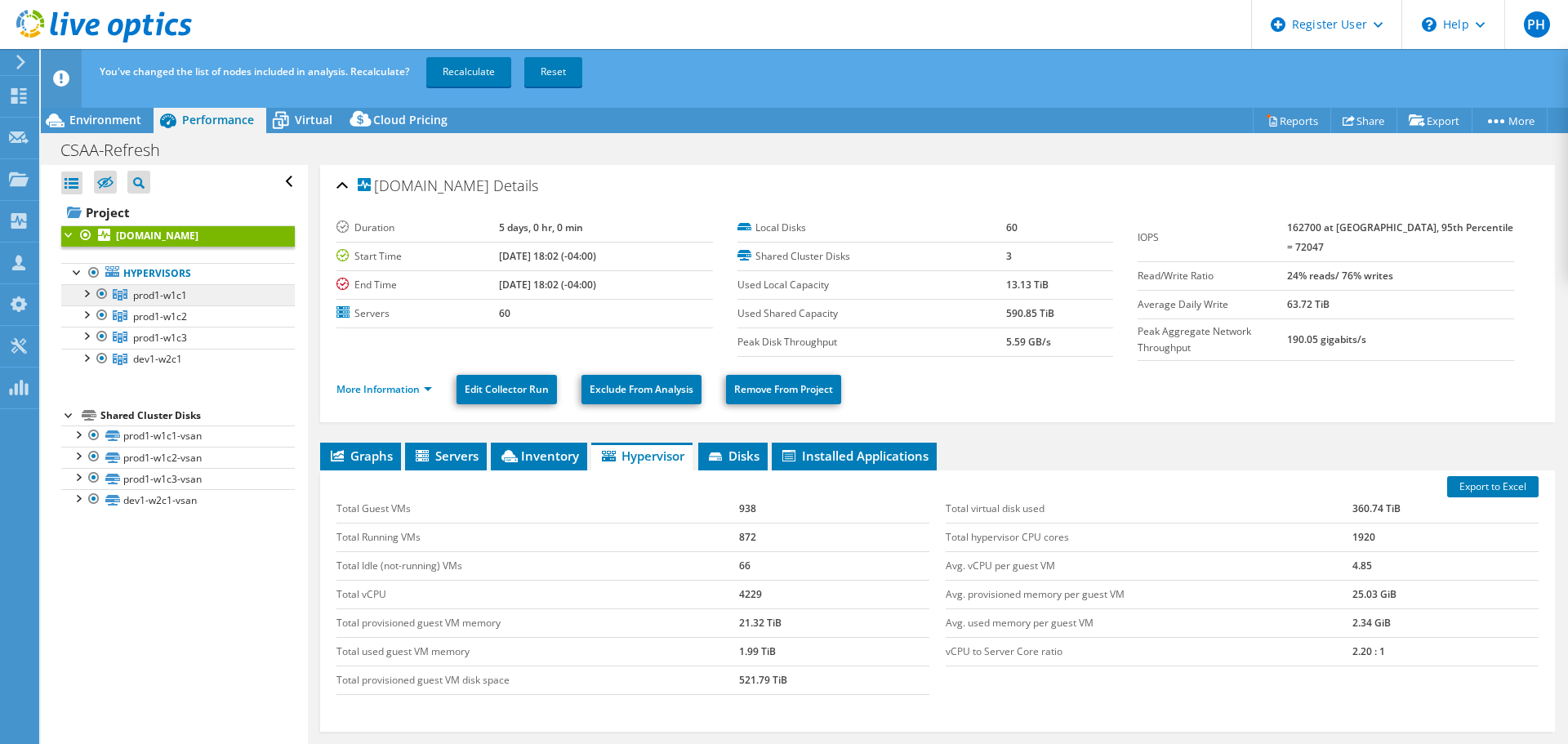
click at [119, 301] on icon at bounding box center [120, 294] width 15 height 11
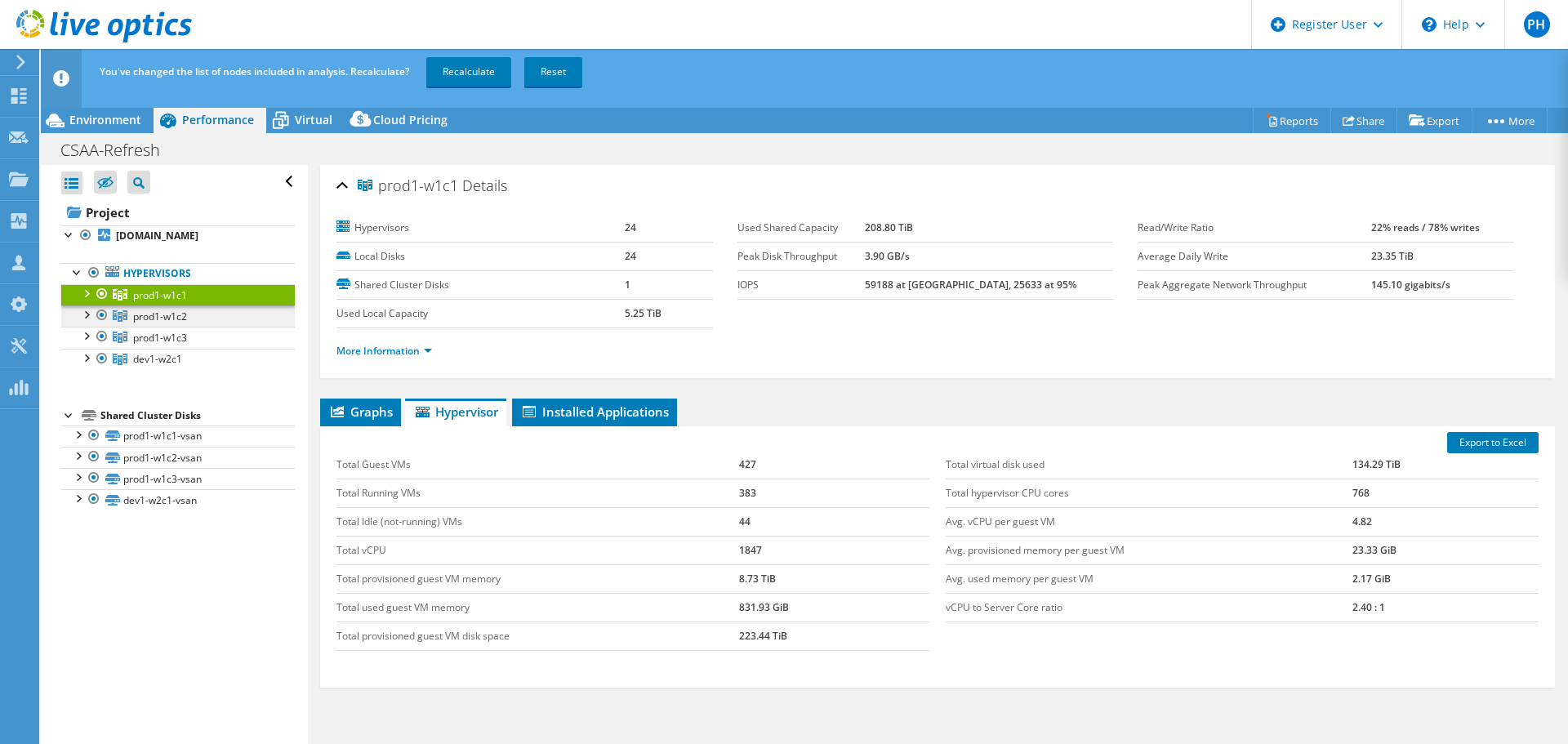
click at [199, 305] on link "prod1-w1c2" at bounding box center [178, 295] width 234 height 22
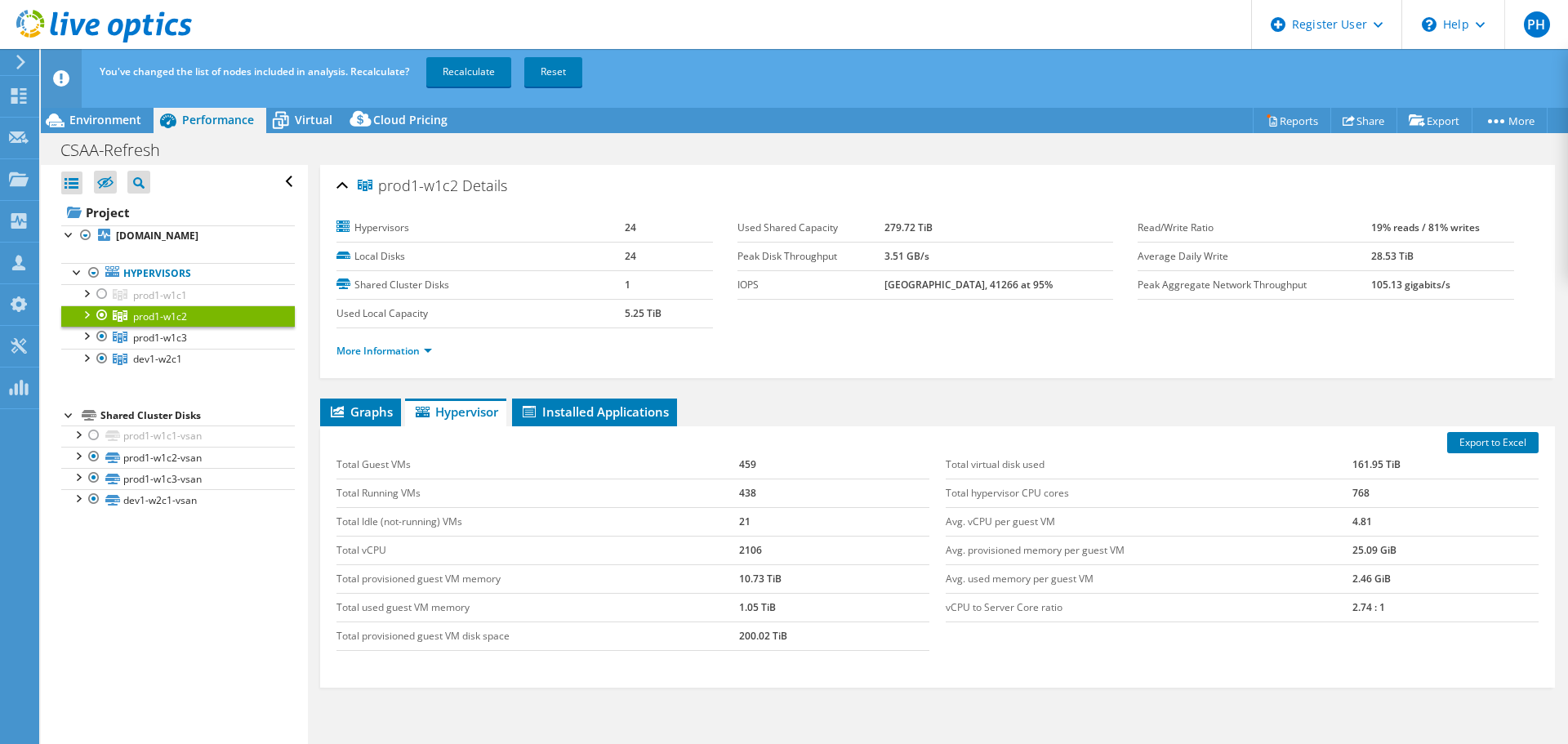
select select "USD"
click at [106, 303] on div at bounding box center [102, 294] width 16 height 20
click at [88, 301] on div at bounding box center [85, 292] width 16 height 16
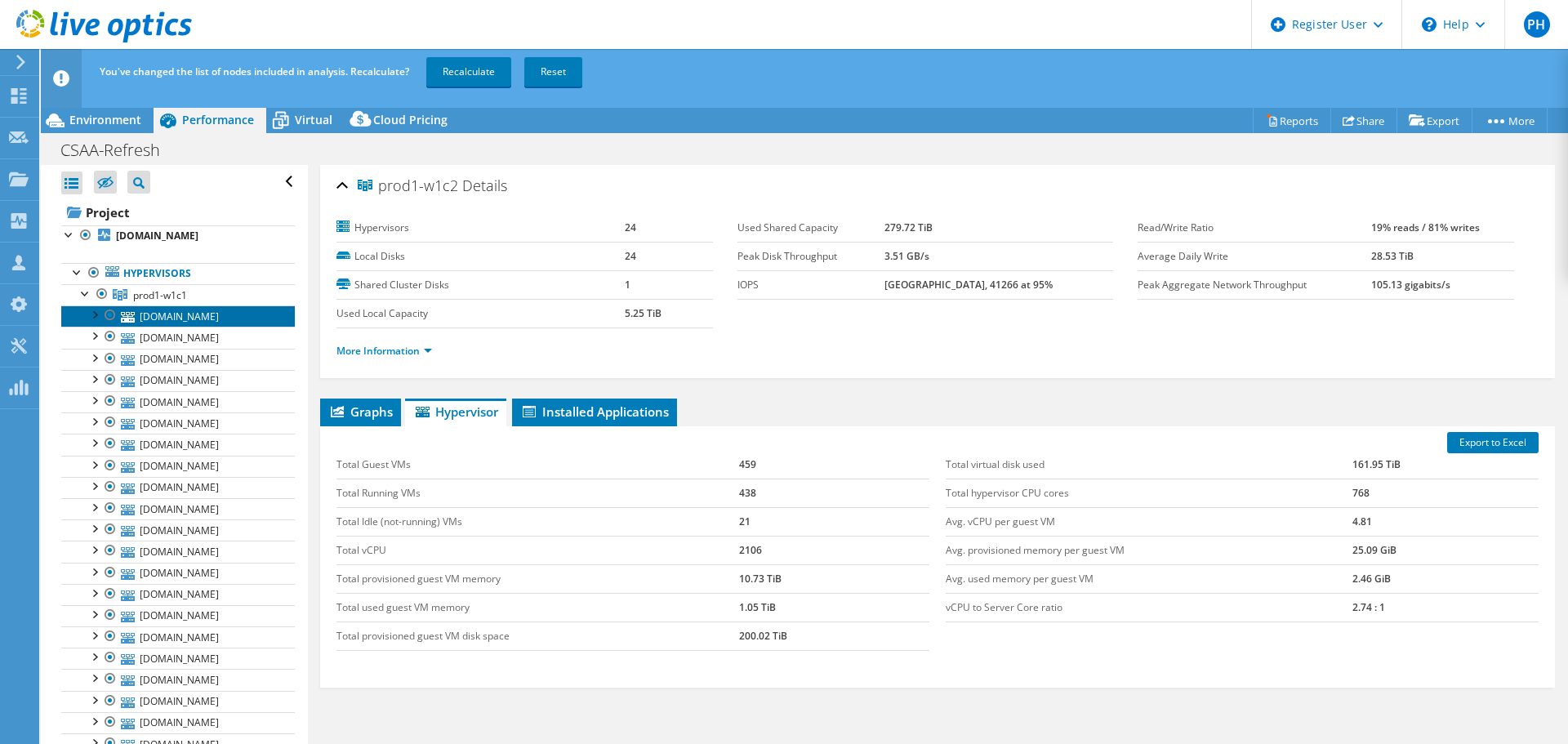
click at [161, 327] on link "[DOMAIN_NAME]" at bounding box center [178, 316] width 234 height 22
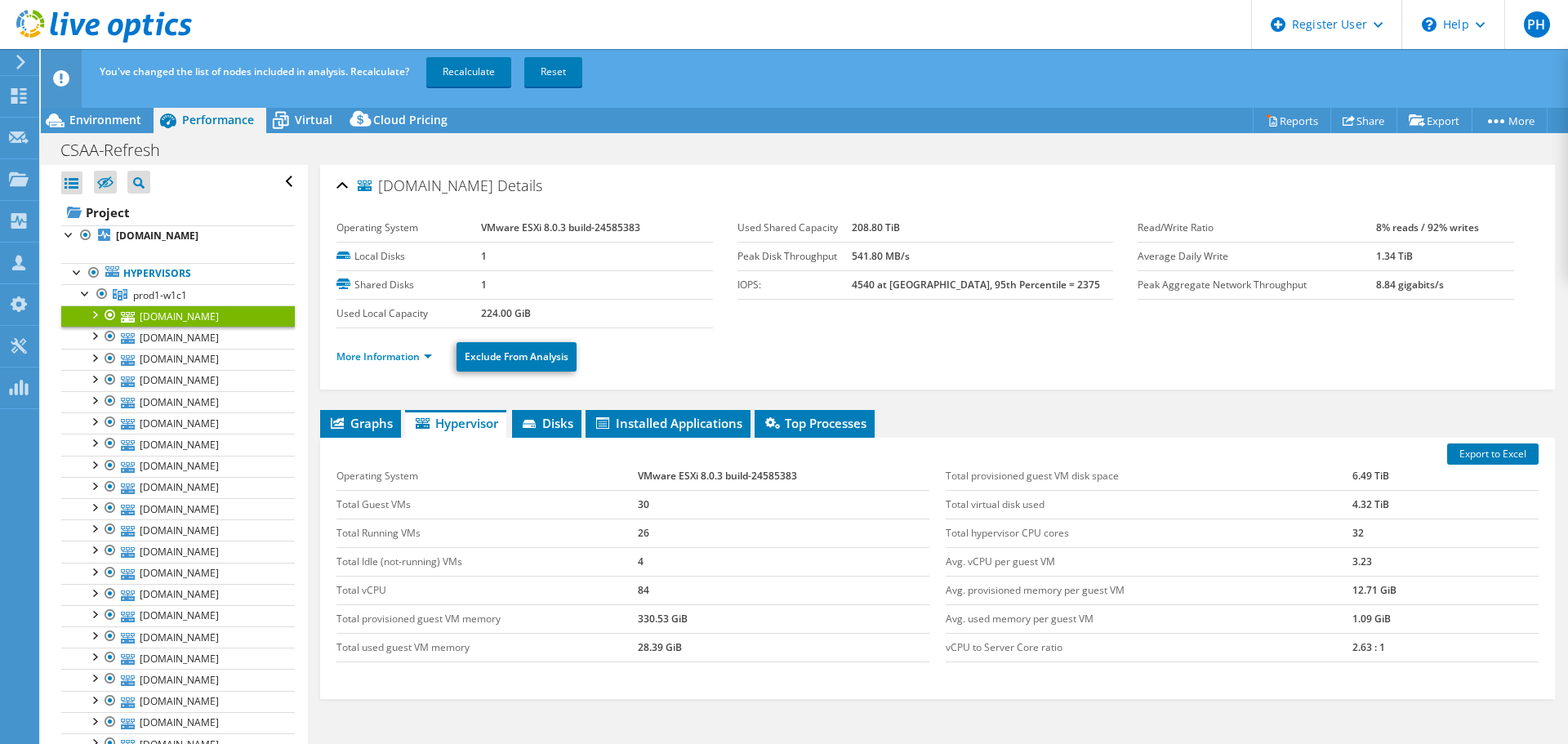
click at [95, 322] on div at bounding box center [93, 313] width 16 height 16
click at [84, 301] on div at bounding box center [85, 292] width 16 height 16
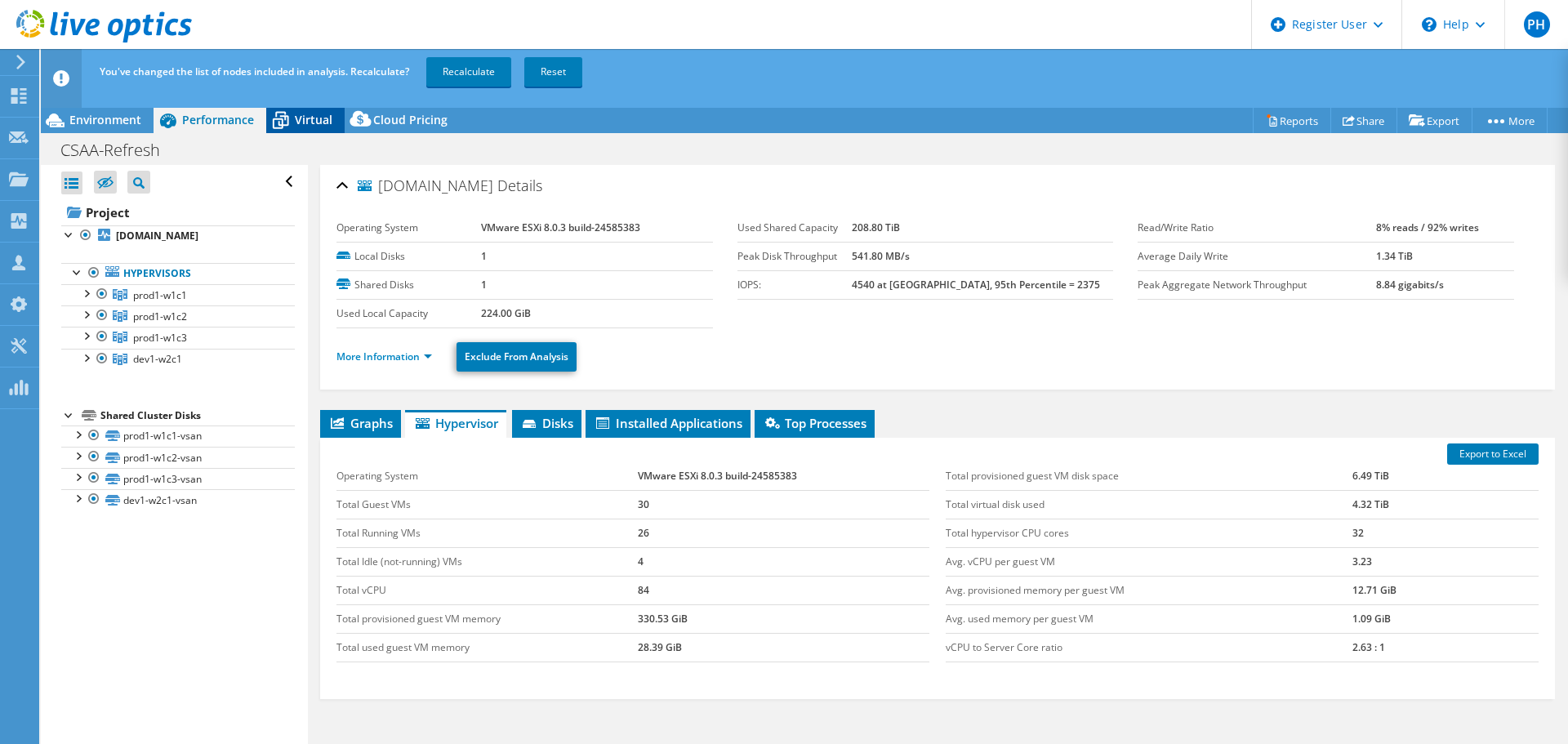
click at [309, 124] on span "Virtual" at bounding box center [314, 120] width 38 height 16
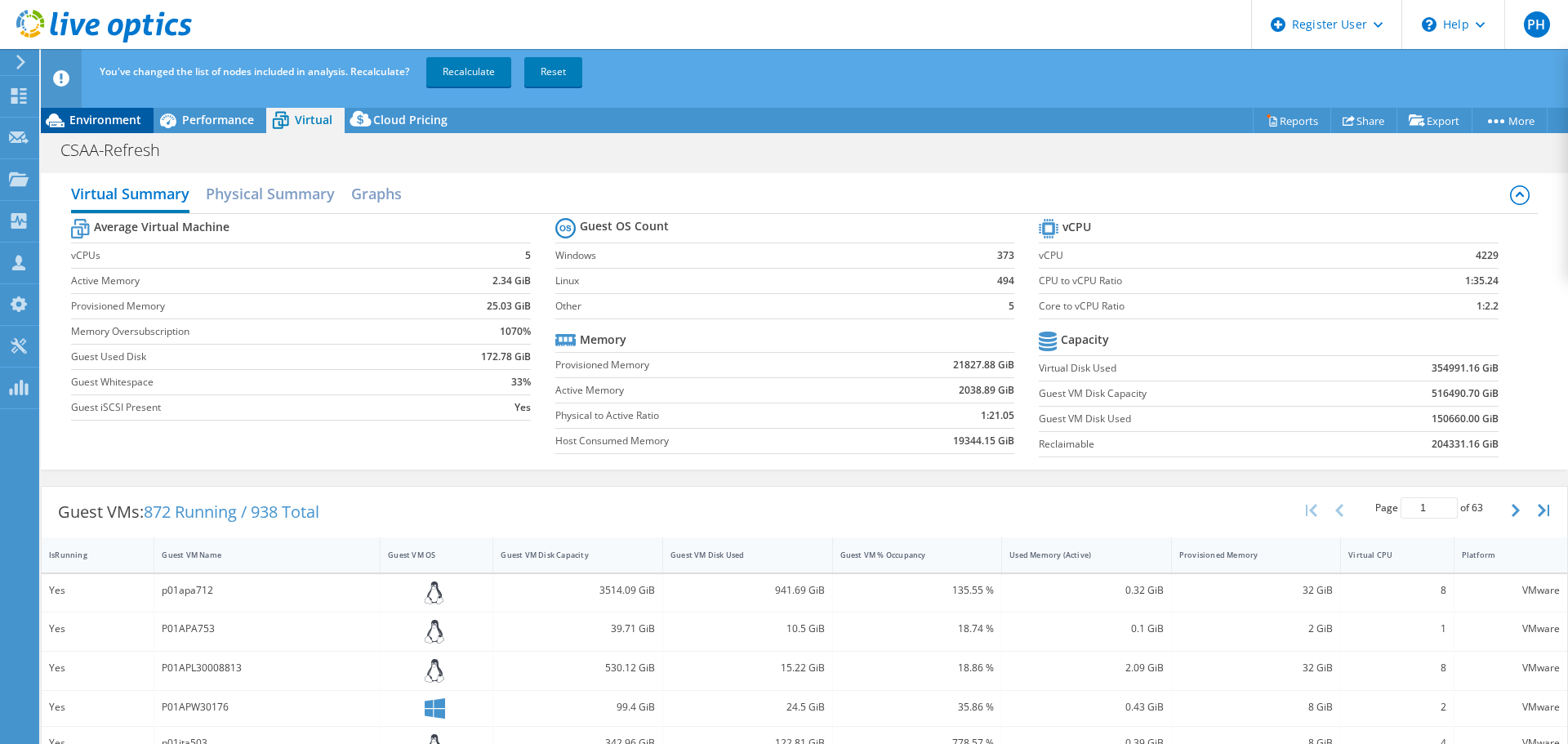
click at [99, 112] on span "Environment" at bounding box center [105, 120] width 72 height 16
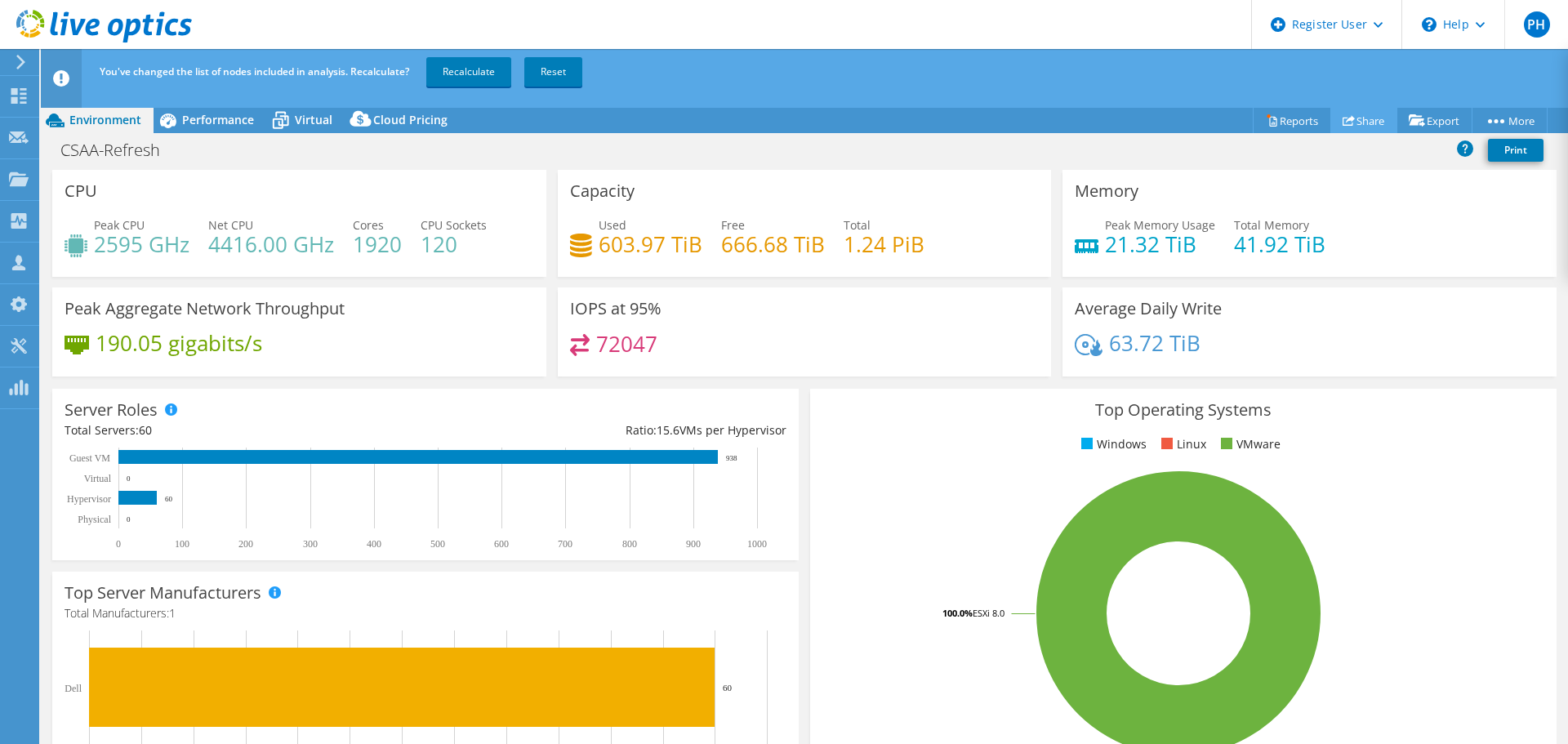
click at [1362, 122] on link "Share" at bounding box center [1364, 120] width 67 height 25
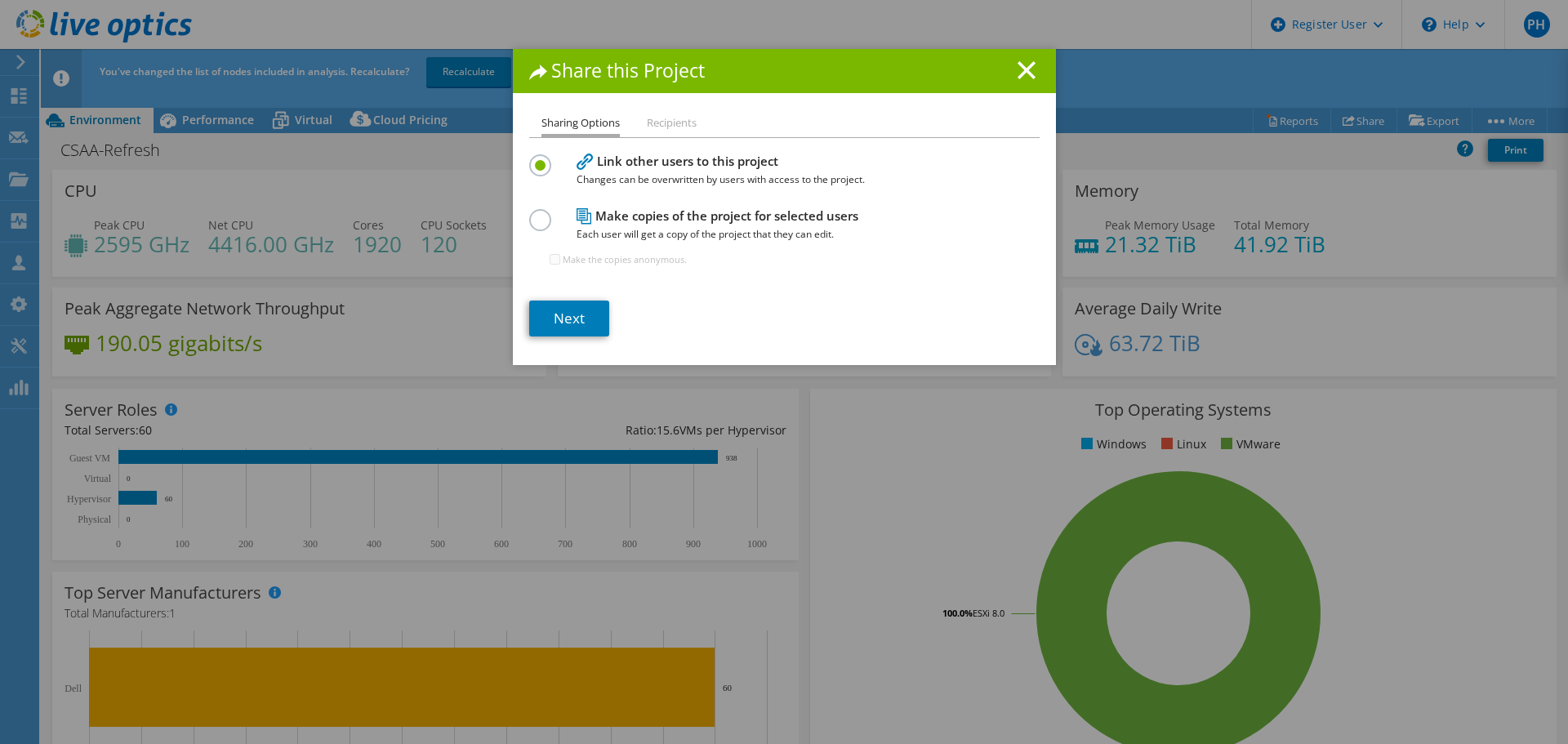
drag, startPoint x: 1019, startPoint y: 66, endPoint x: 1017, endPoint y: 49, distance: 17.1
click at [1018, 49] on div "Share this Project" at bounding box center [784, 71] width 543 height 43
click at [1018, 73] on line at bounding box center [1026, 70] width 16 height 16
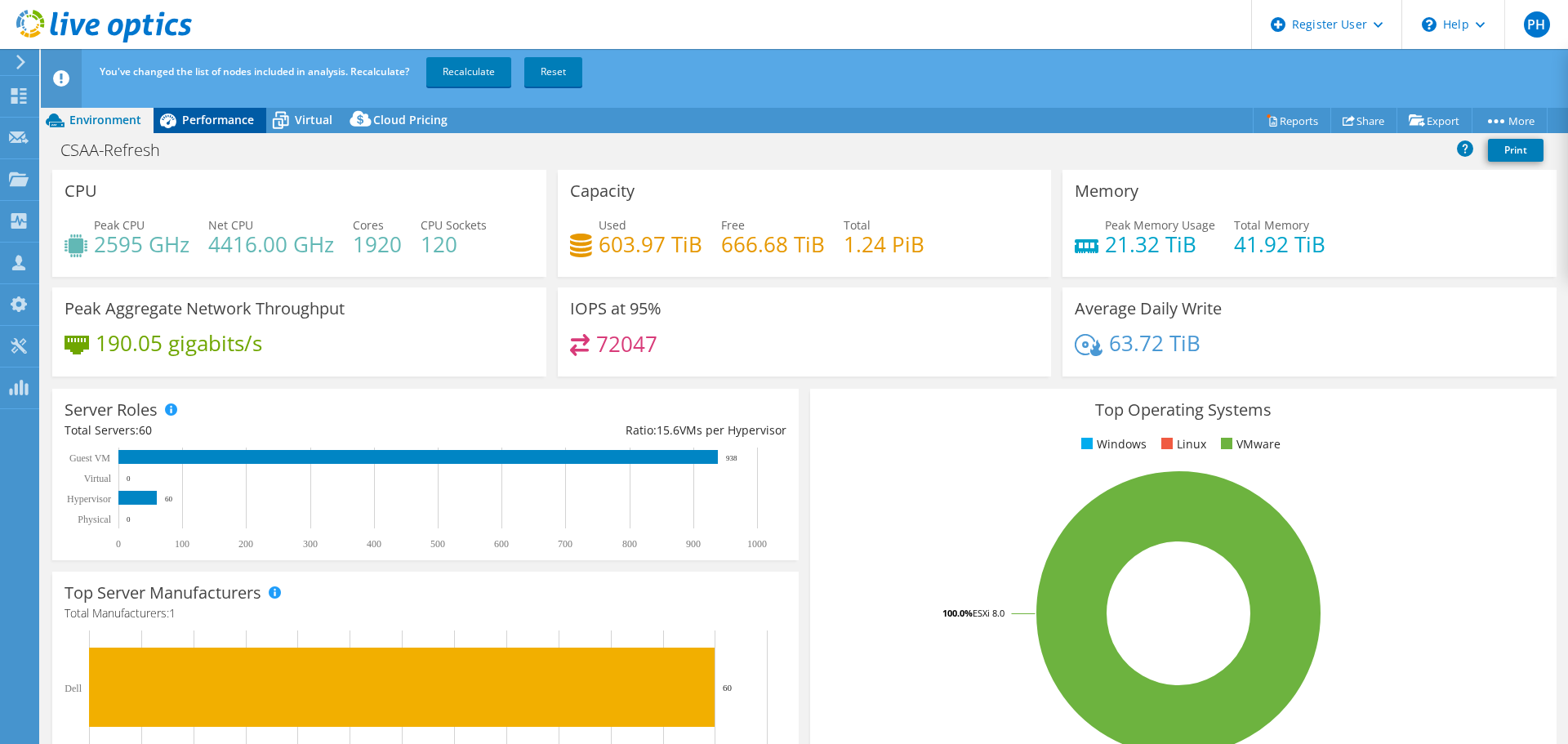
click at [235, 127] on span "Performance" at bounding box center [217, 120] width 72 height 16
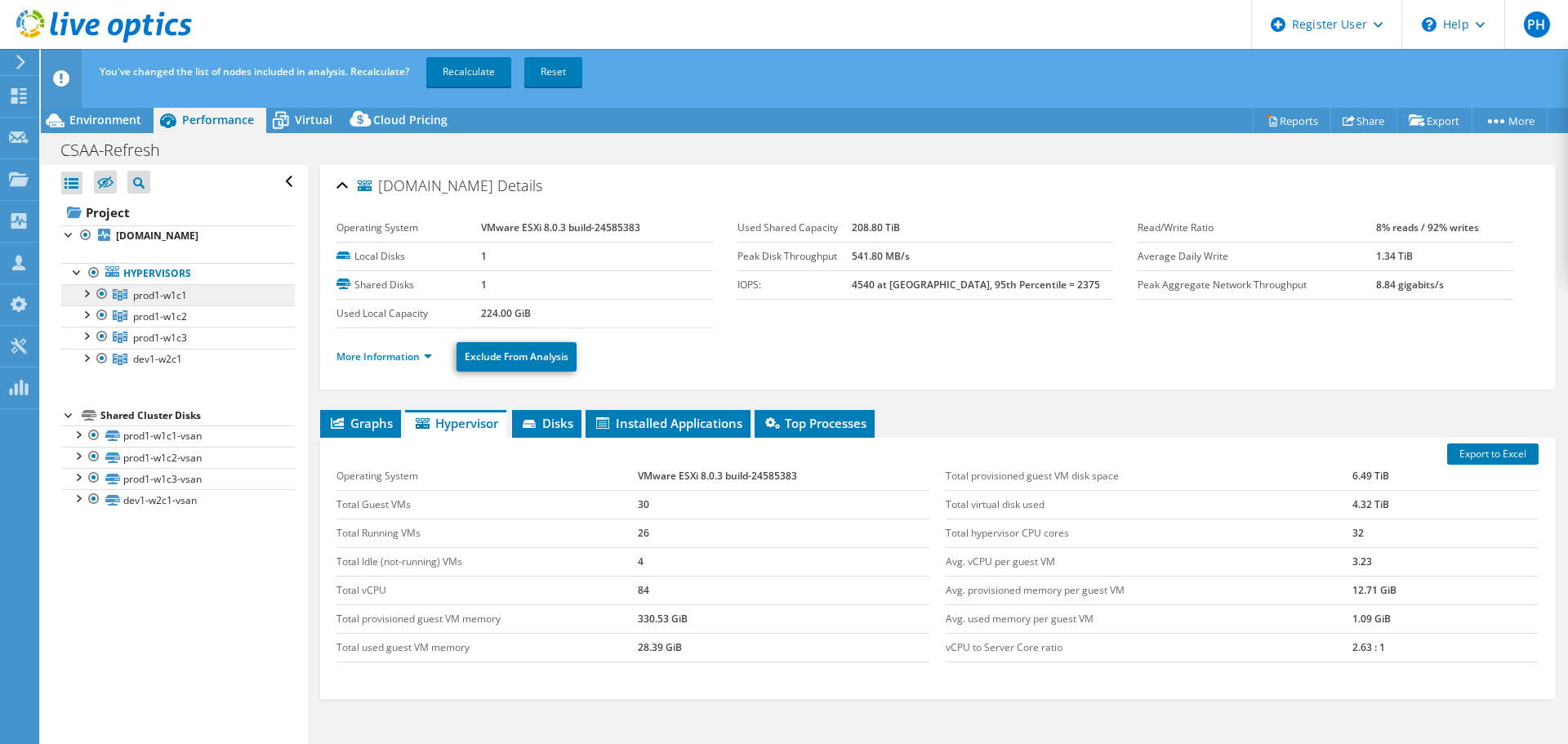
click at [172, 303] on span "prod1-w1c1" at bounding box center [159, 295] width 54 height 14
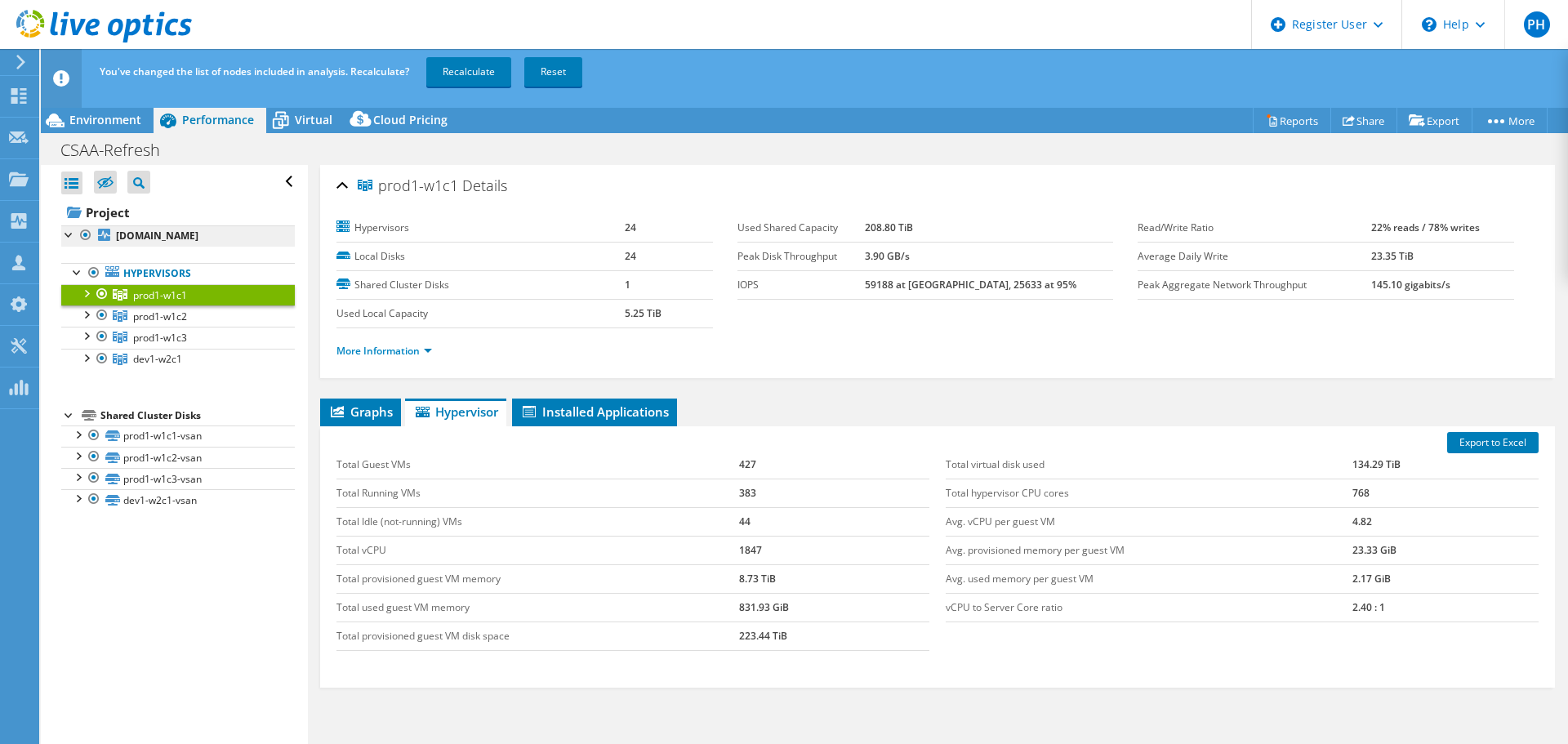
click at [180, 279] on link "Hypervisors" at bounding box center [178, 273] width 234 height 22
click at [189, 237] on link "[DOMAIN_NAME]" at bounding box center [178, 235] width 234 height 22
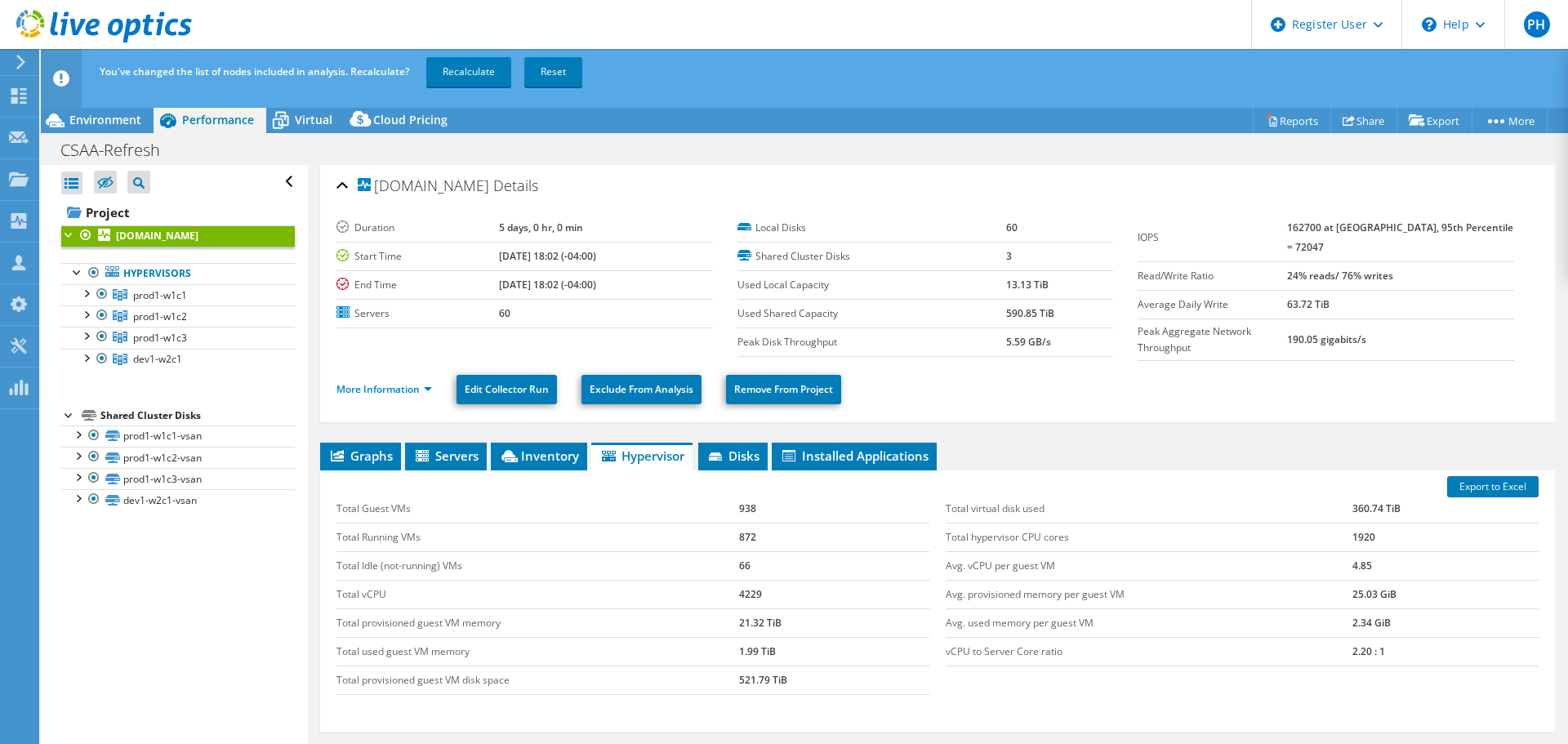
click at [178, 242] on link "[DOMAIN_NAME]" at bounding box center [178, 235] width 234 height 22
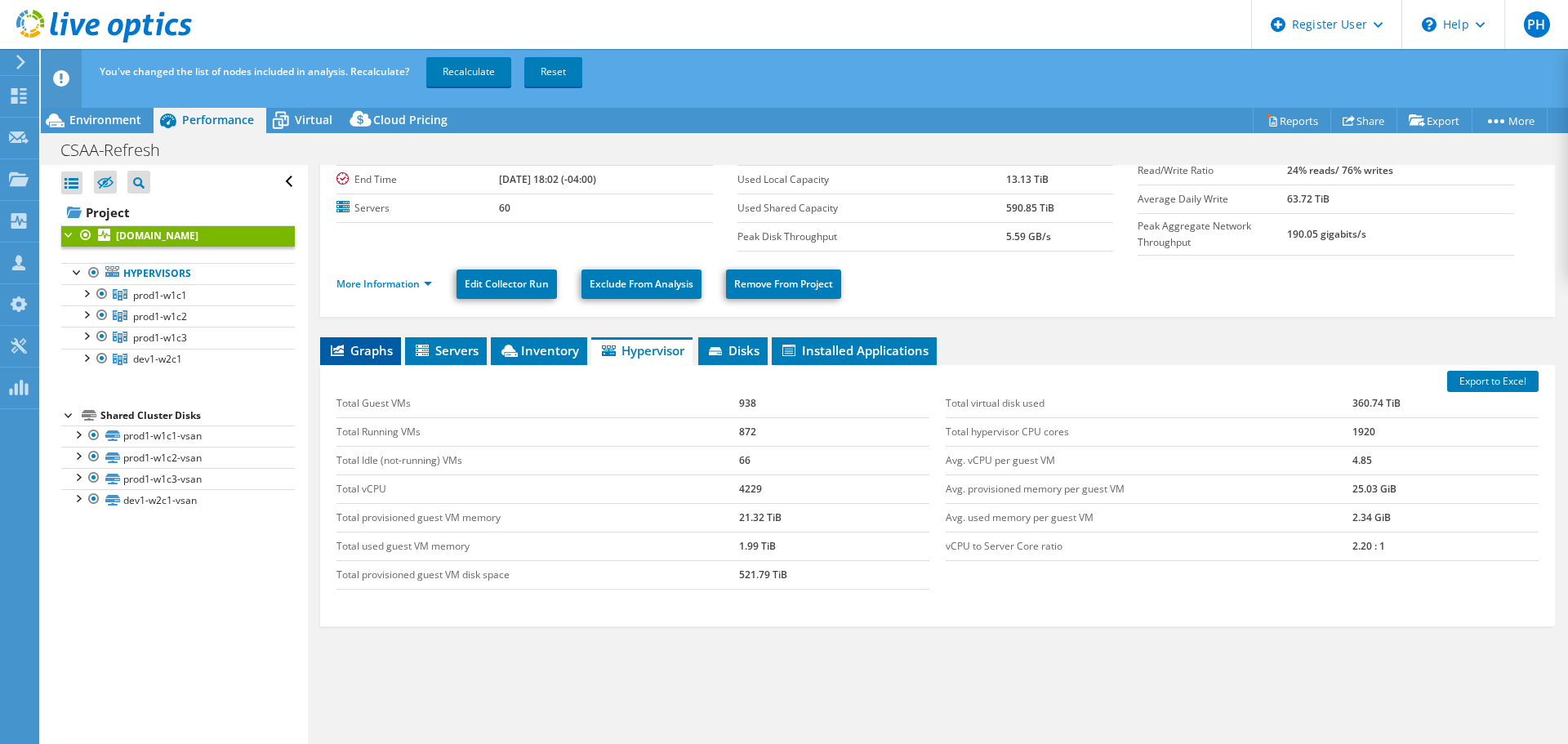
click at [377, 342] on span "Graphs" at bounding box center [360, 350] width 65 height 16
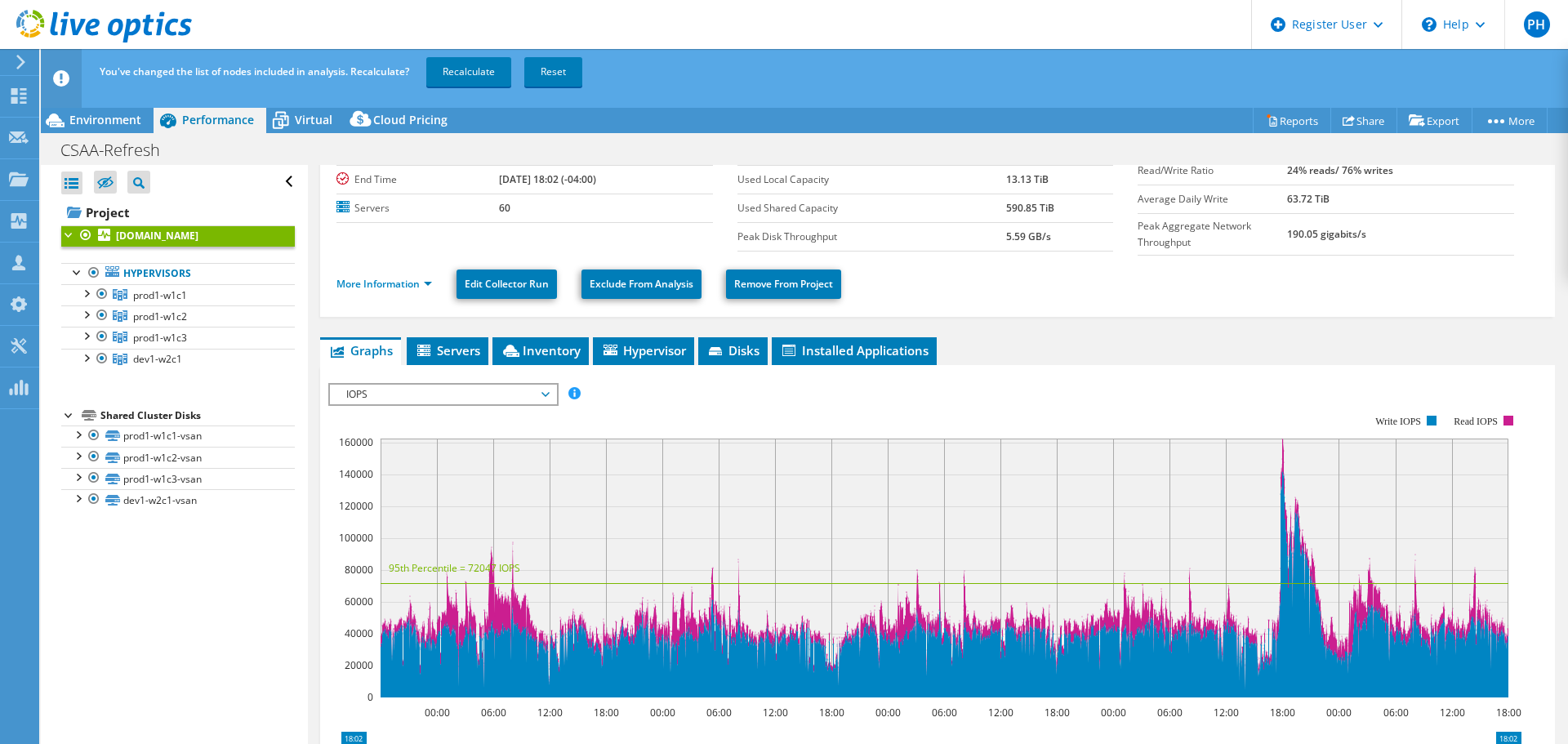
click at [464, 391] on span "IOPS" at bounding box center [442, 394] width 209 height 20
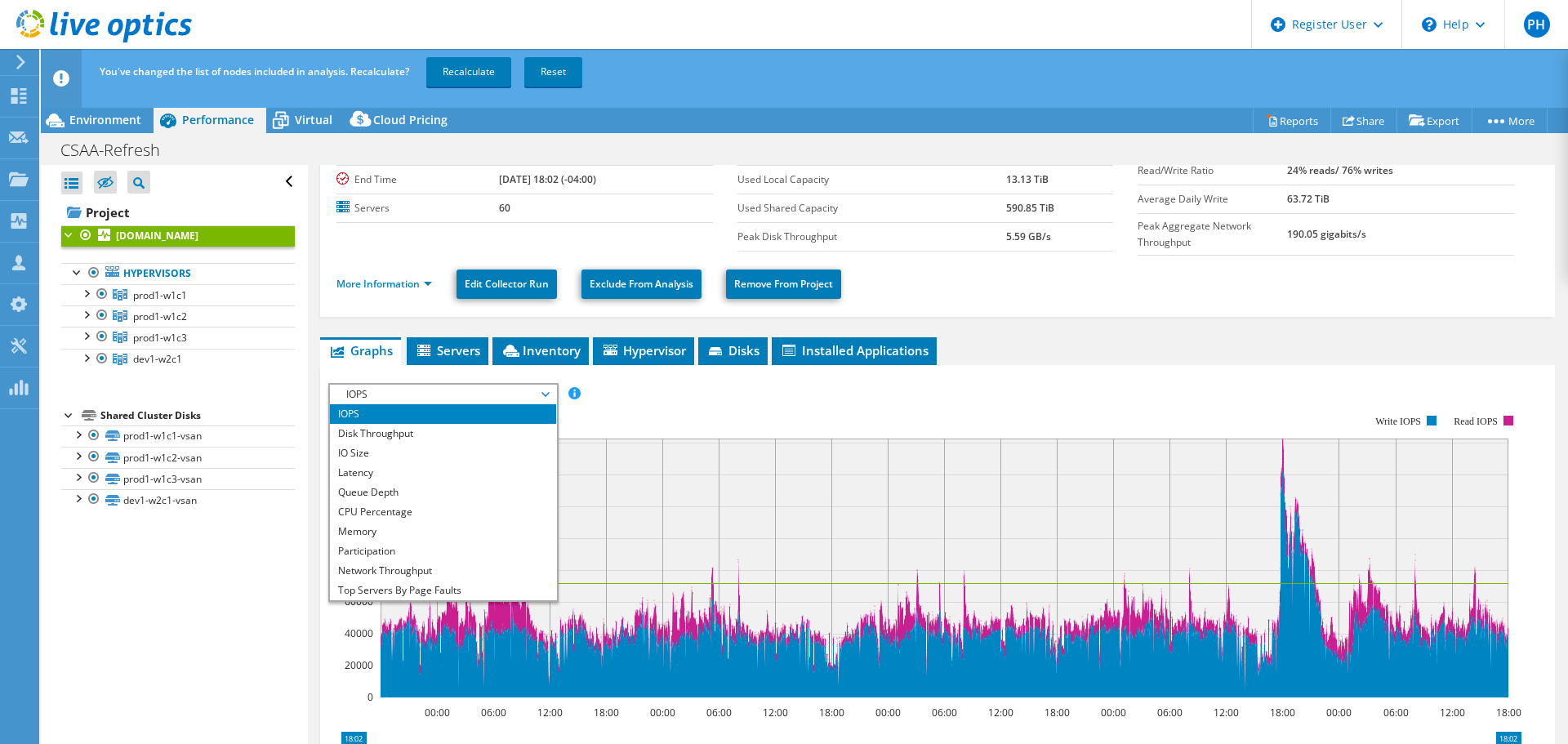
click at [747, 415] on rect at bounding box center [925, 556] width 1193 height 327
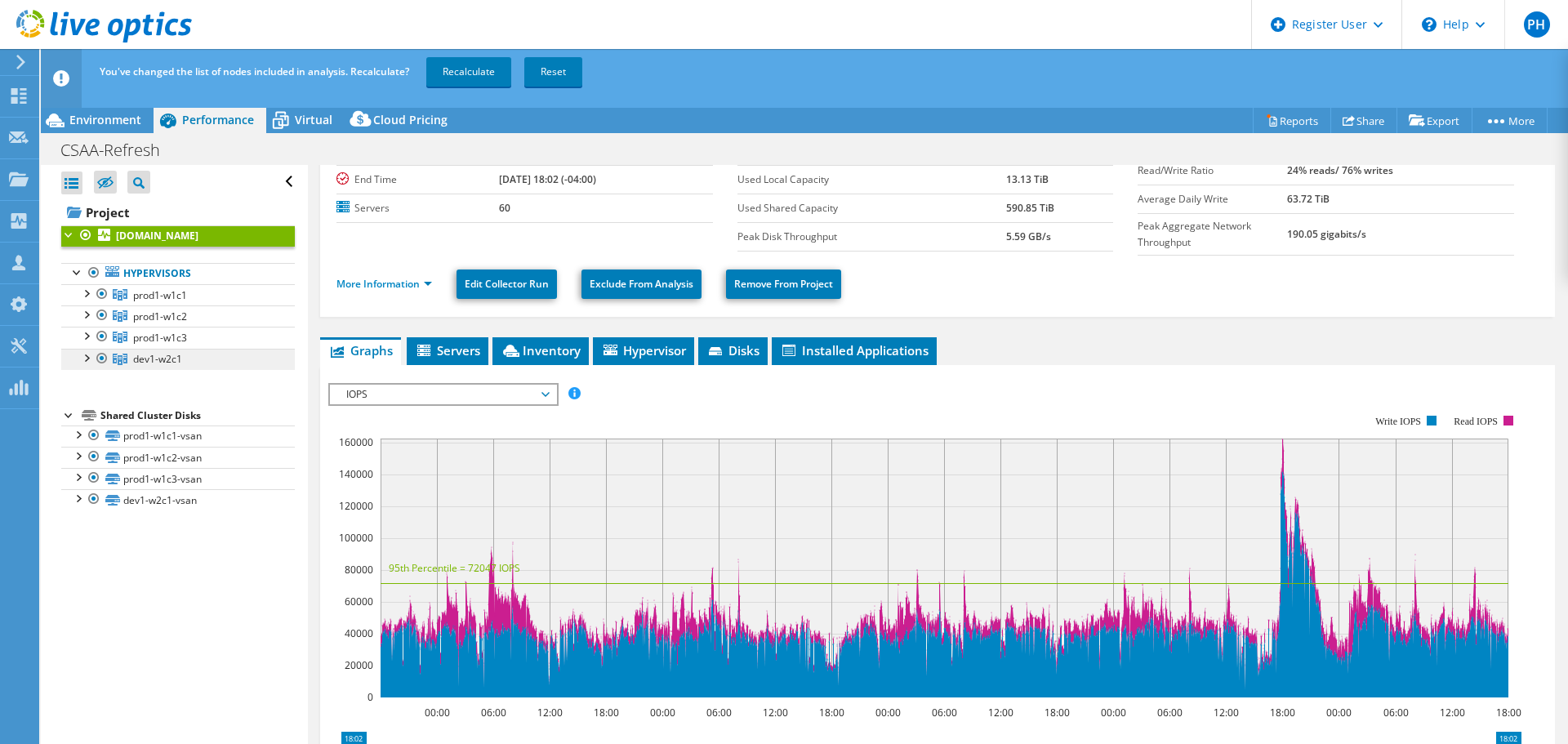
click at [155, 303] on span "dev1-w2c1" at bounding box center [159, 295] width 54 height 14
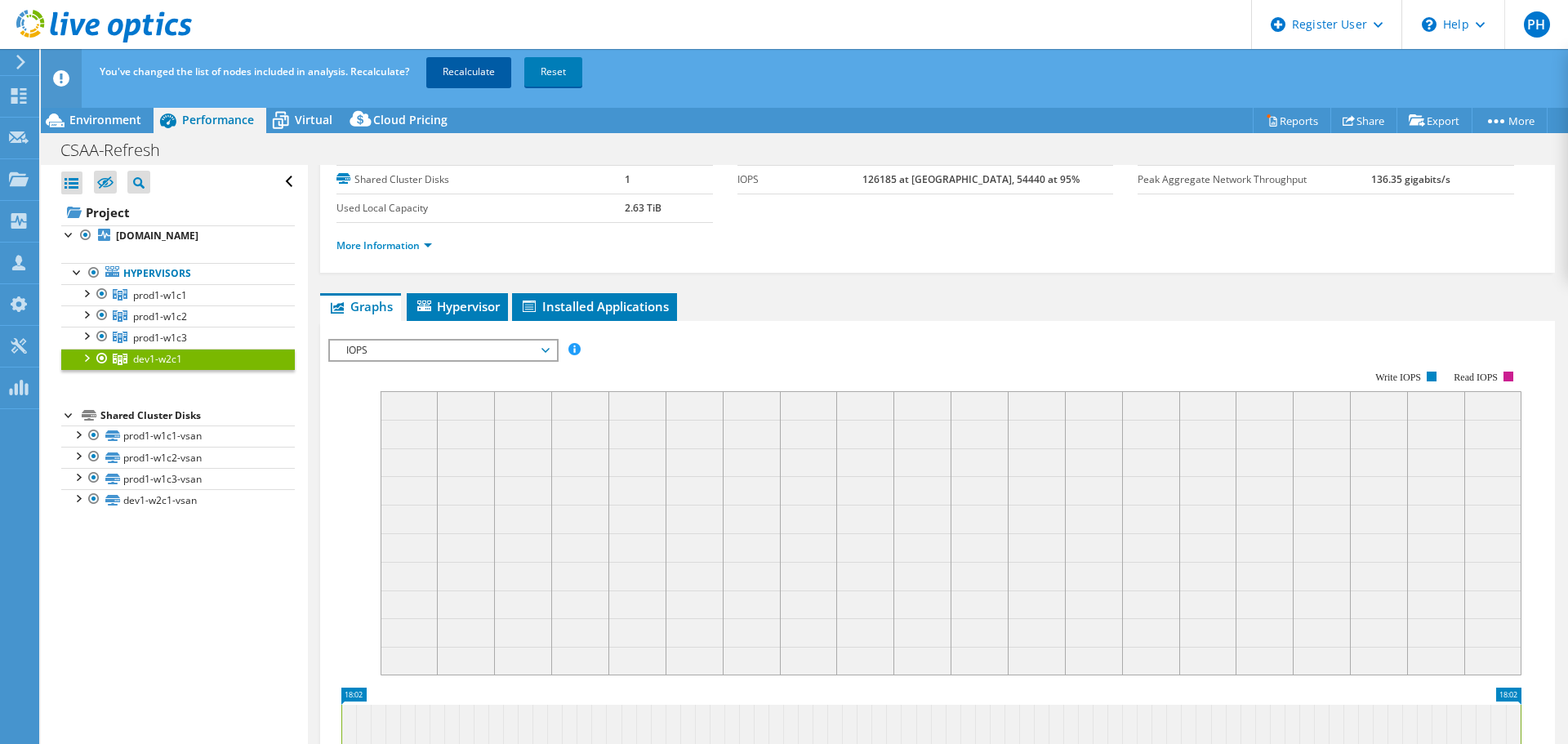
click at [483, 71] on link "Recalculate" at bounding box center [469, 72] width 85 height 29
click at [116, 116] on span "Environment" at bounding box center [105, 120] width 72 height 16
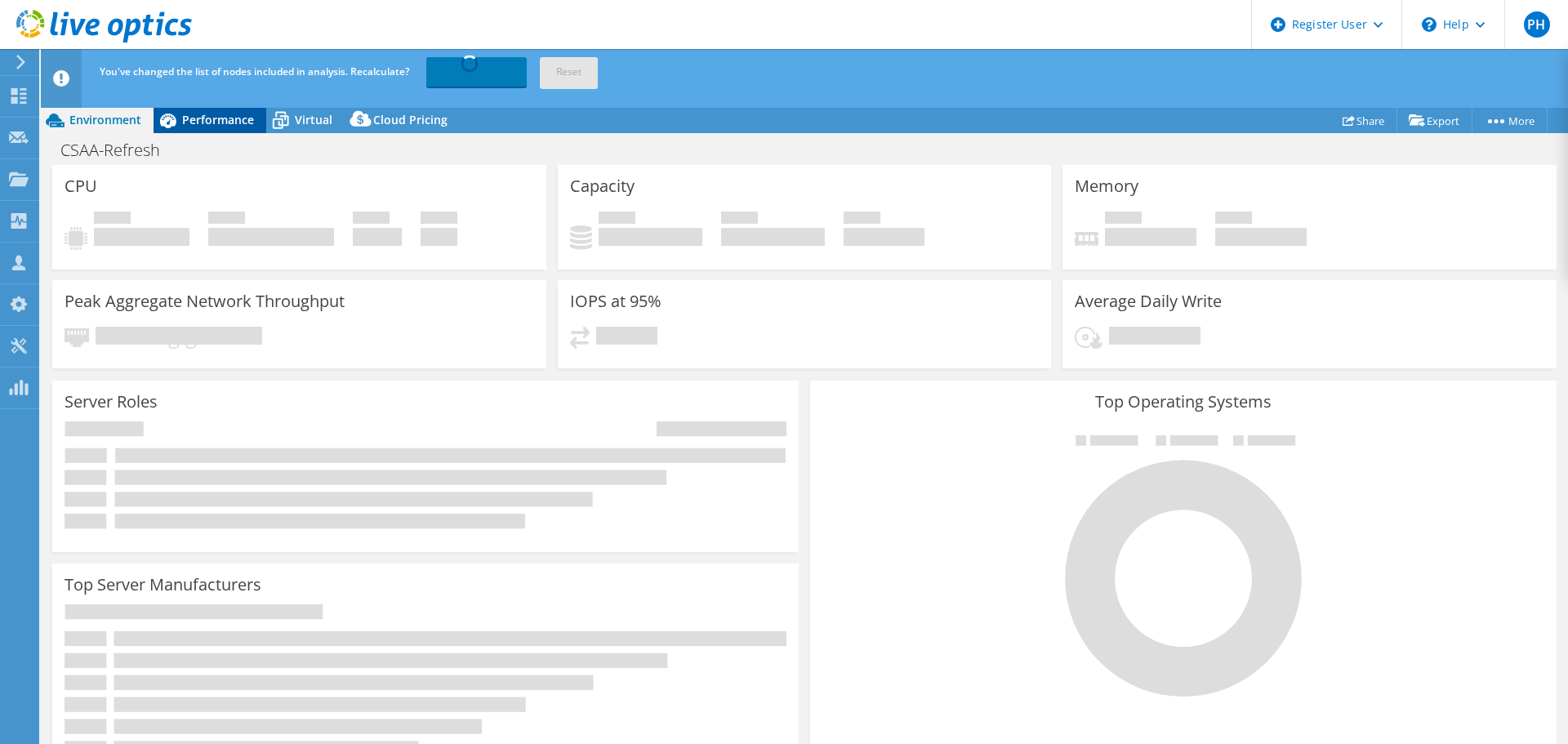
click at [232, 120] on span "Performance" at bounding box center [217, 120] width 72 height 16
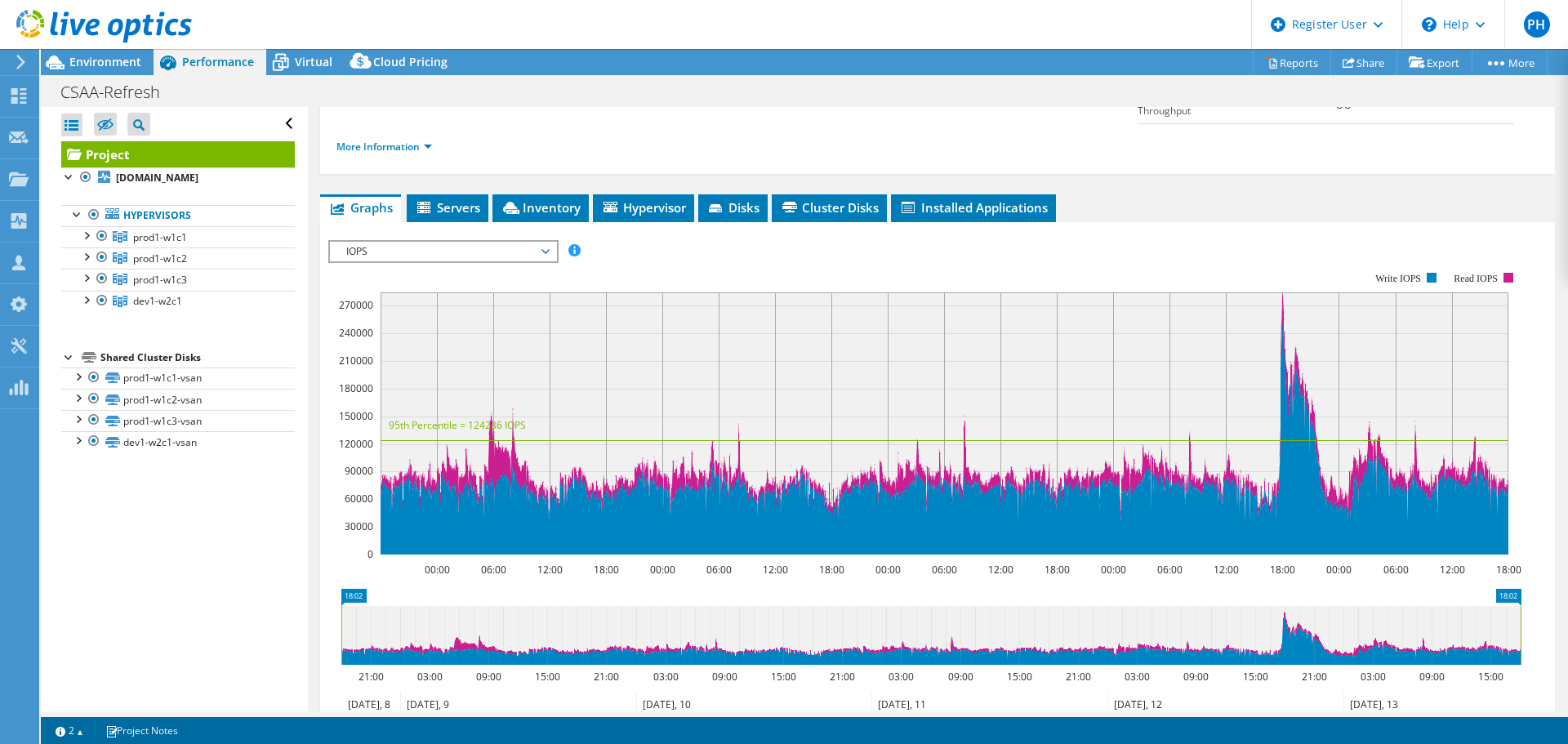
scroll to position [157, 0]
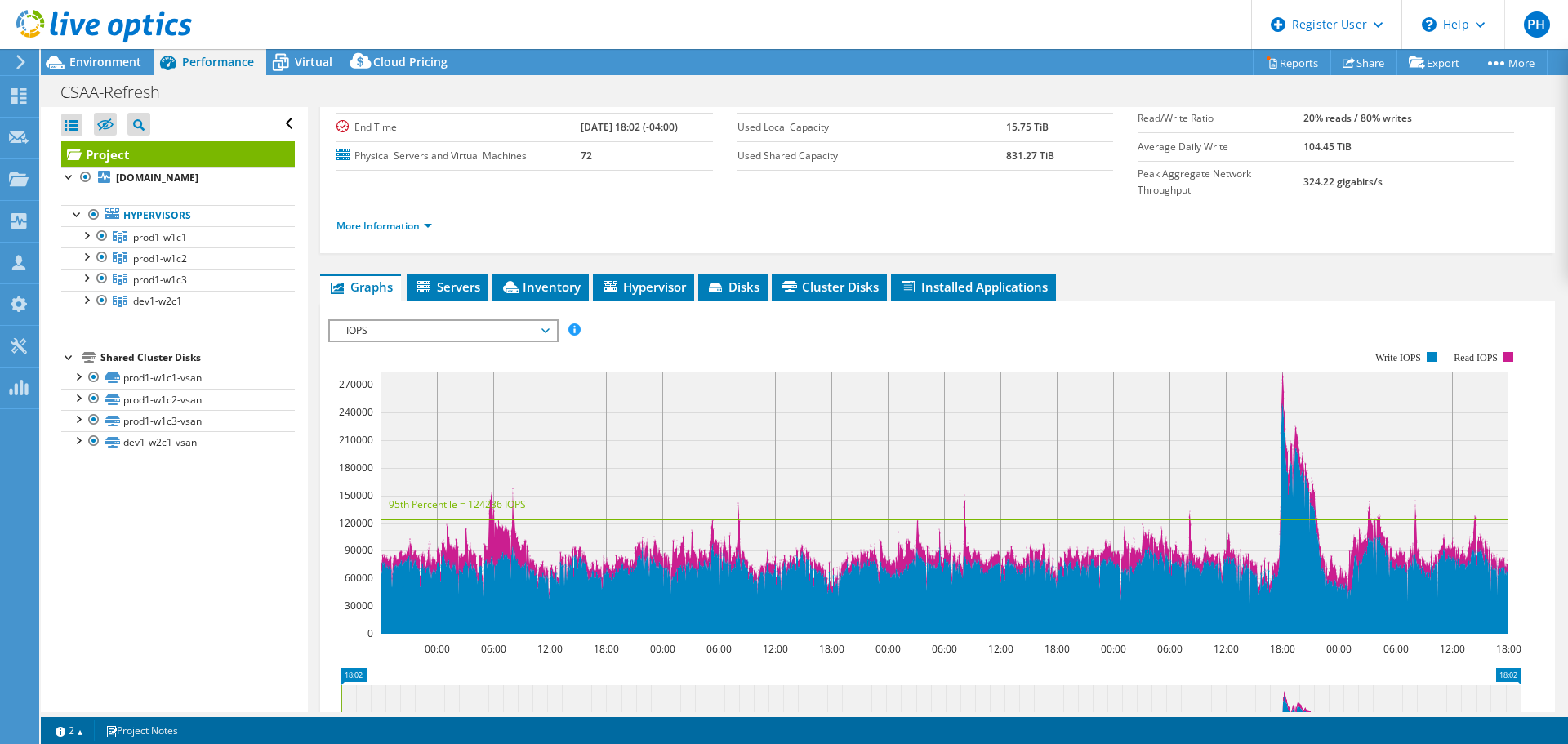
click at [724, 284] on icon at bounding box center [716, 289] width 16 height 10
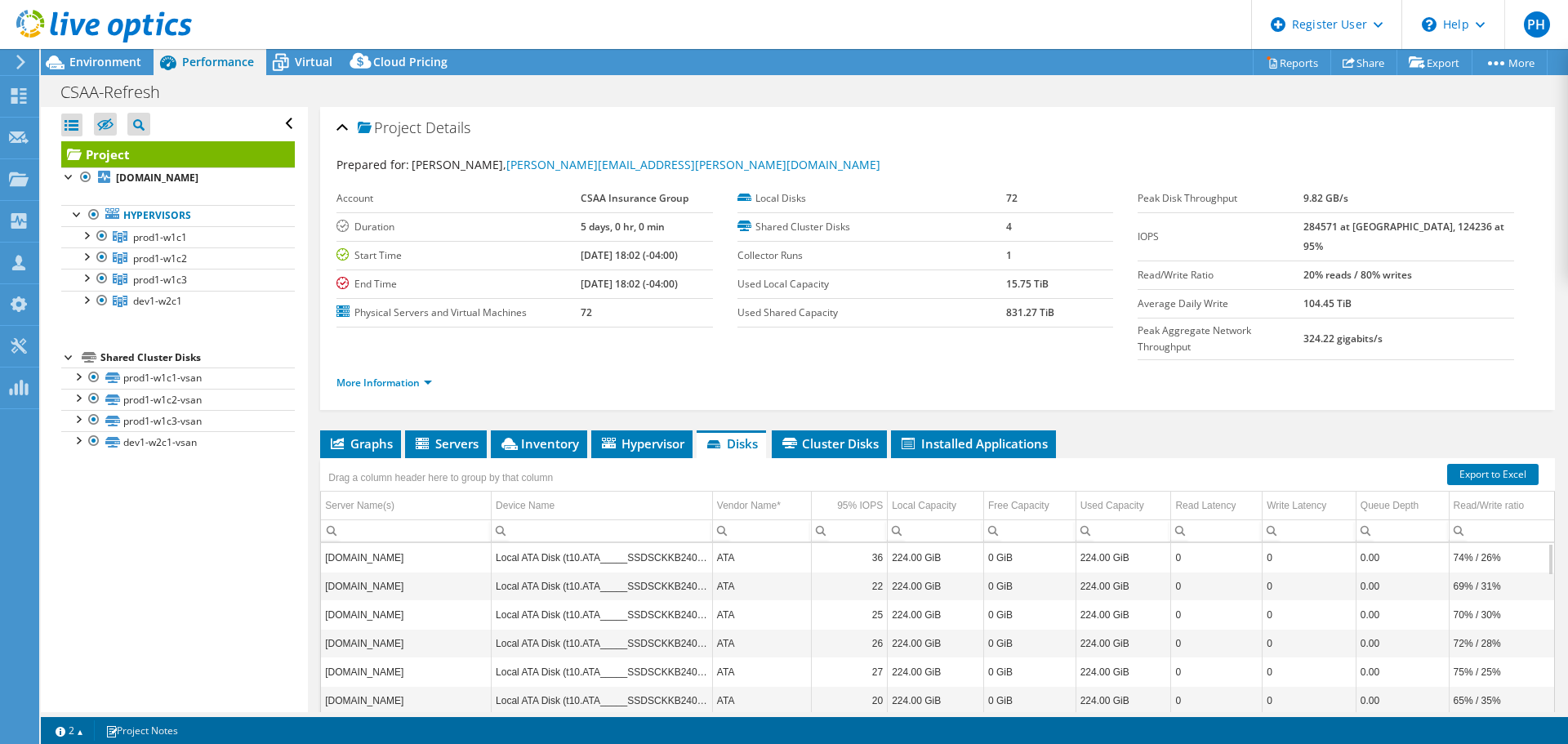
scroll to position [122, 0]
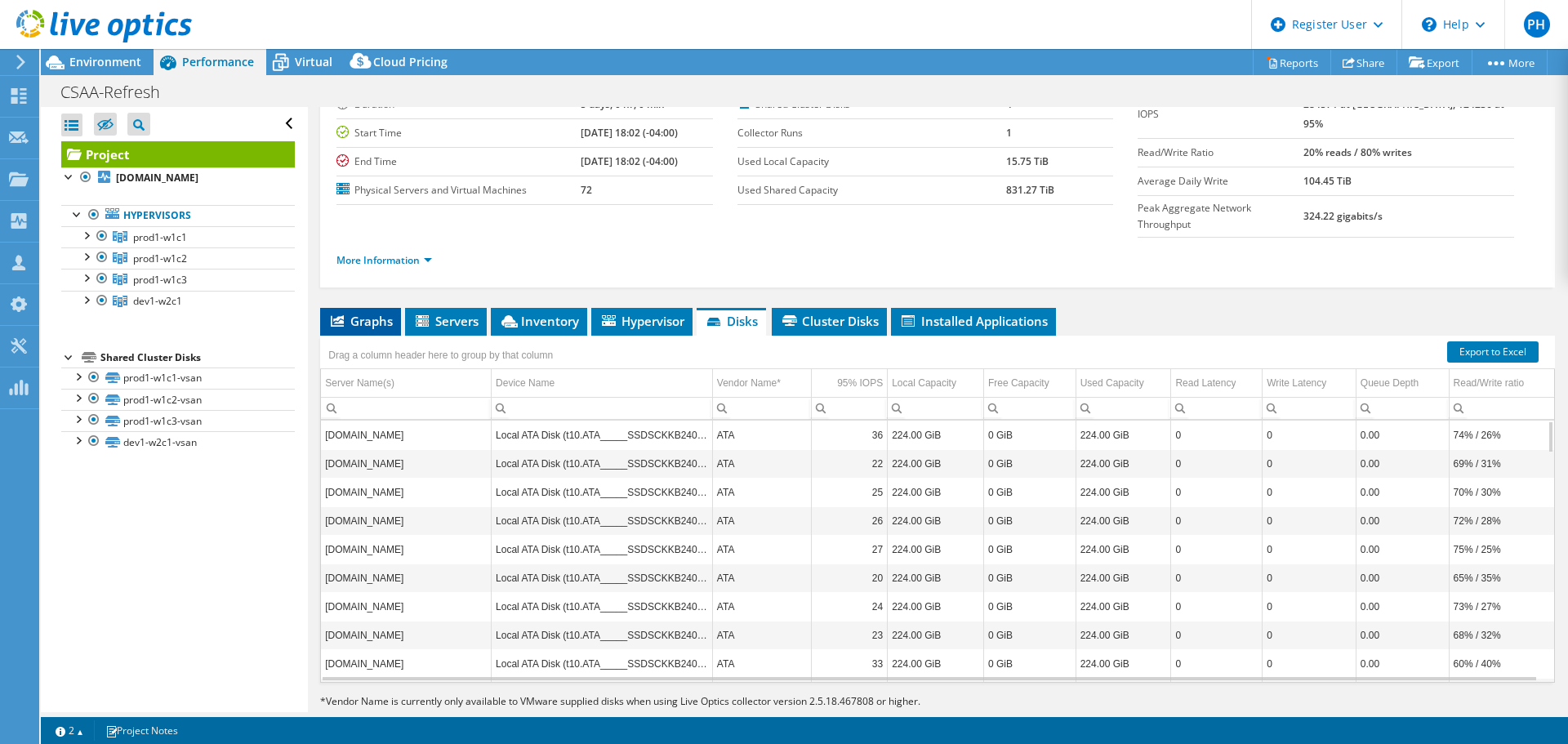
click at [354, 313] on span "Graphs" at bounding box center [360, 321] width 65 height 16
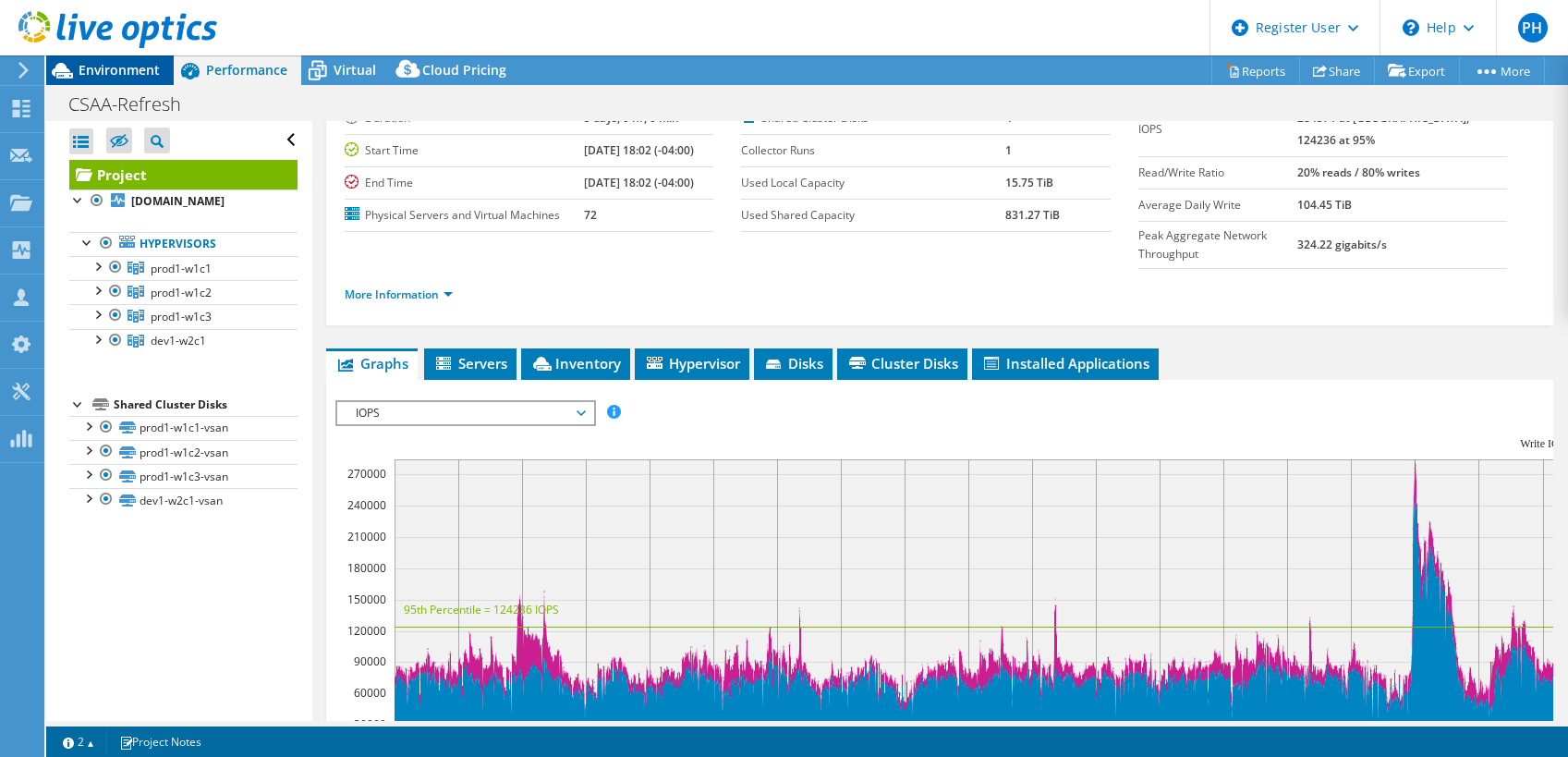
click at [118, 70] on span "Environment" at bounding box center [119, 70] width 81 height 18
click at [139, 70] on span "Environment" at bounding box center [119, 70] width 81 height 18
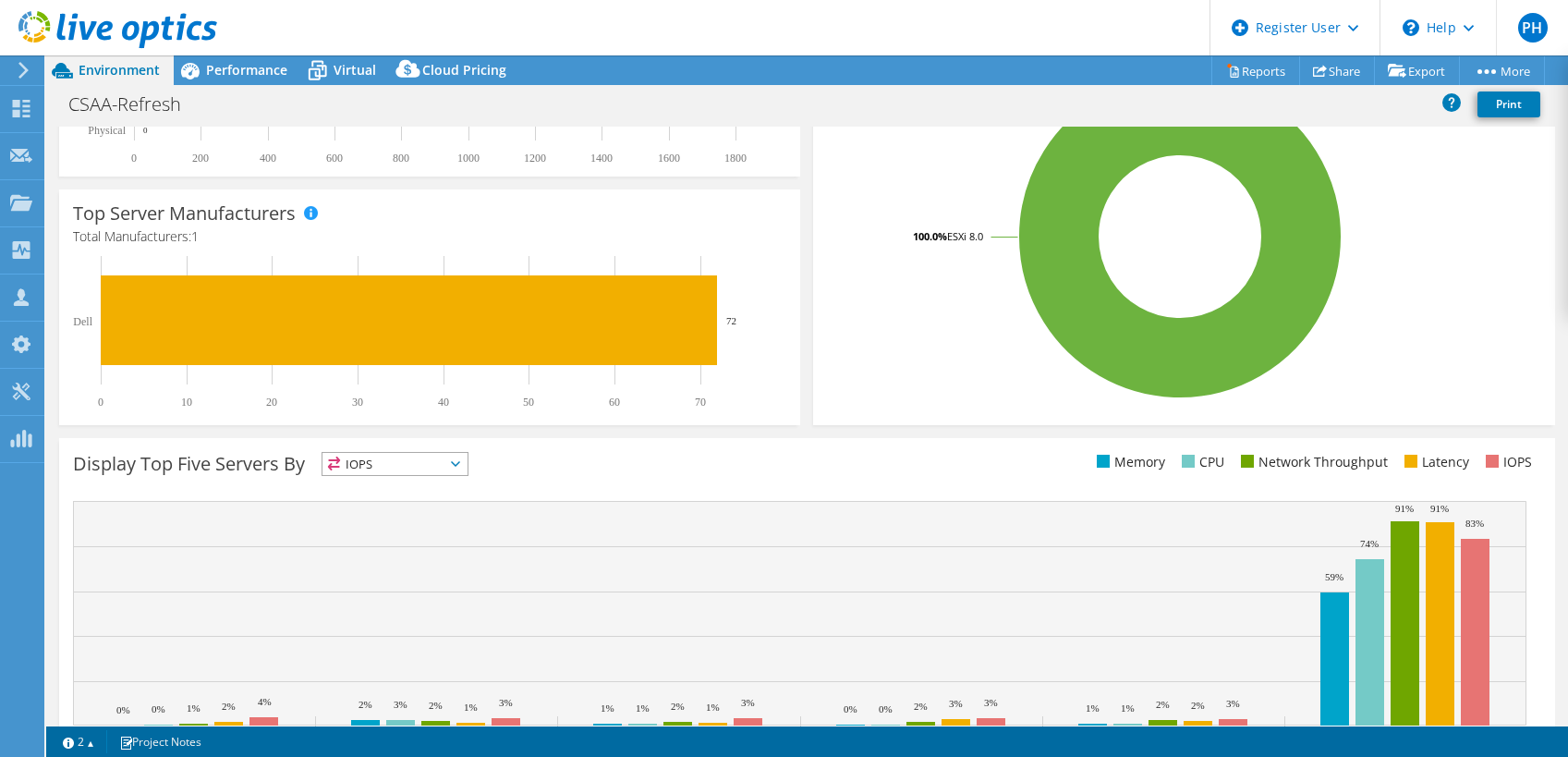
scroll to position [477, 0]
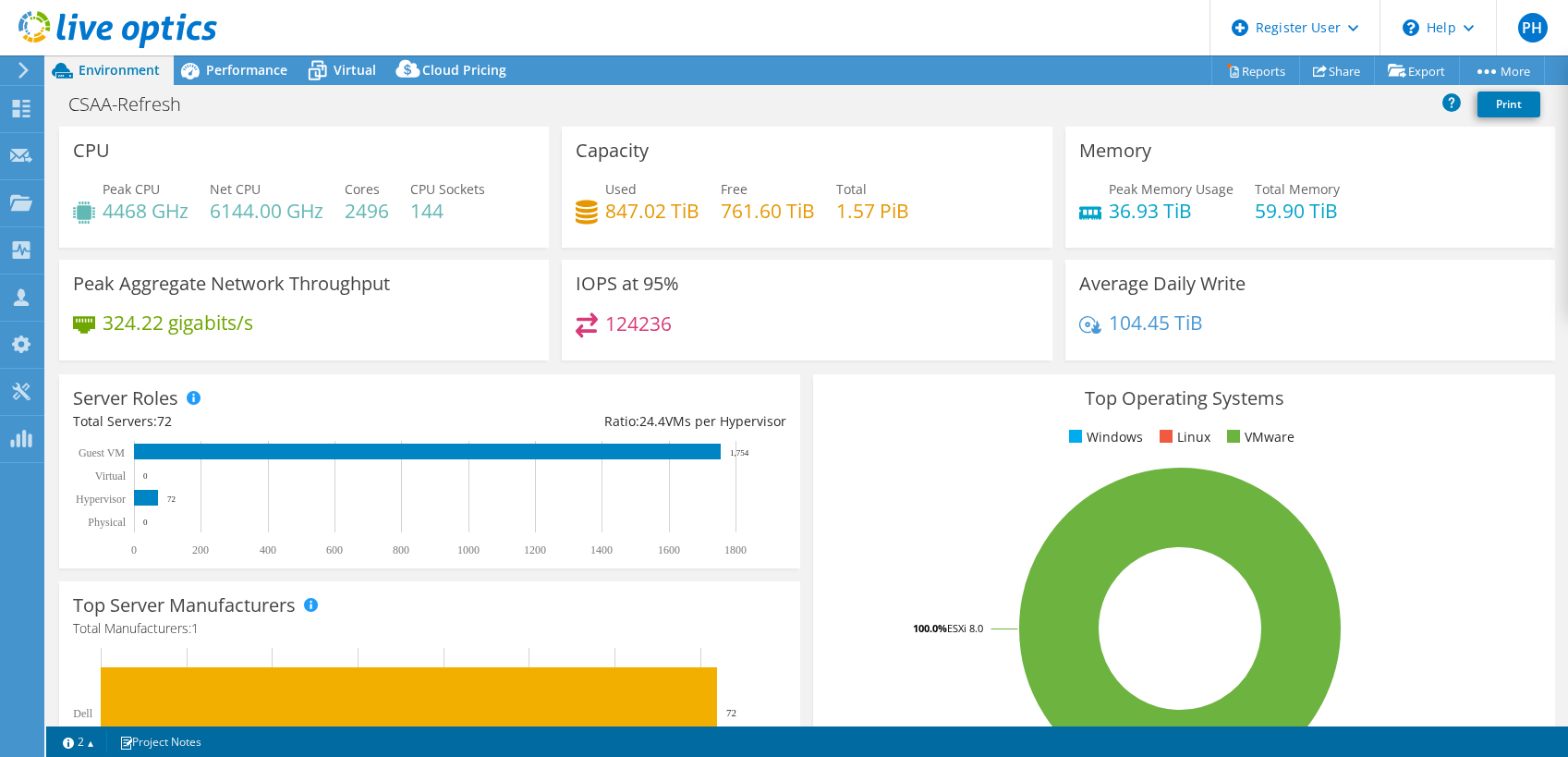
select select "USD"
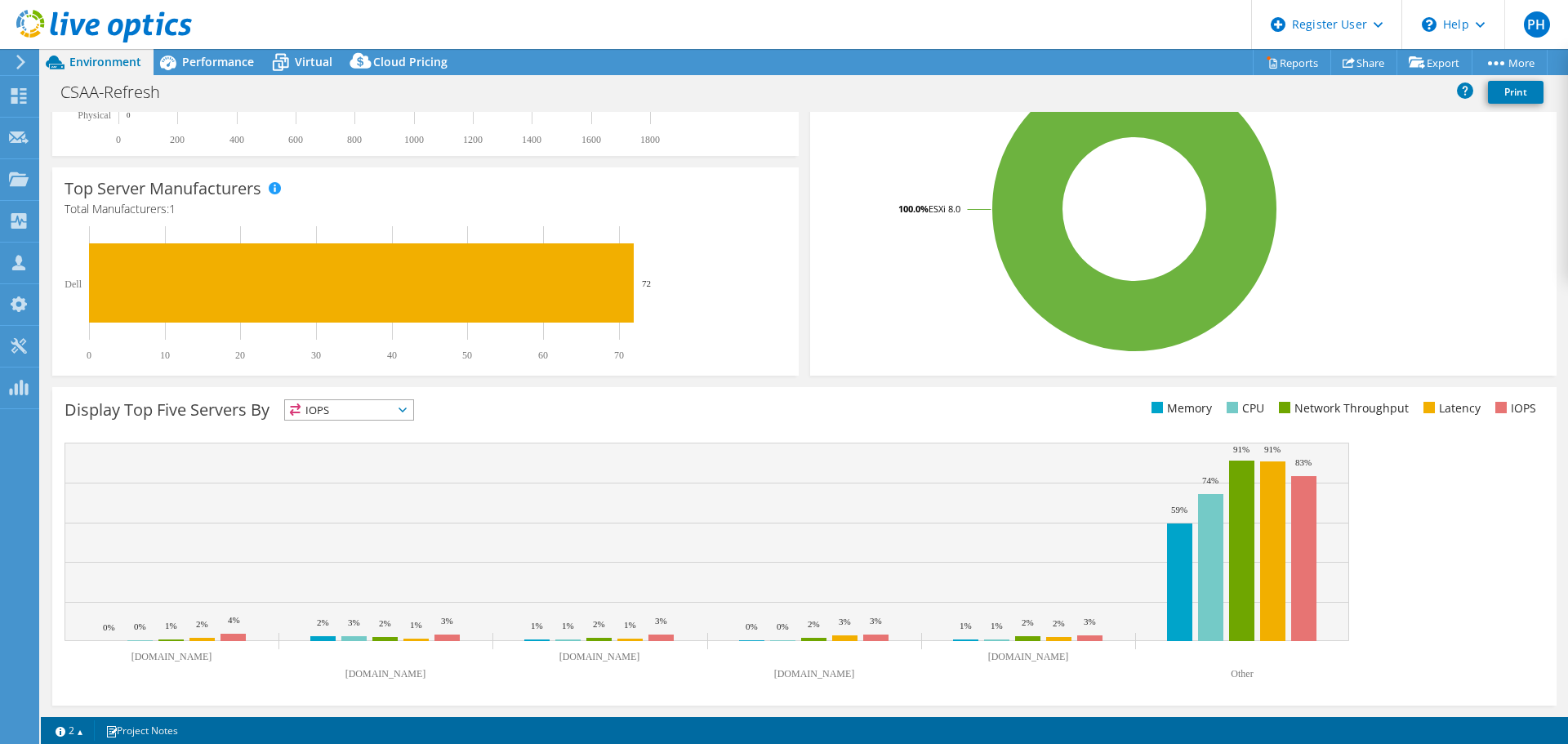
scroll to position [347, 0]
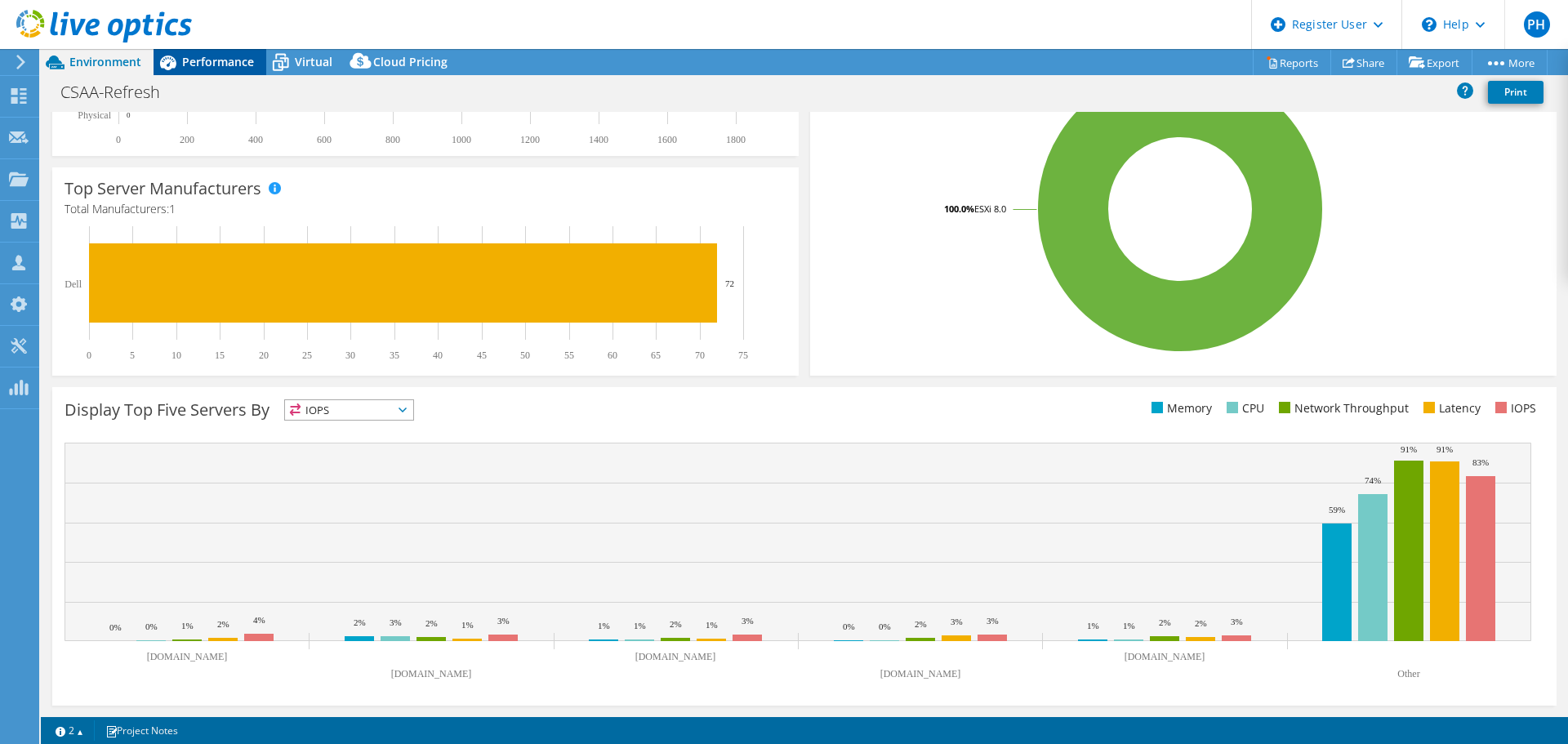
click at [225, 59] on span "Performance" at bounding box center [217, 62] width 72 height 16
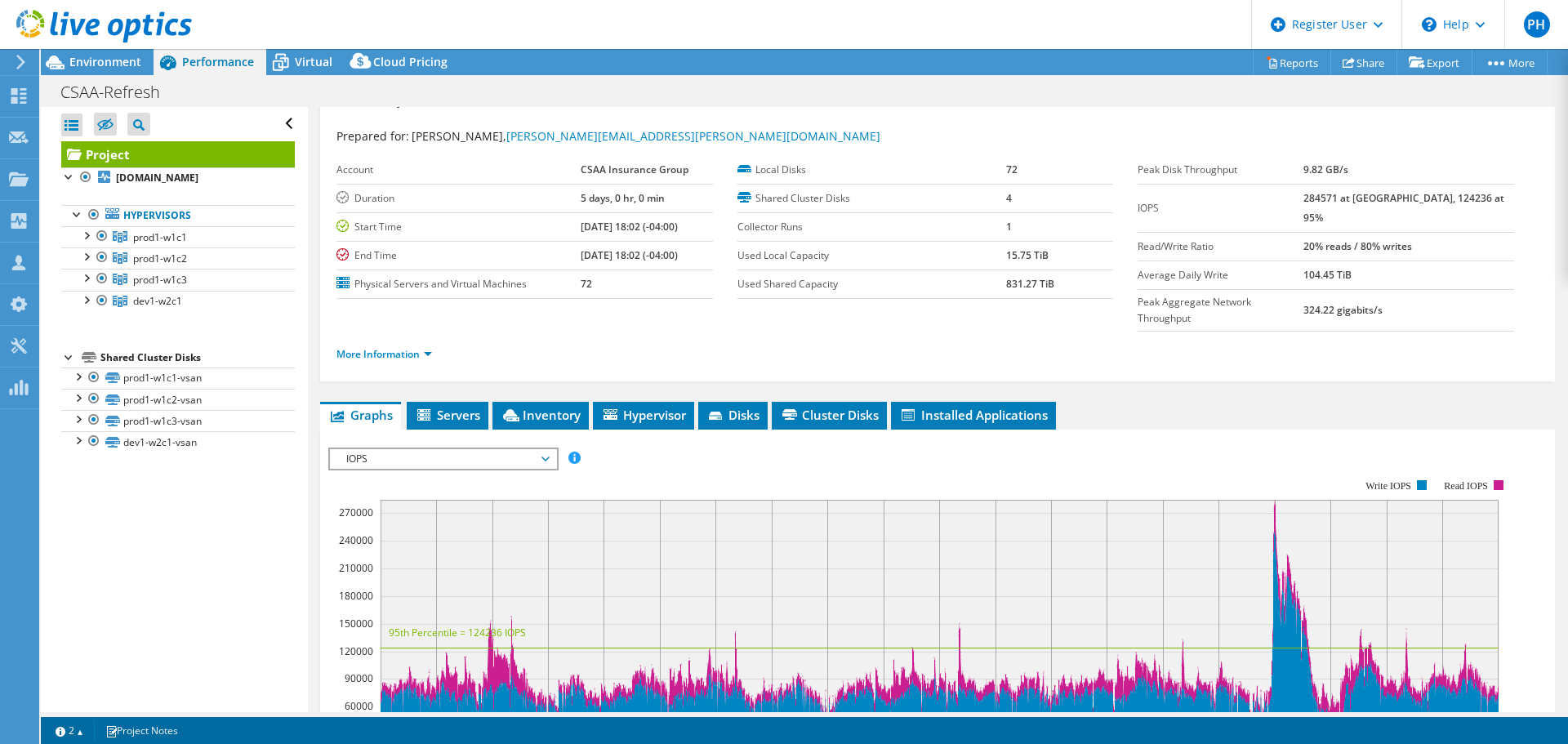
scroll to position [0, 0]
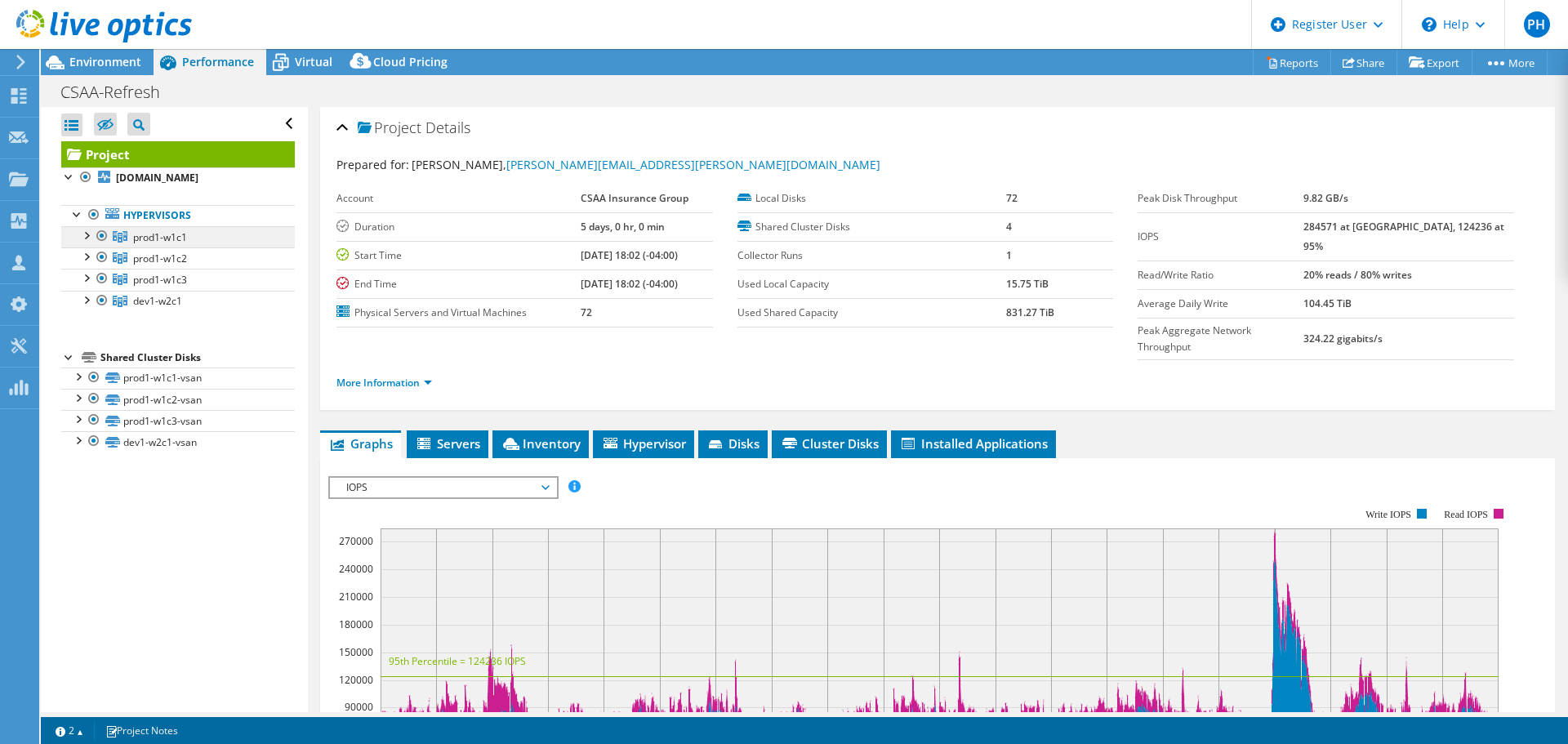
click at [179, 244] on span "prod1-w1c1" at bounding box center [159, 237] width 54 height 14
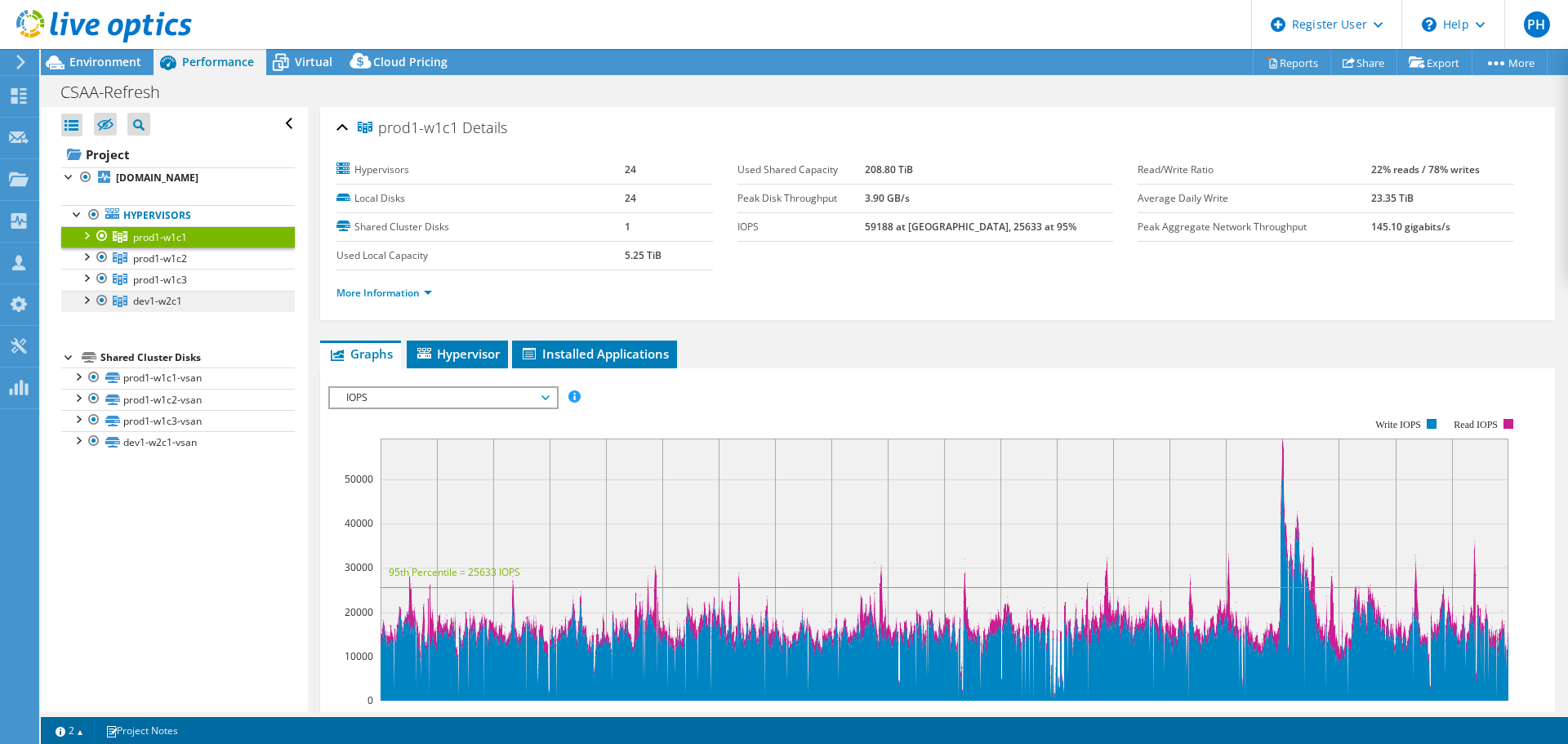
click at [158, 247] on link "dev1-w2c1" at bounding box center [178, 236] width 234 height 22
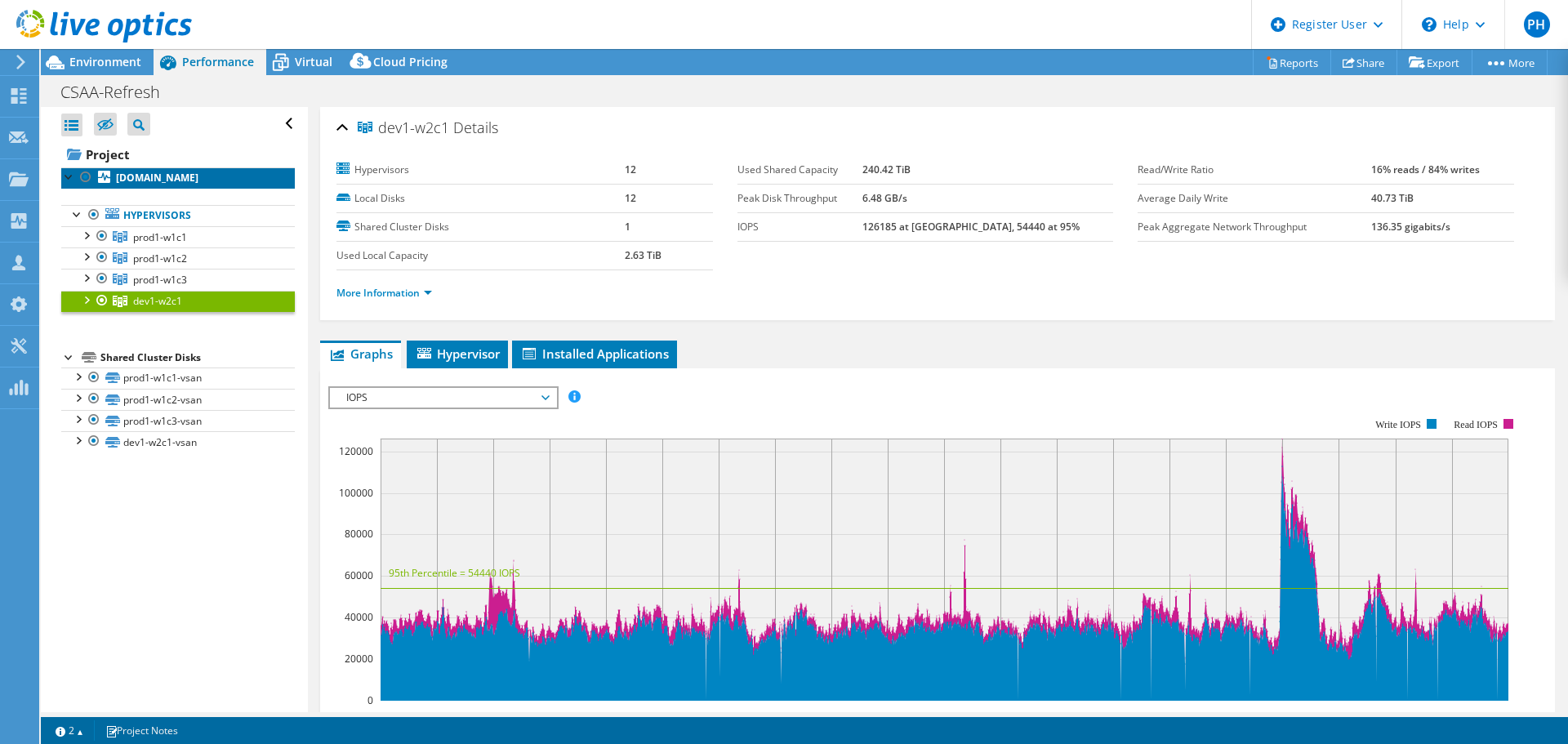
click at [172, 182] on b "[DOMAIN_NAME]" at bounding box center [158, 178] width 83 height 14
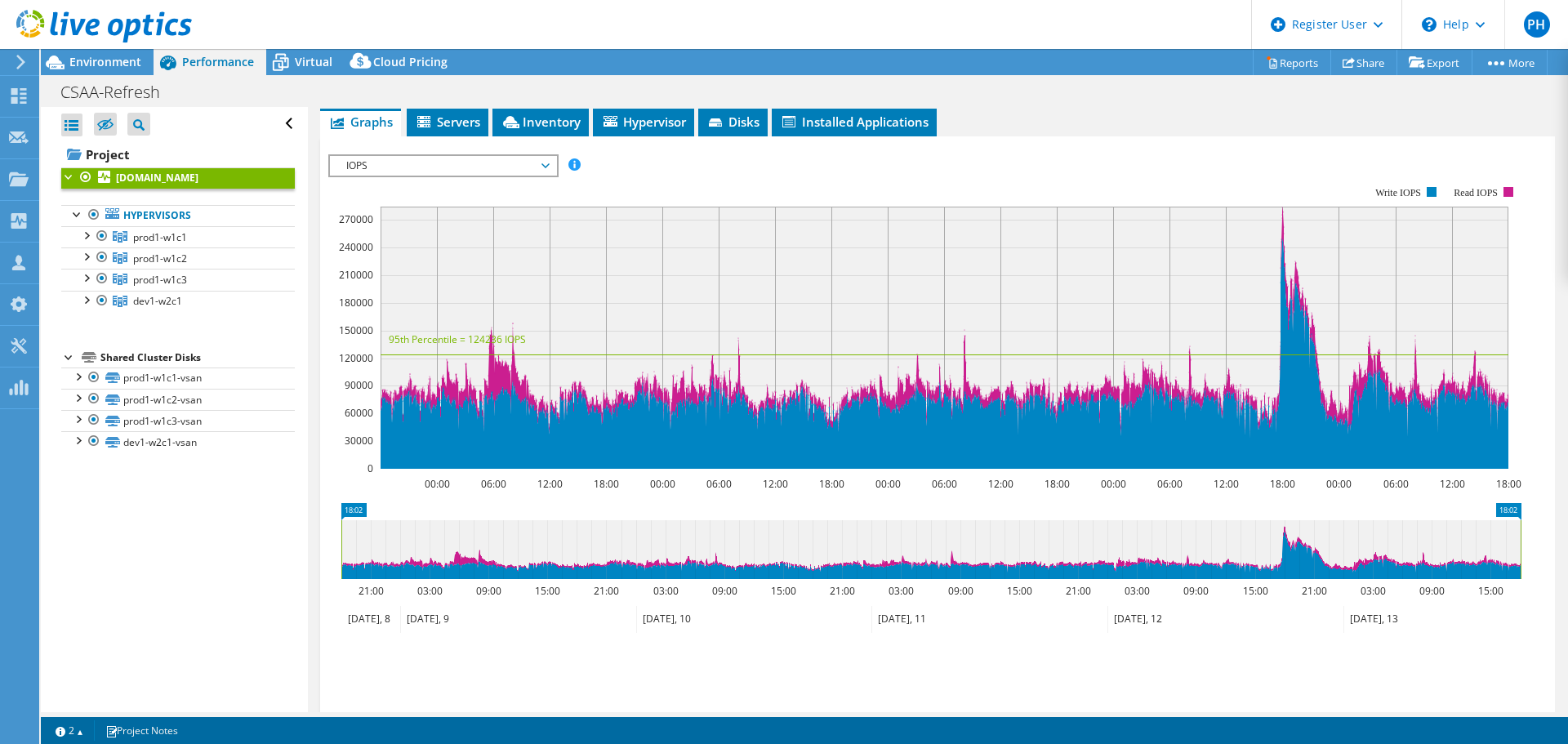
scroll to position [327, 0]
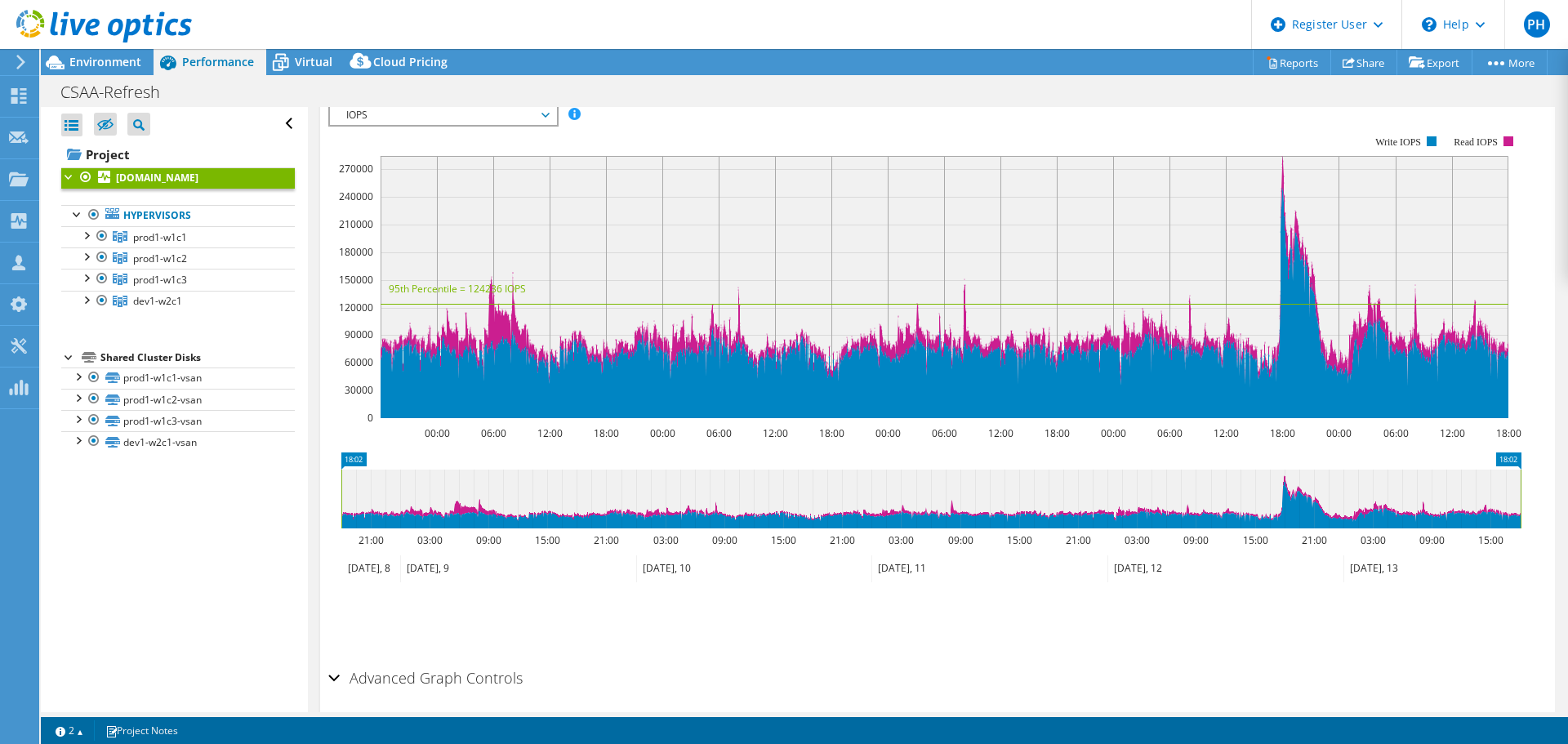
click at [1323, 453] on icon "18:02 18:02 21:00 03:00 09:00 15:00 21:00 03:00 09:00 15:00 21:00 03:00 09:00 1…" at bounding box center [931, 518] width 1205 height 131
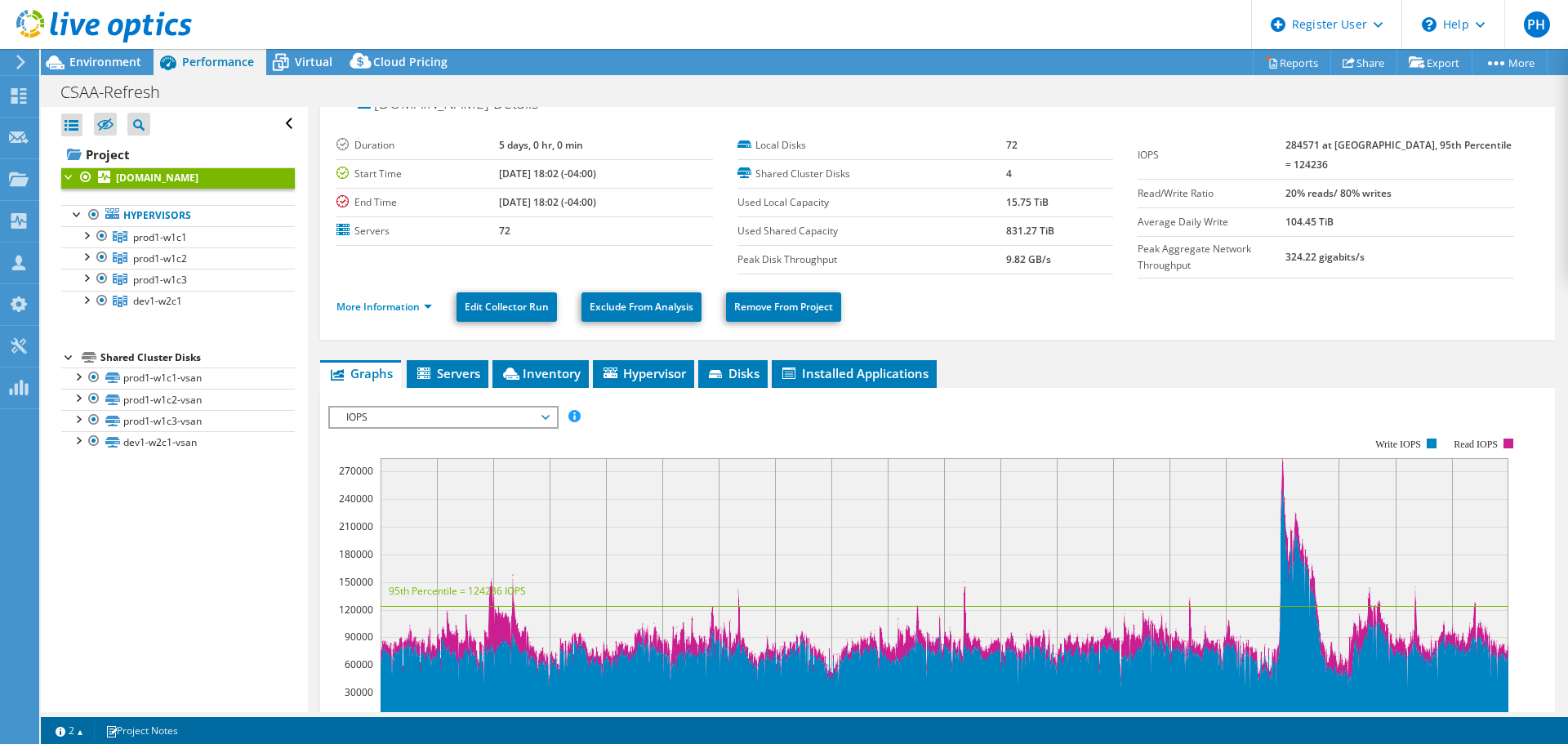
scroll to position [0, 0]
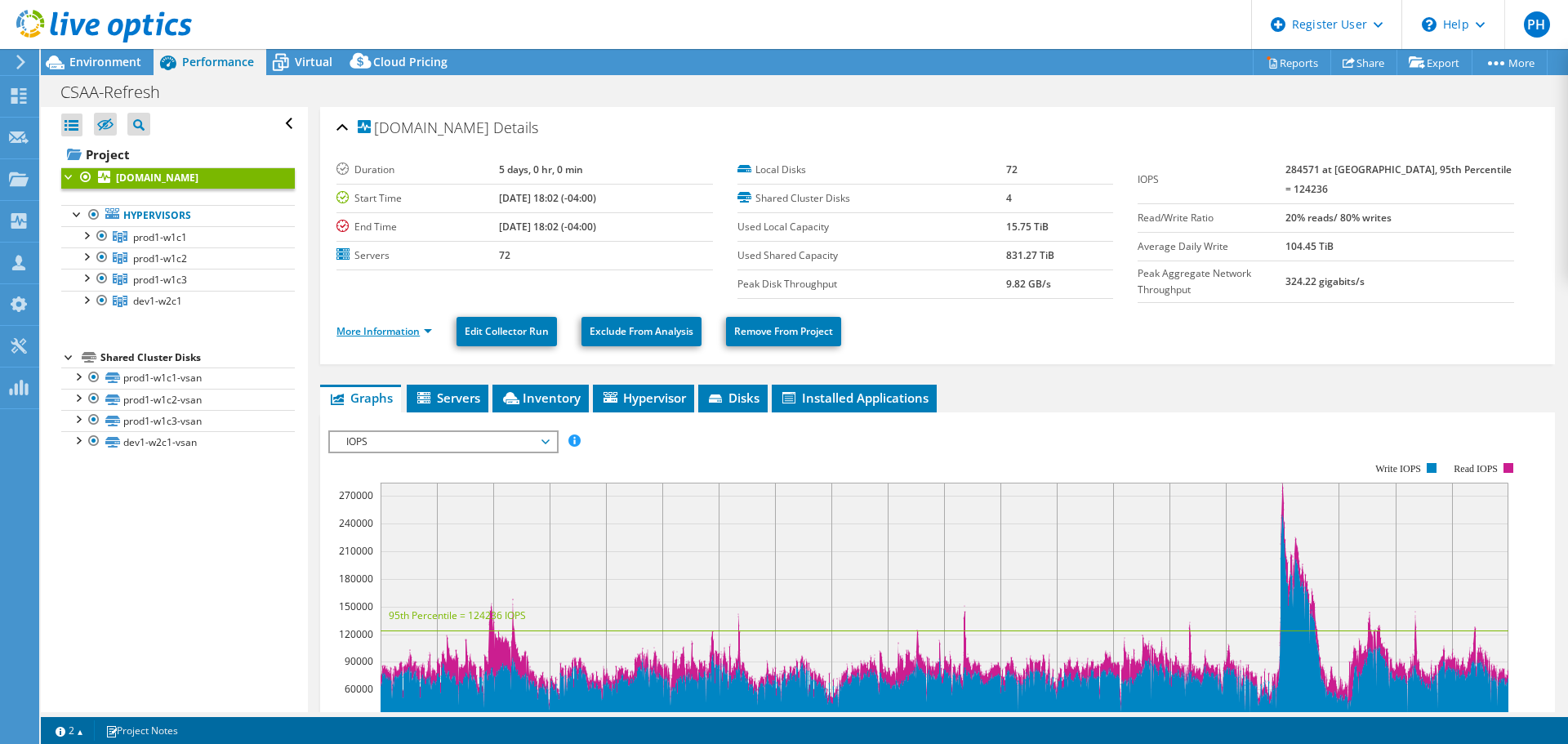
click at [363, 330] on link "More Information" at bounding box center [384, 331] width 96 height 14
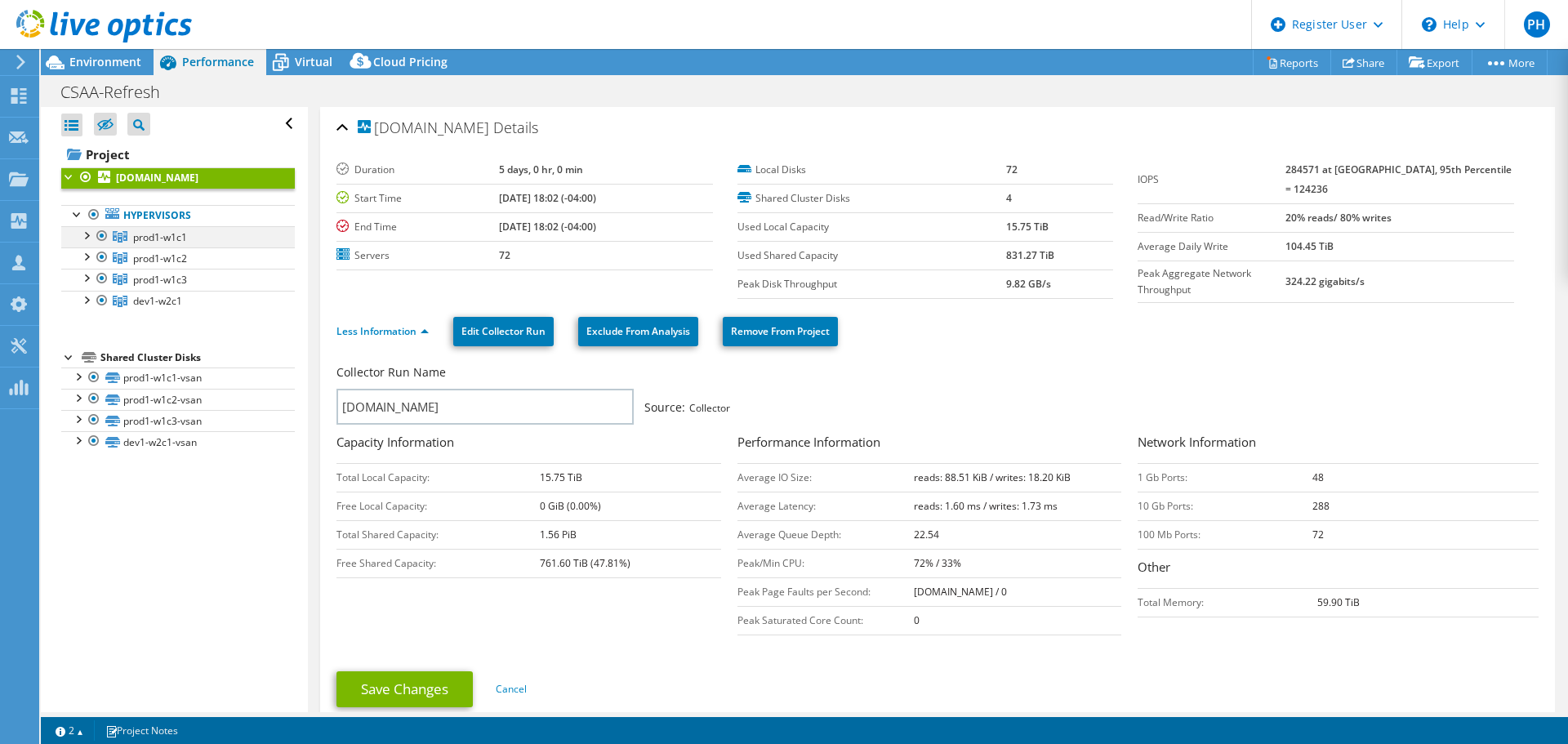
click at [81, 242] on div at bounding box center [85, 234] width 16 height 16
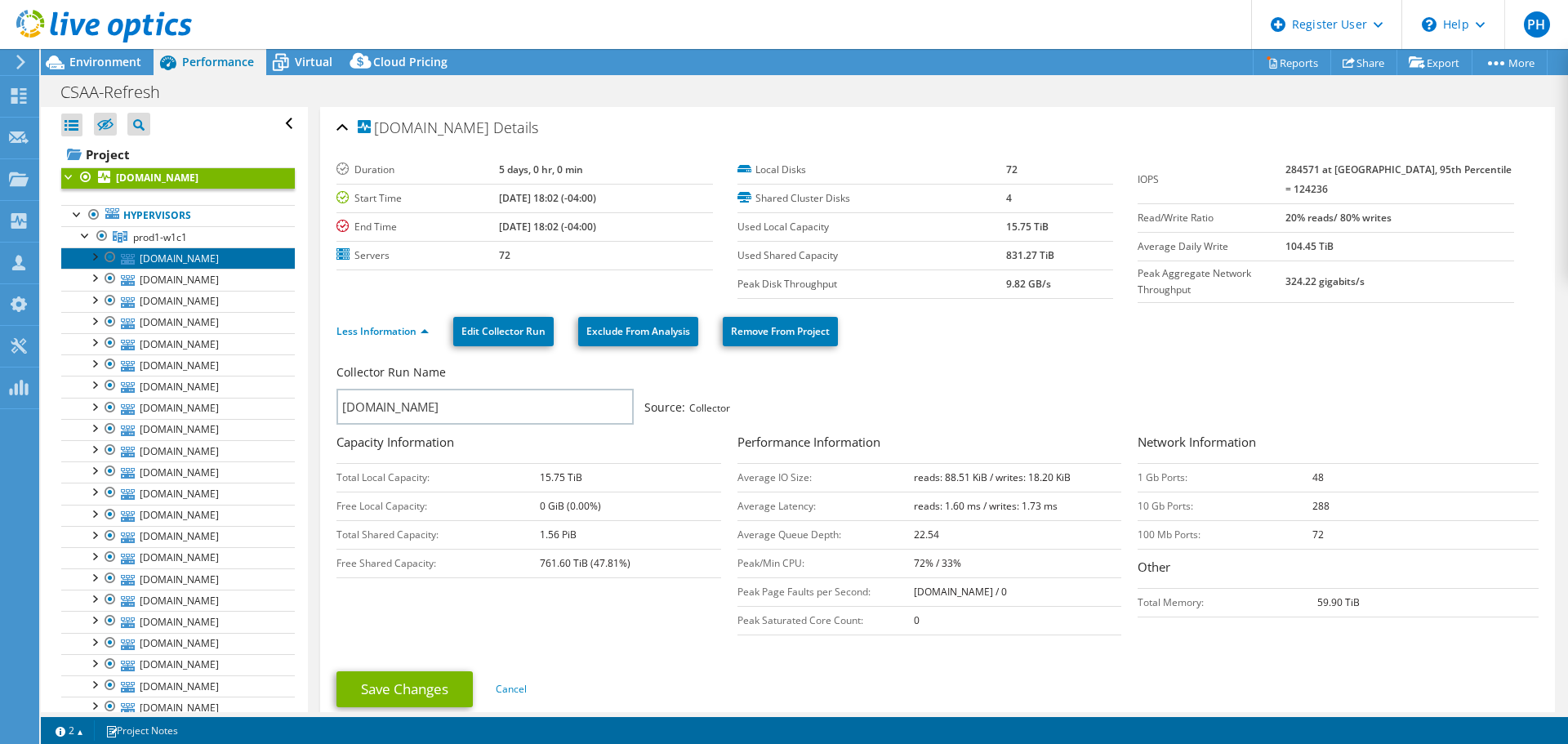
click at [178, 269] on link "[DOMAIN_NAME]" at bounding box center [178, 258] width 234 height 22
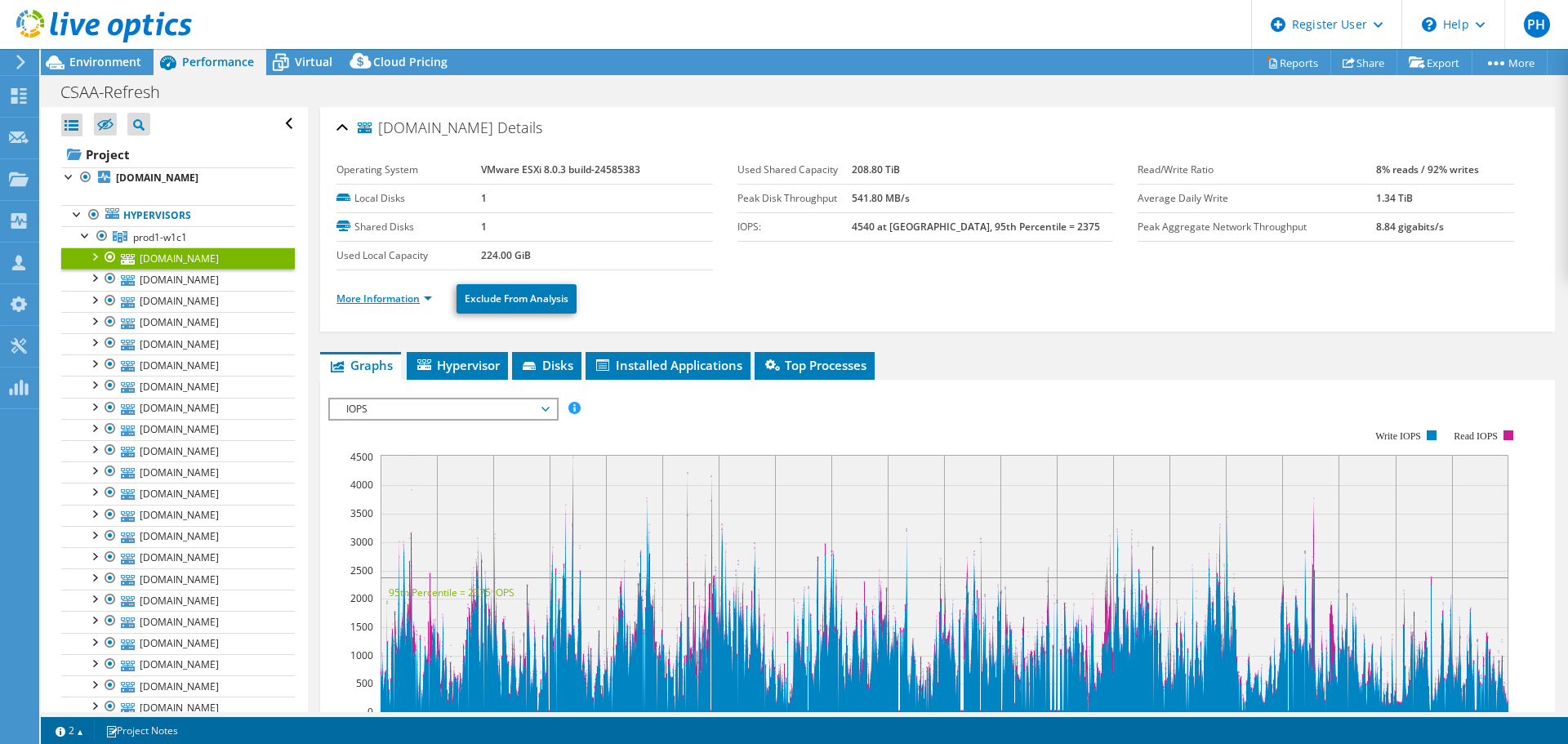
click at [403, 300] on link "More Information" at bounding box center [384, 298] width 96 height 14
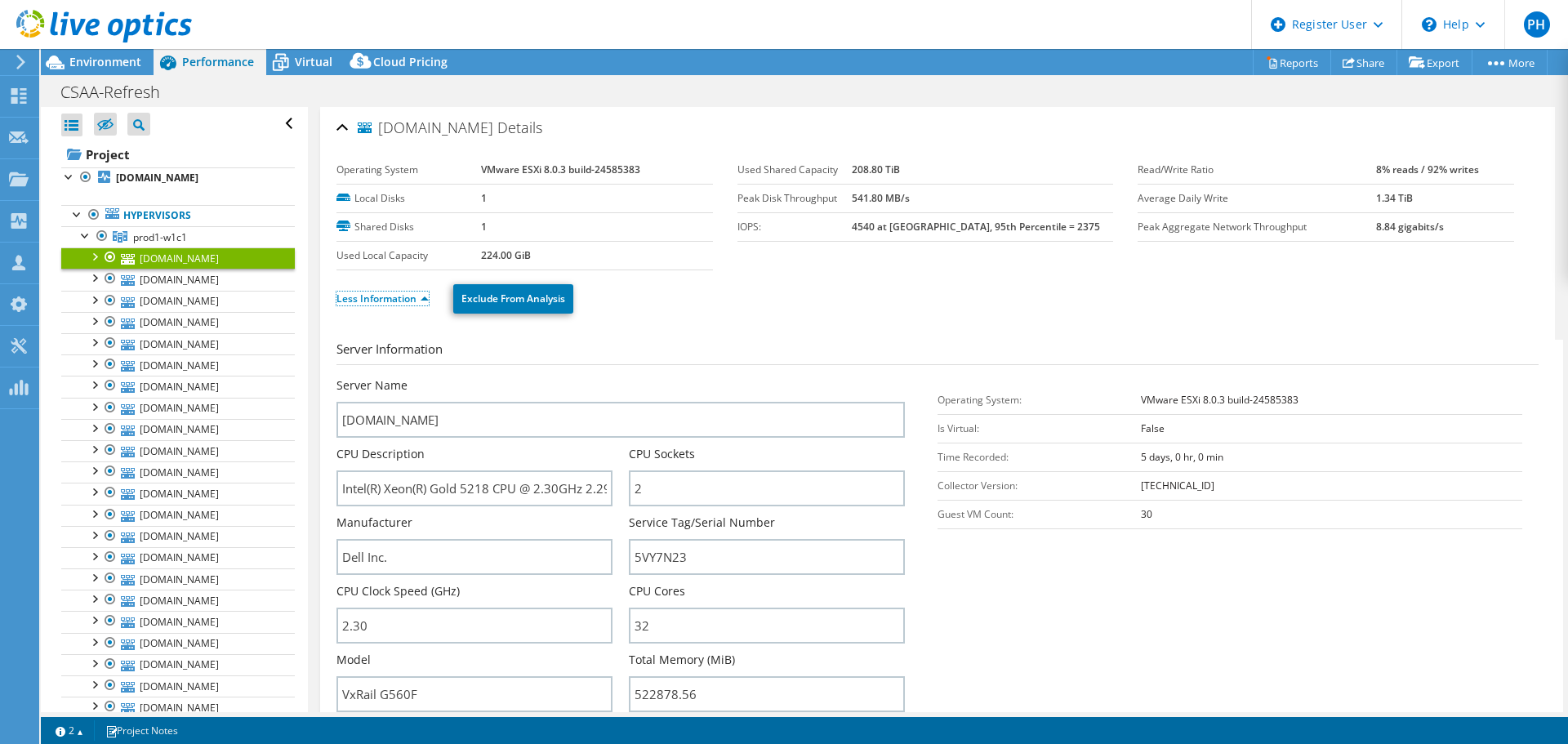
scroll to position [82, 0]
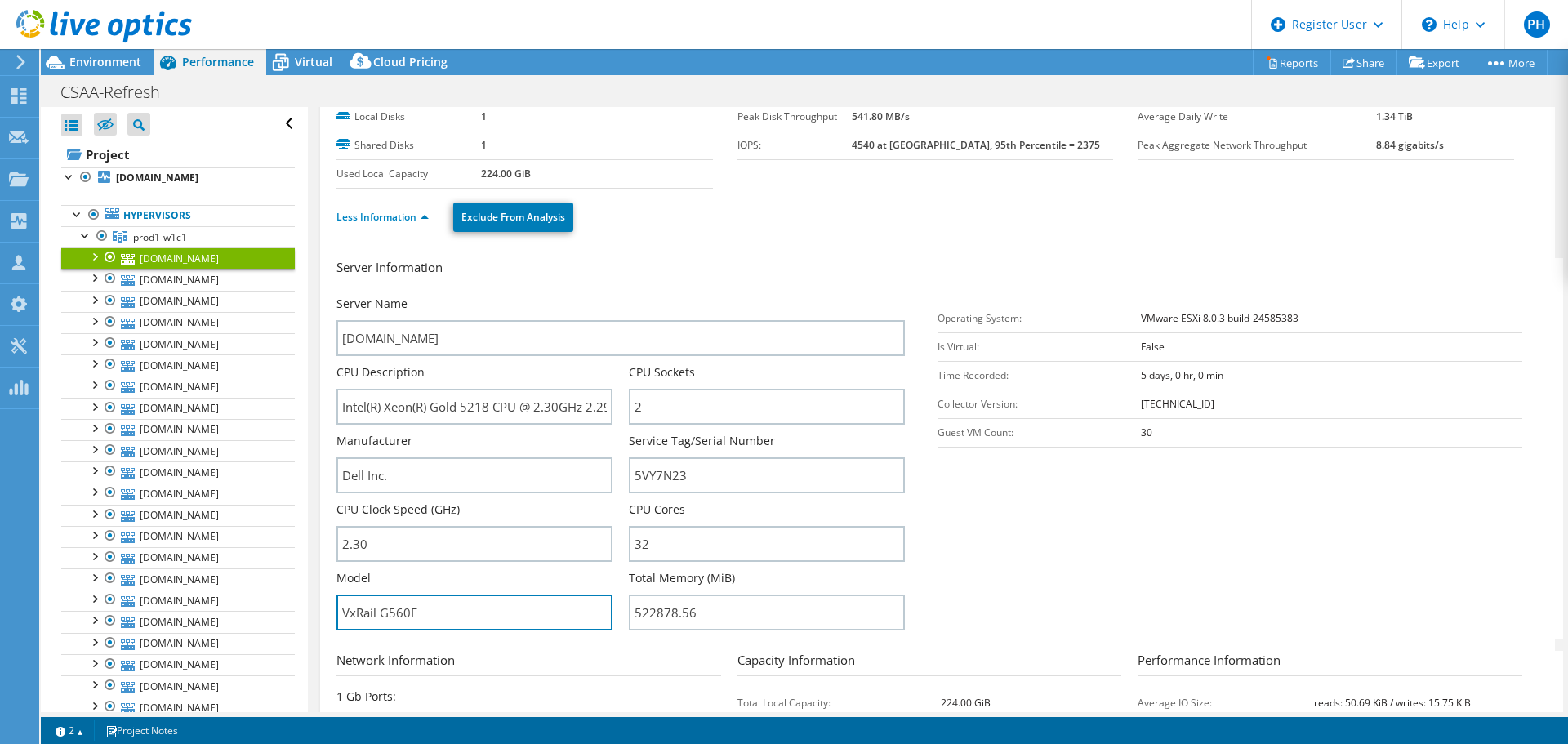
drag, startPoint x: 473, startPoint y: 615, endPoint x: 334, endPoint y: 612, distance: 139.0
click at [334, 612] on div "[DOMAIN_NAME] Details Operating System VMware ESXi 8.0.3 build-24585383 Local D…" at bounding box center [937, 508] width 1234 height 966
click at [82, 242] on div at bounding box center [85, 234] width 16 height 16
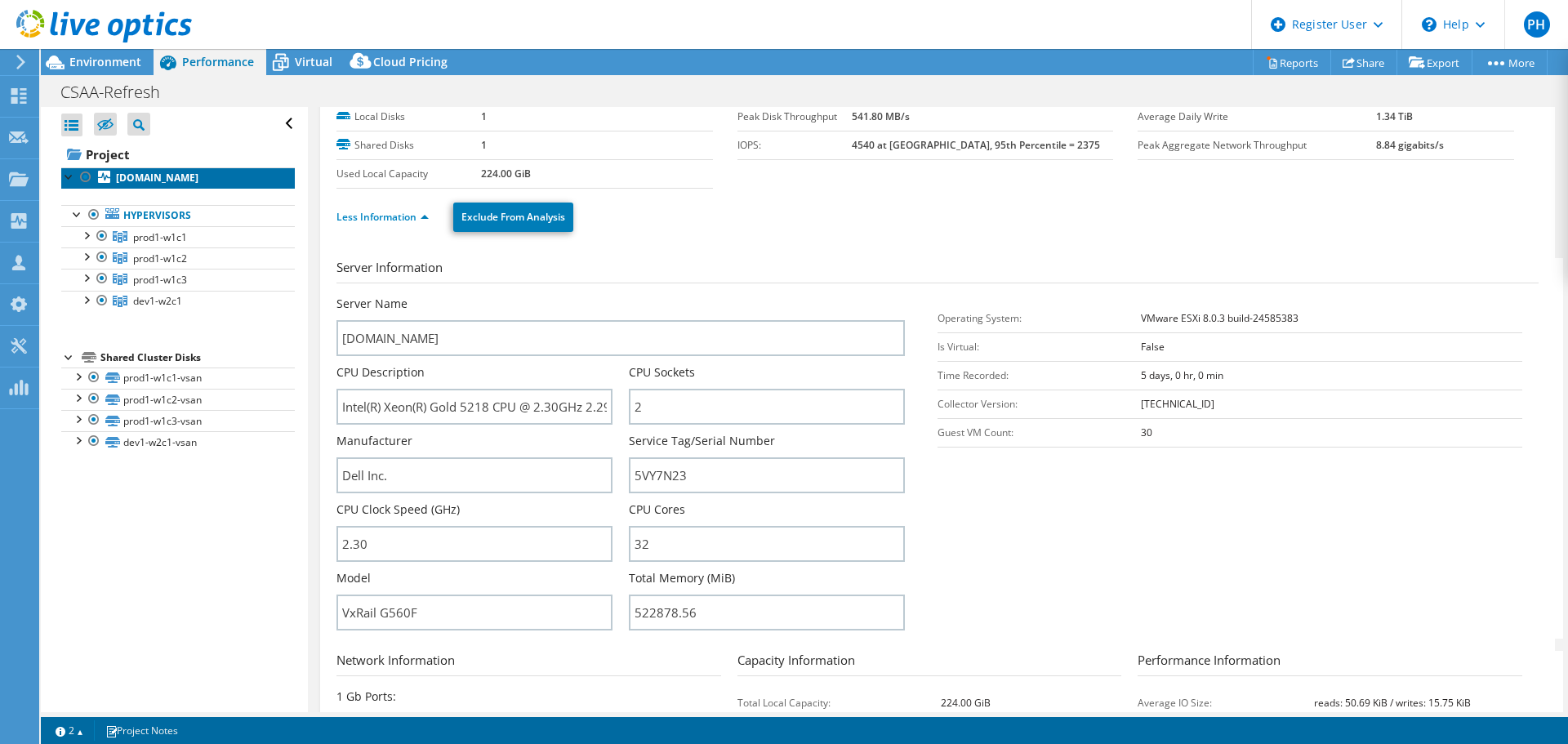
click at [128, 184] on b "[DOMAIN_NAME]" at bounding box center [158, 178] width 83 height 14
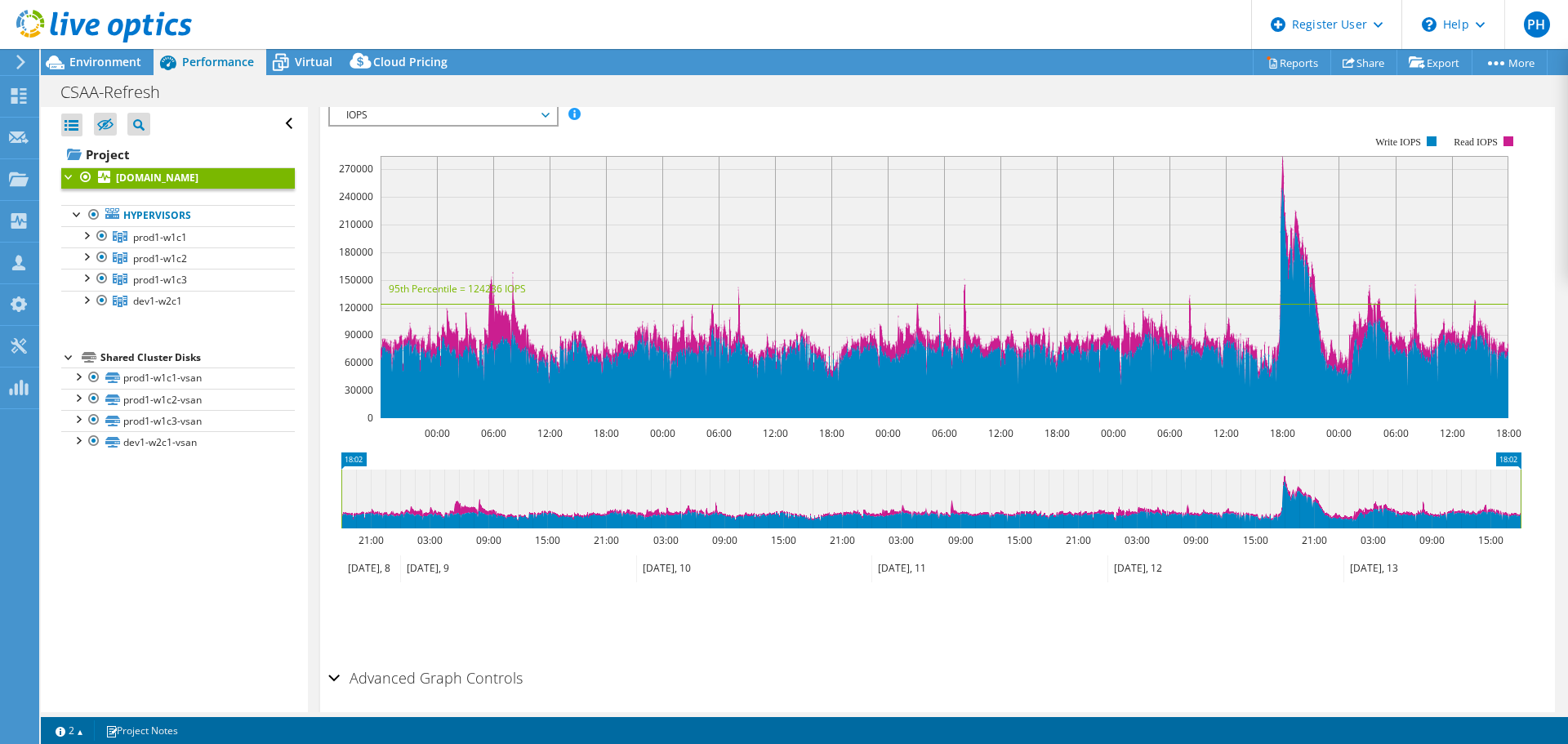
scroll to position [245, 0]
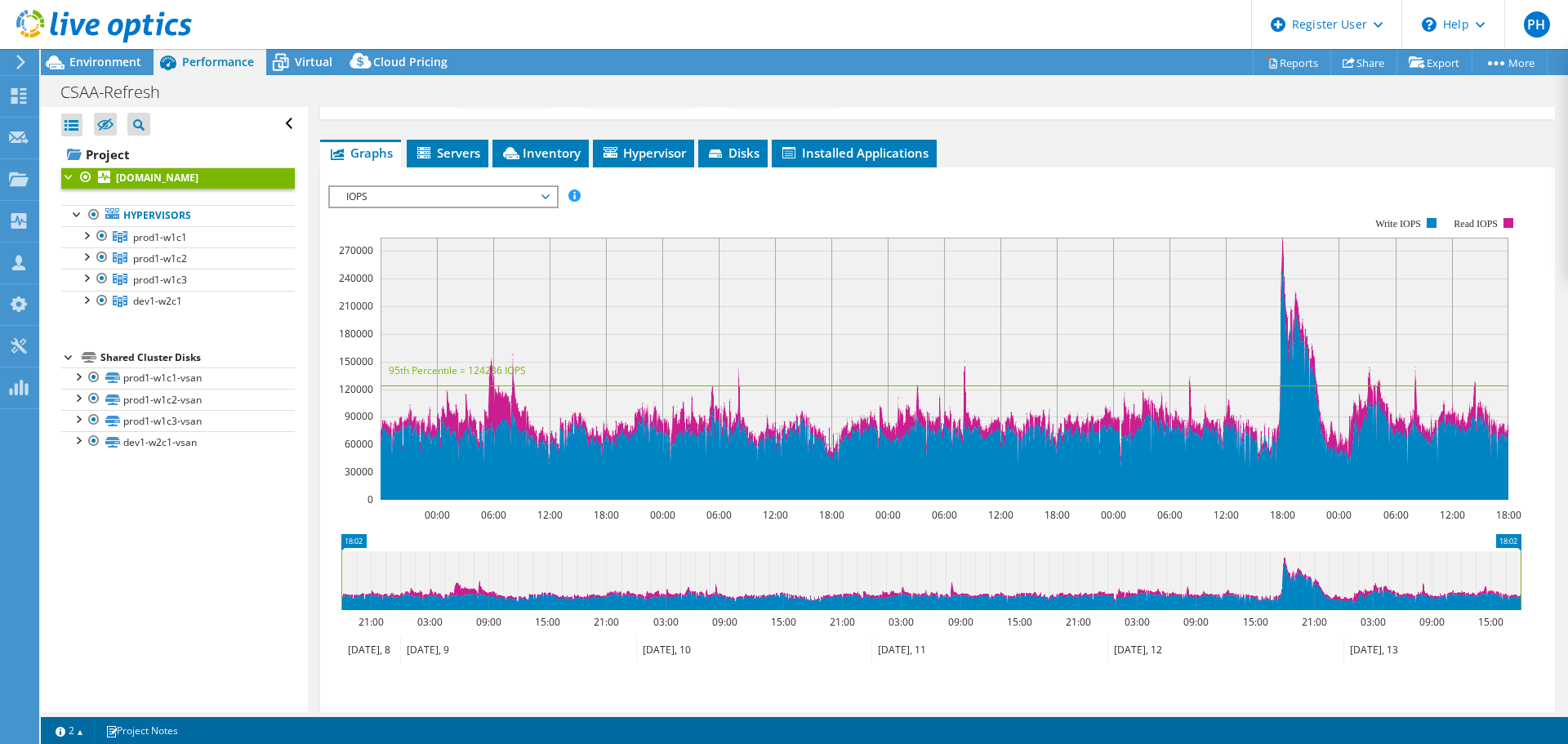
click at [422, 195] on span "IOPS" at bounding box center [442, 197] width 209 height 20
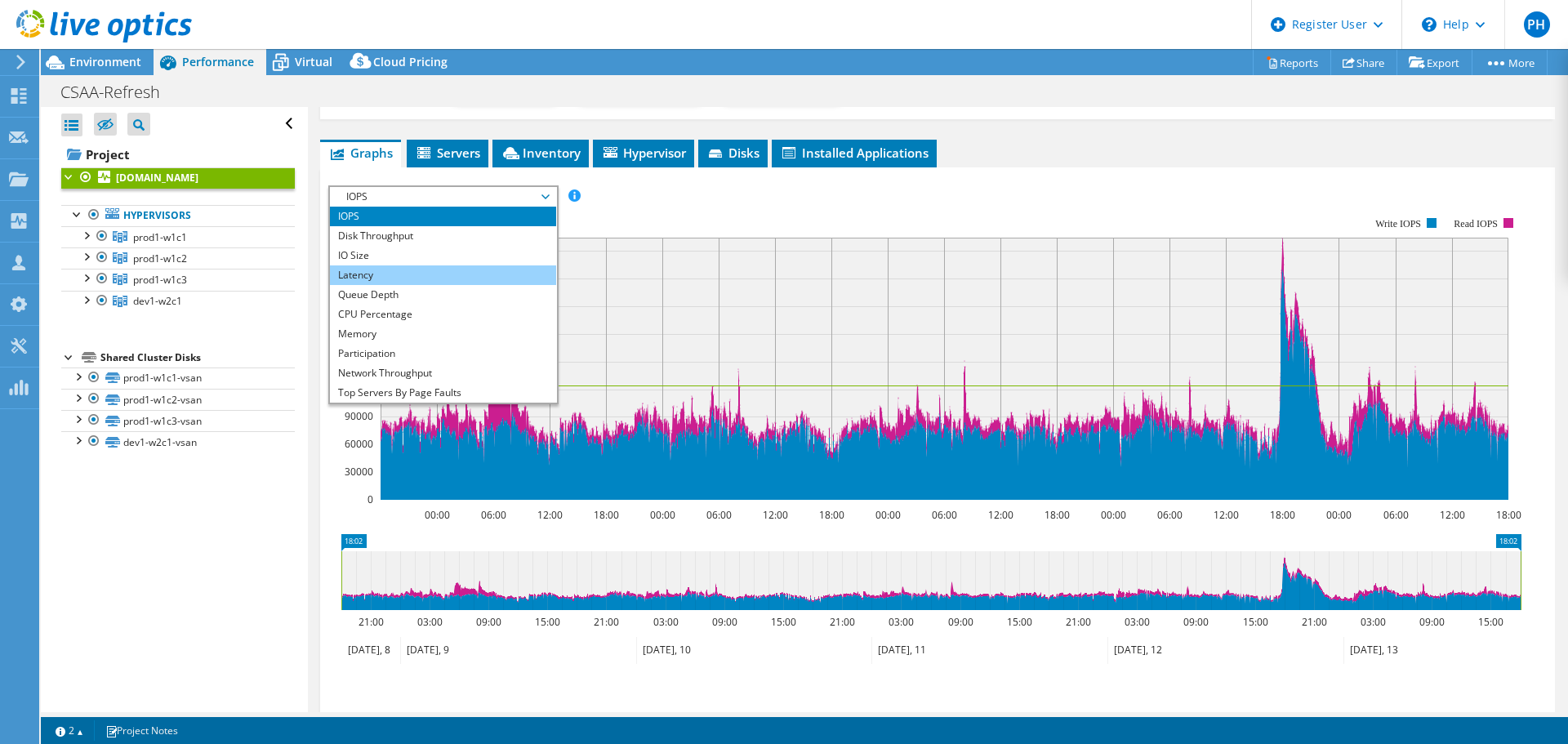
click at [398, 269] on li "Latency" at bounding box center [443, 275] width 226 height 20
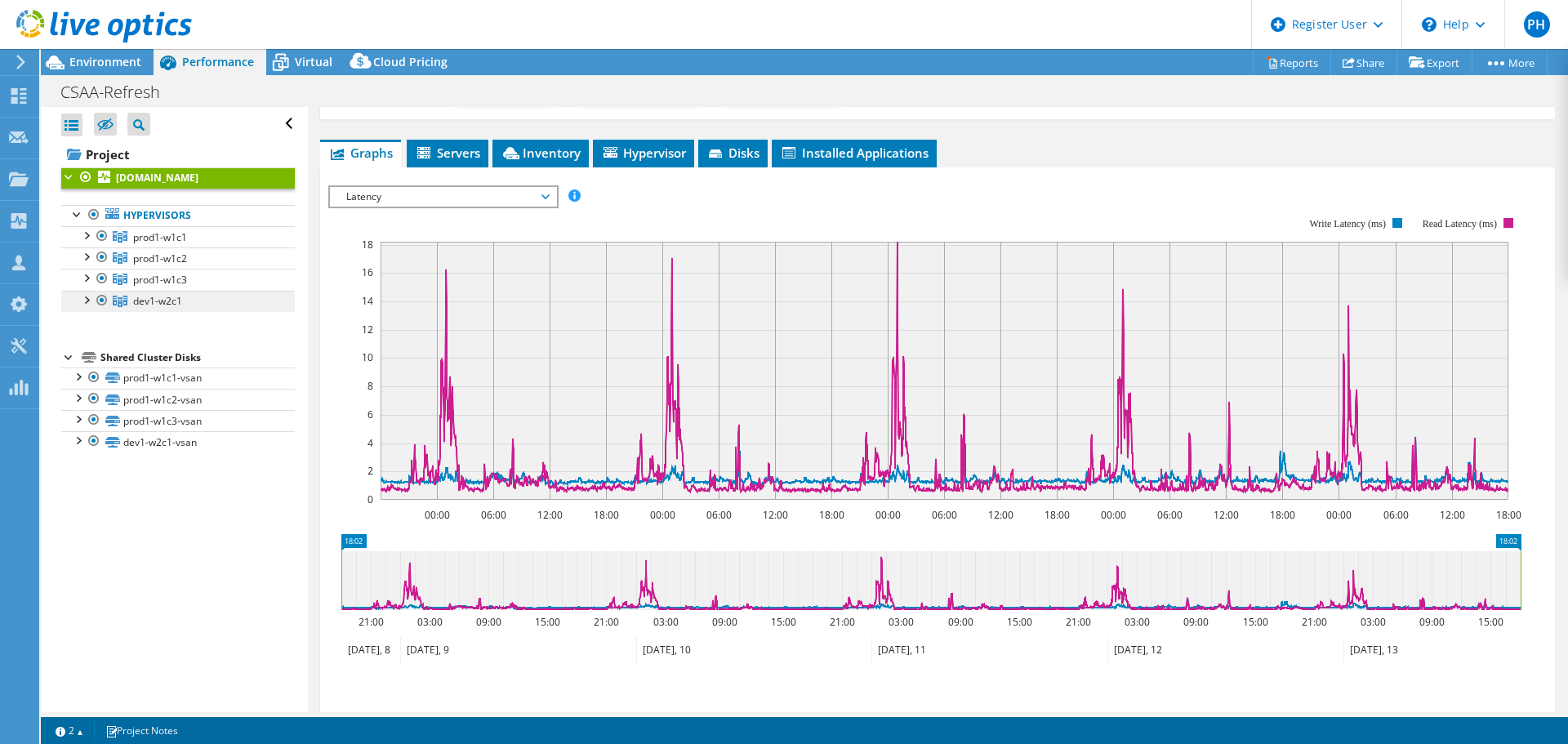
click at [166, 244] on span "dev1-w2c1" at bounding box center [159, 237] width 54 height 14
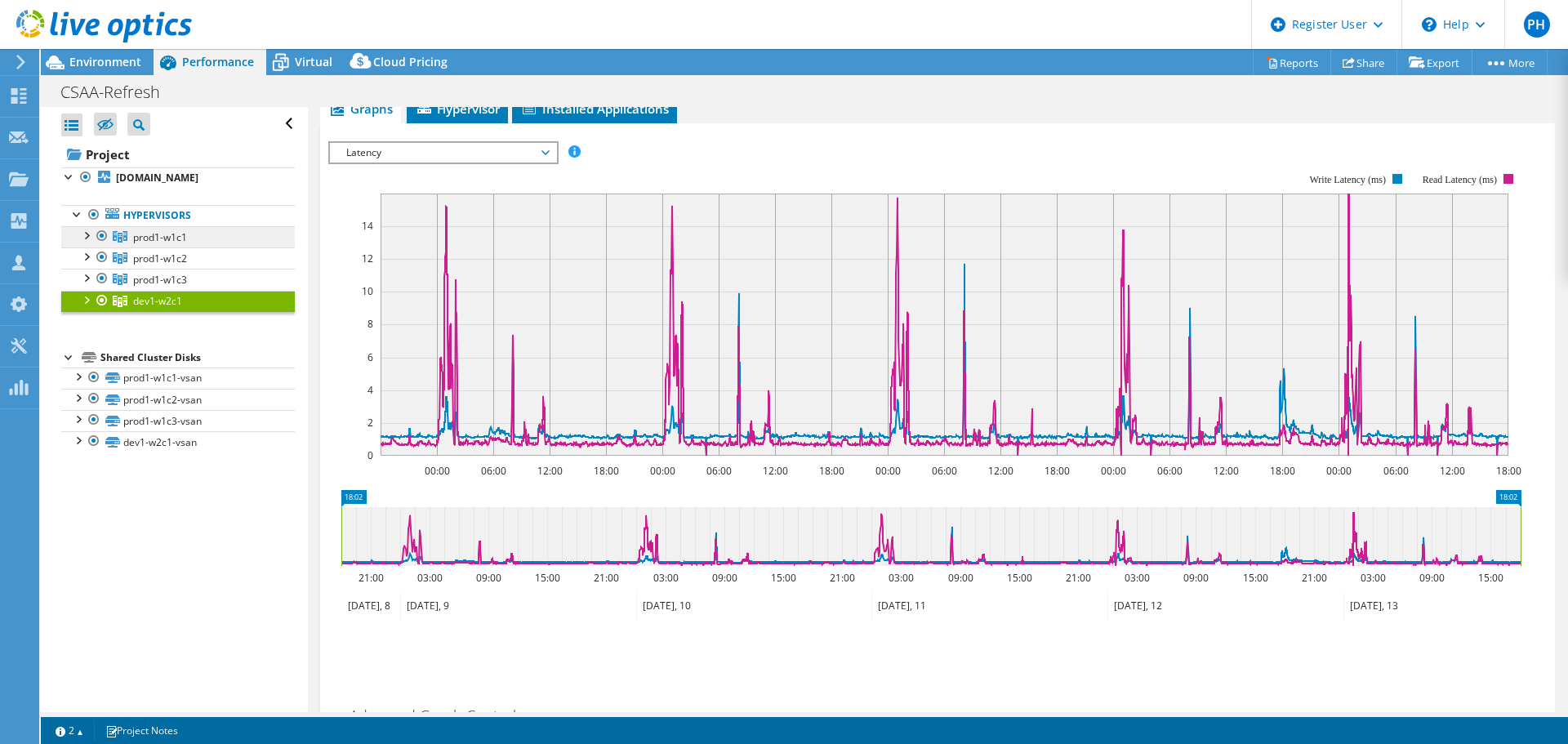
click at [167, 244] on span "prod1-w1c1" at bounding box center [159, 237] width 54 height 14
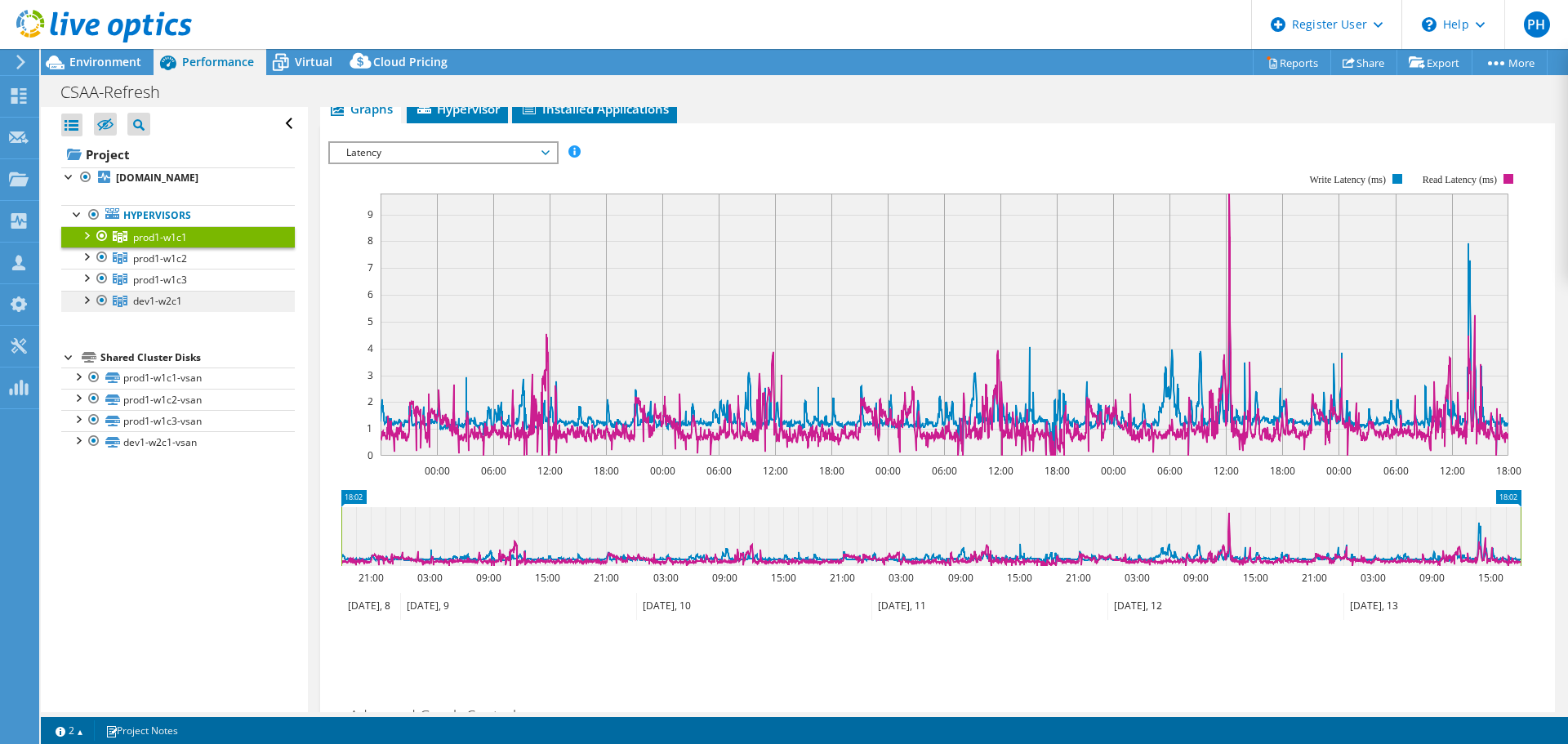
click at [153, 244] on span "dev1-w2c1" at bounding box center [159, 237] width 54 height 14
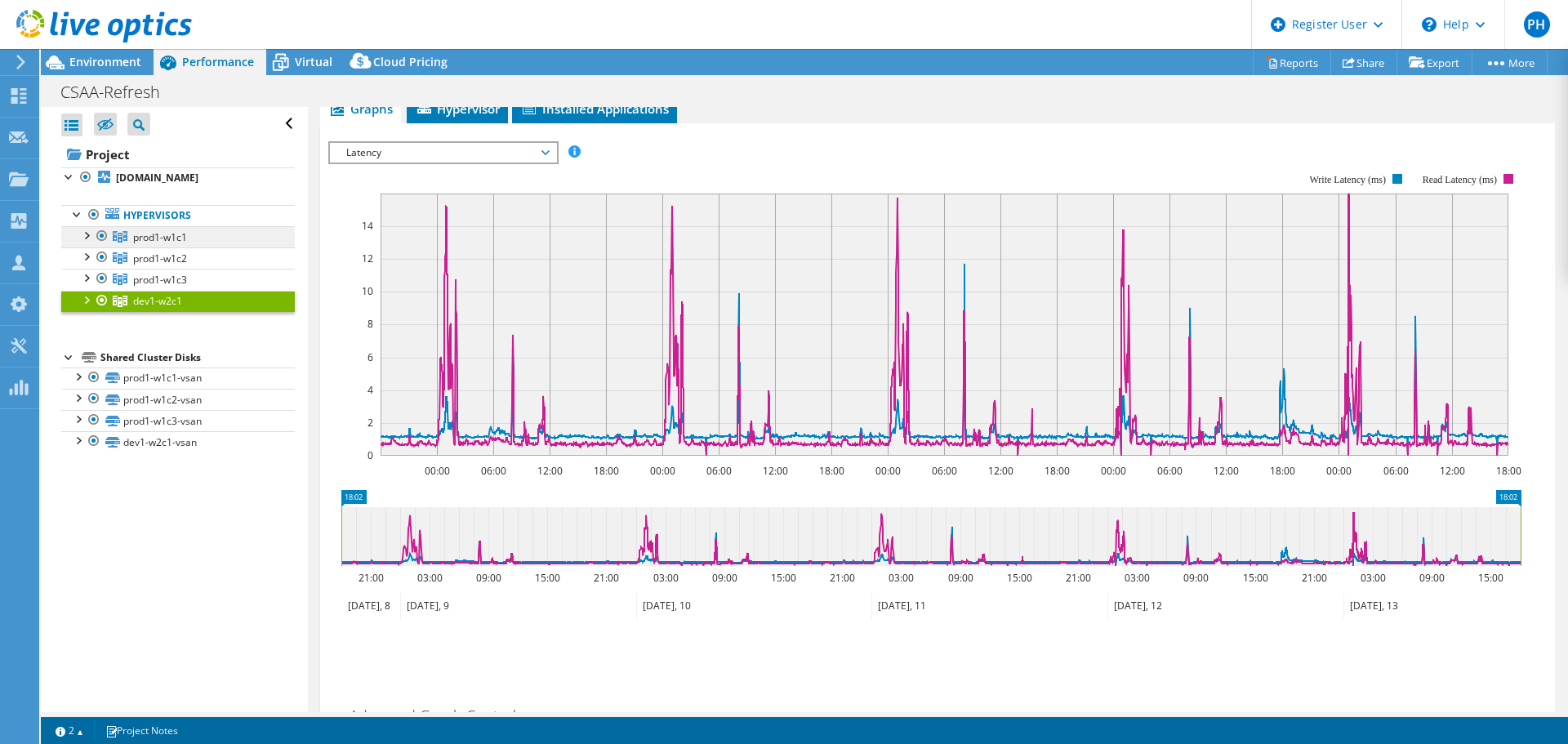
click at [178, 244] on span "prod1-w1c1" at bounding box center [159, 237] width 54 height 14
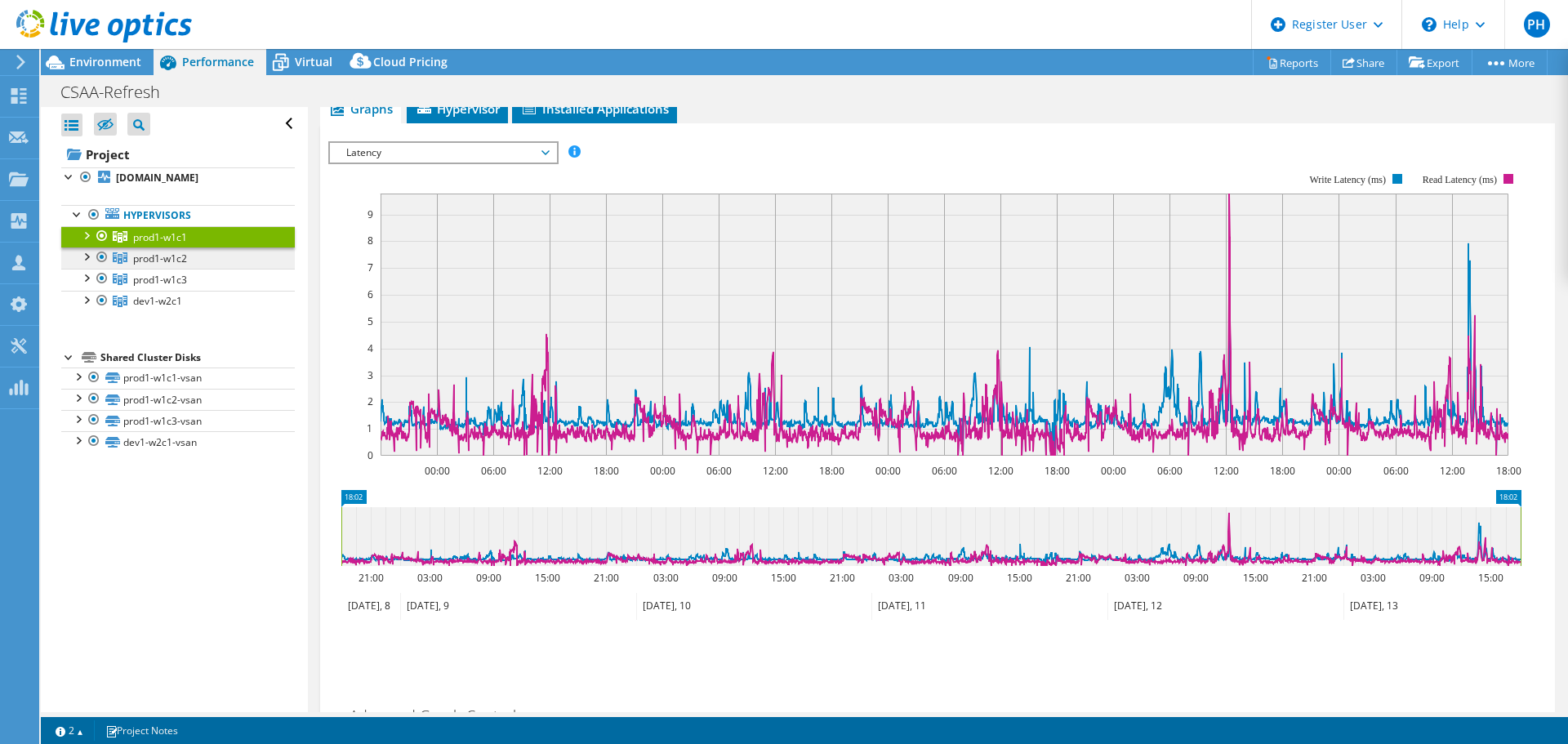
click at [178, 244] on span "prod1-w1c2" at bounding box center [159, 237] width 54 height 14
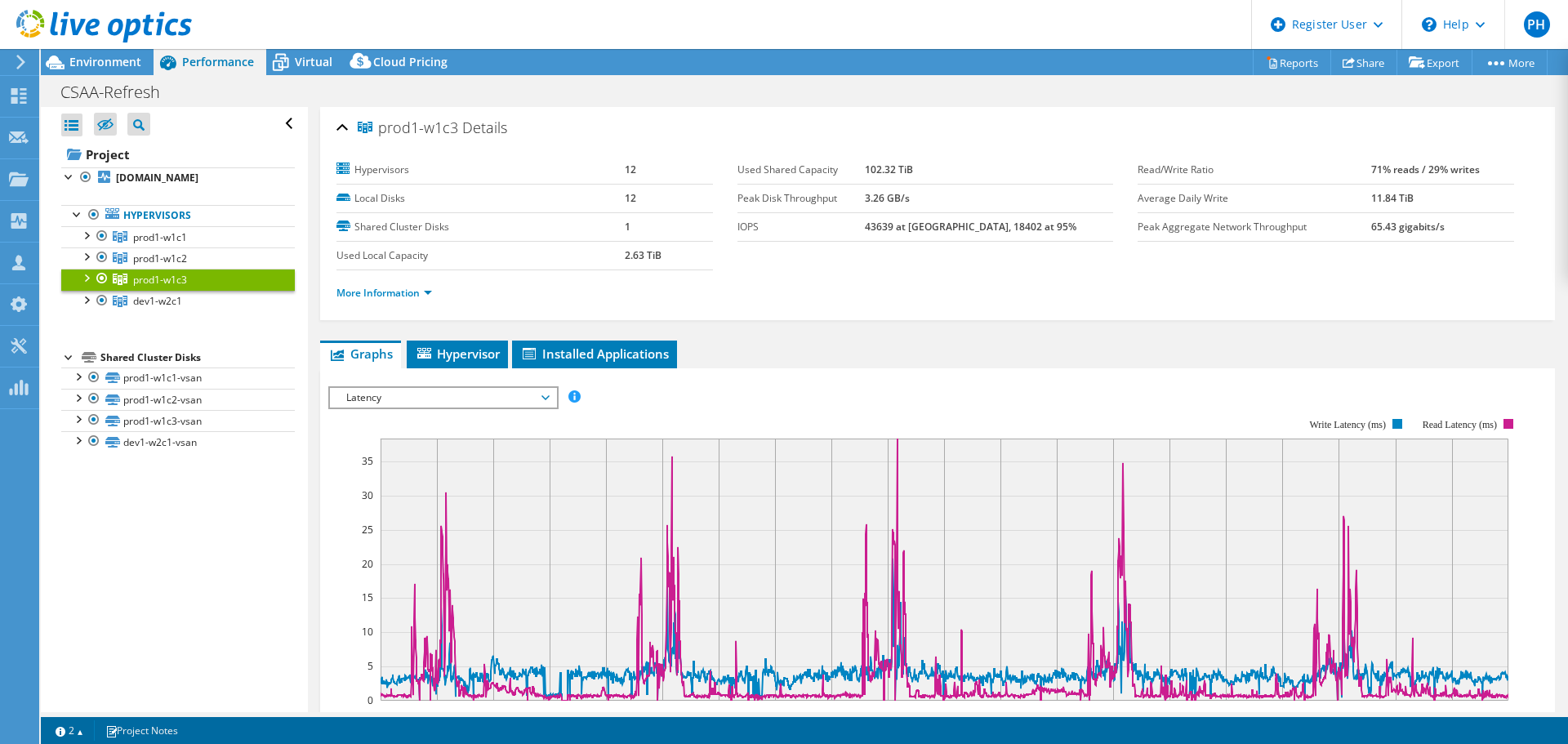
select select "USD"
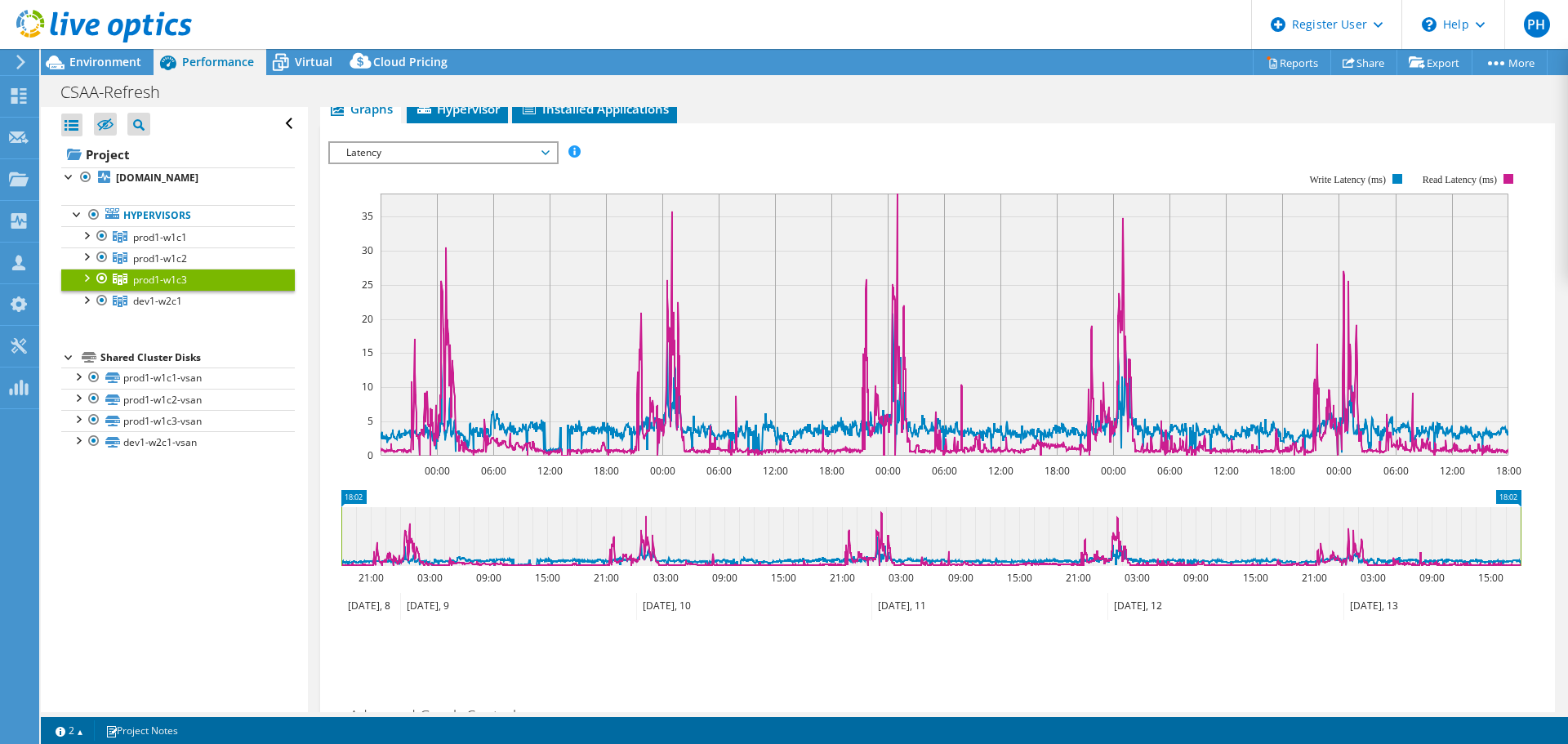
scroll to position [82, 0]
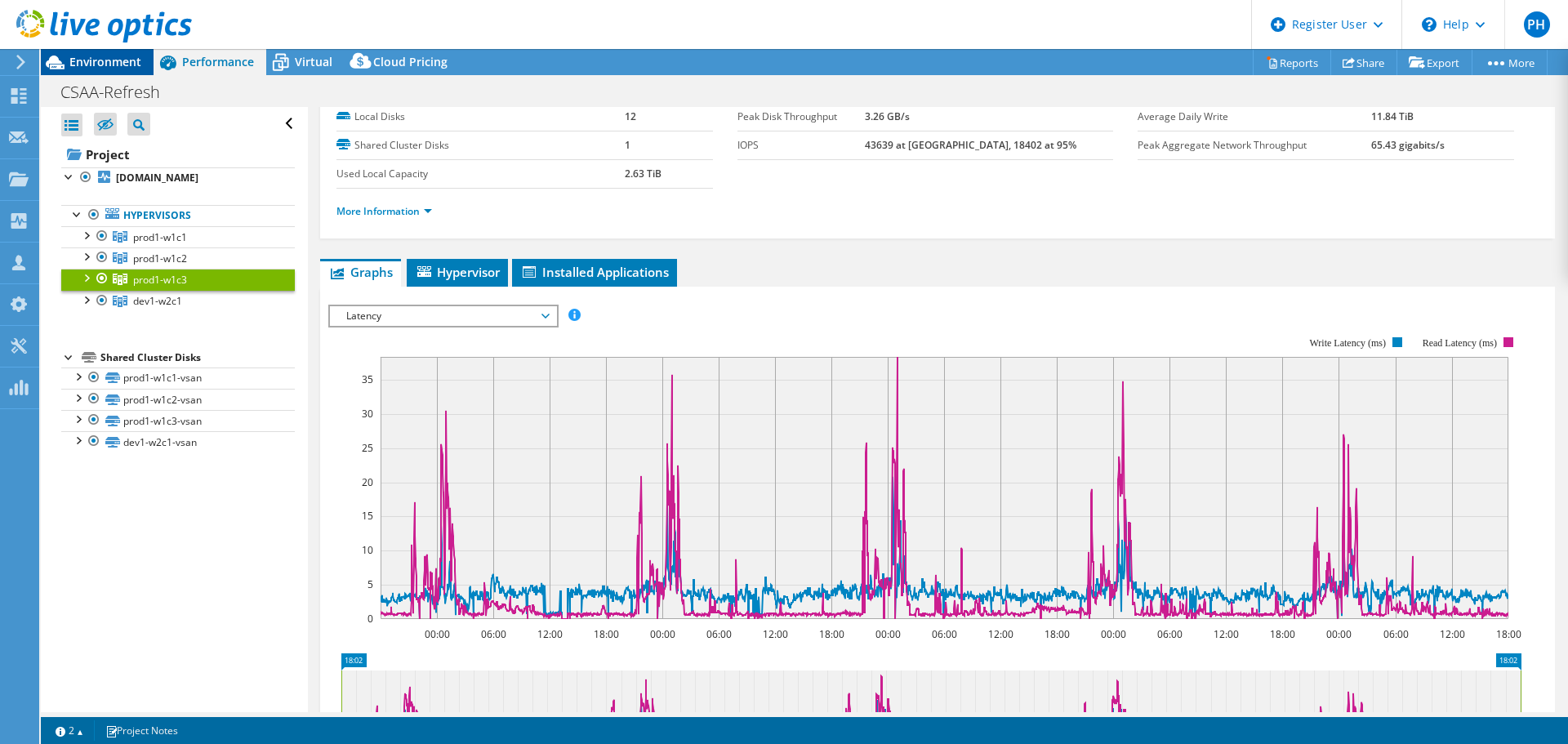
click at [98, 59] on span "Environment" at bounding box center [105, 62] width 72 height 16
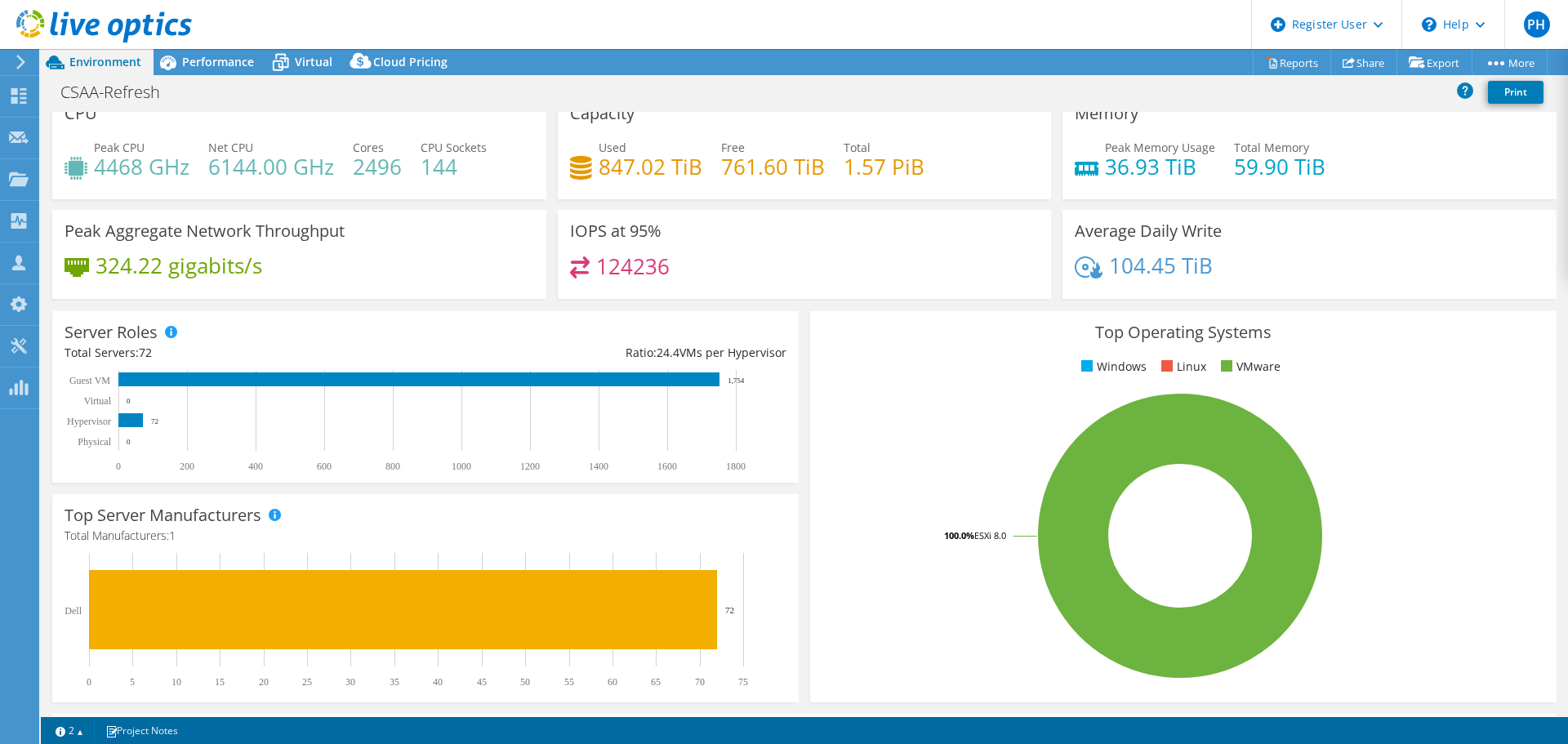
scroll to position [0, 0]
